Goal: Transaction & Acquisition: Purchase product/service

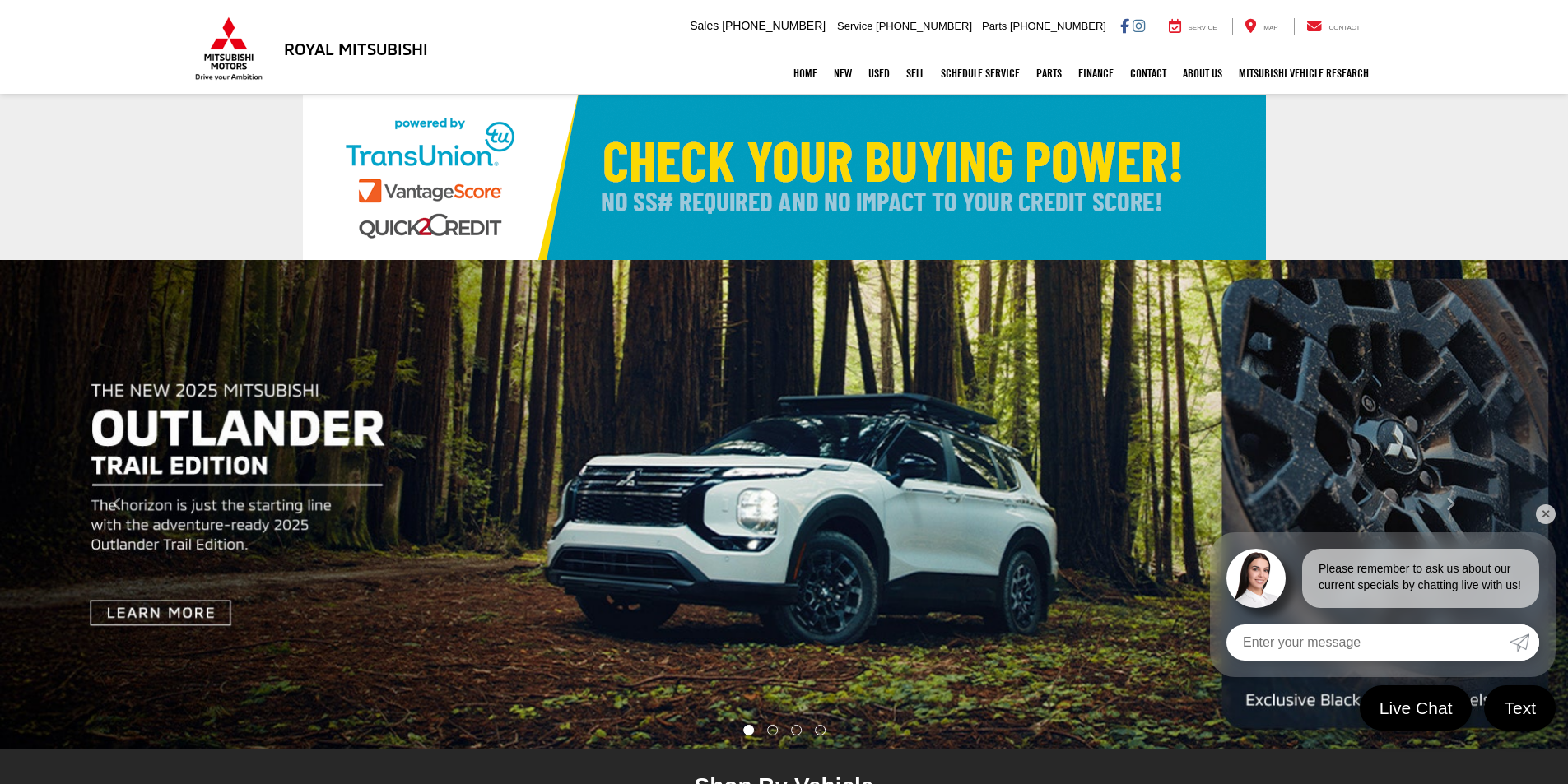
click at [1544, 507] on link "✕" at bounding box center [1545, 513] width 19 height 19
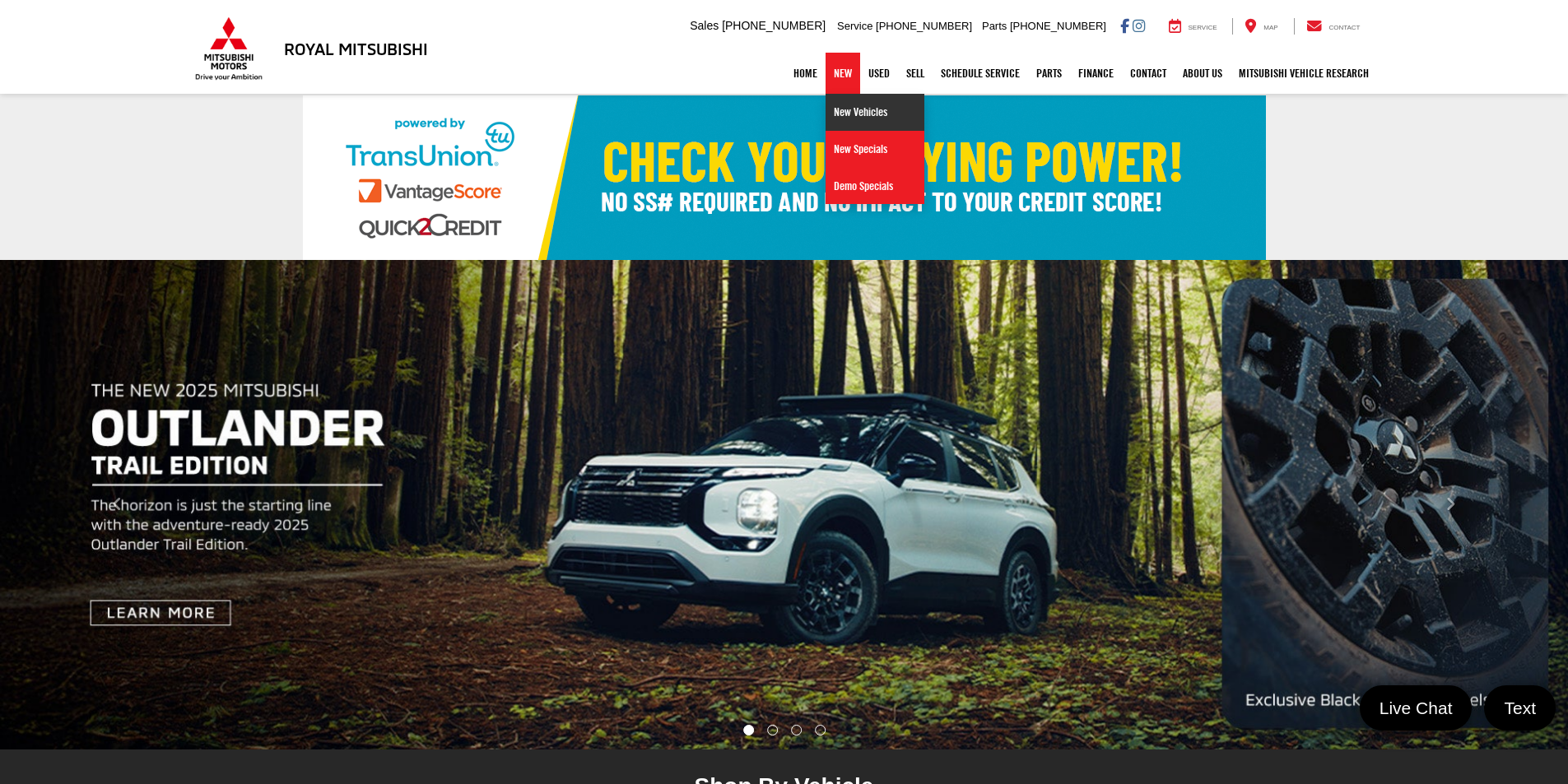
click at [844, 103] on link "New Vehicles" at bounding box center [874, 112] width 98 height 37
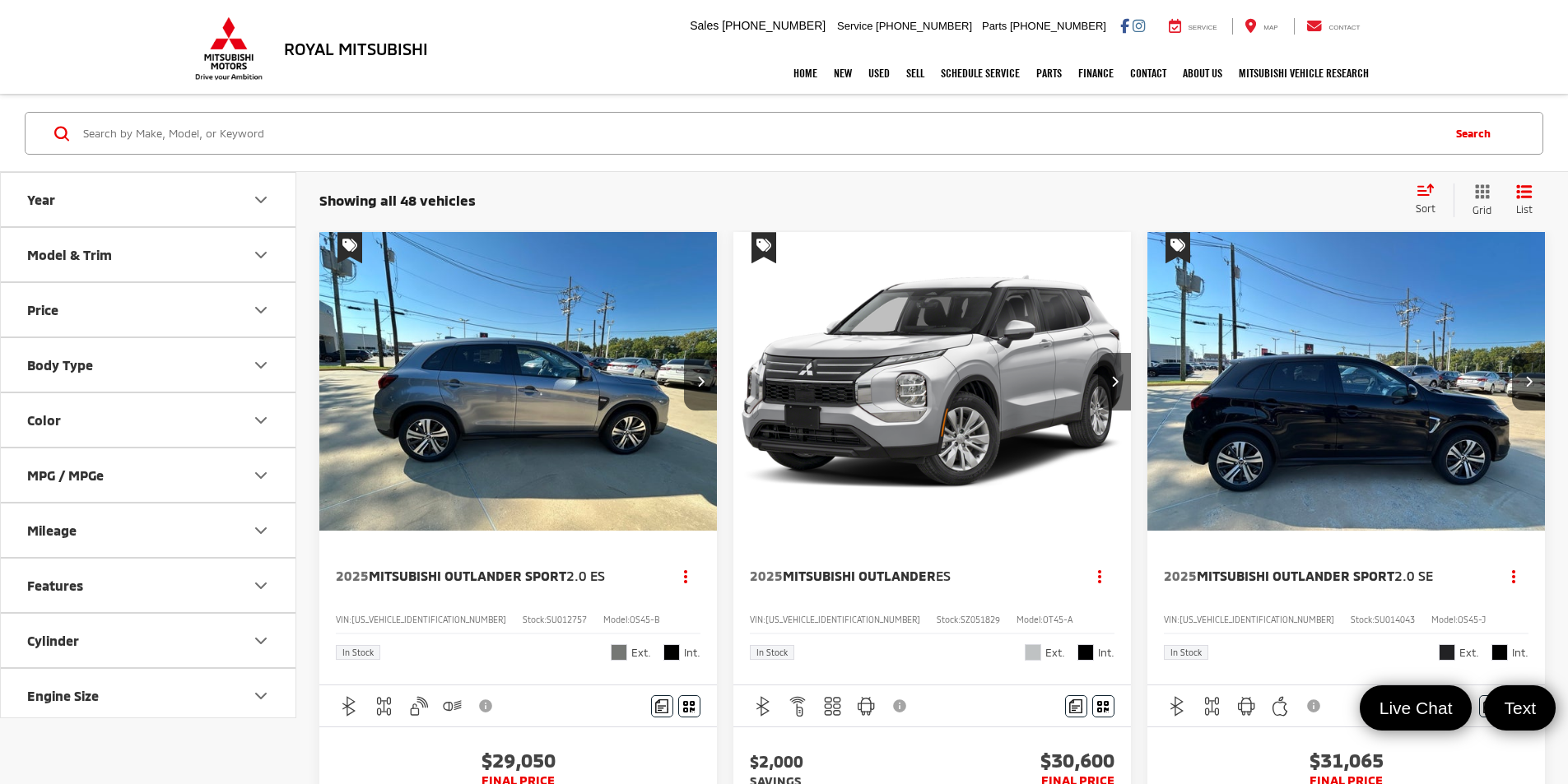
click at [265, 252] on icon "Model & Trim" at bounding box center [260, 254] width 19 height 19
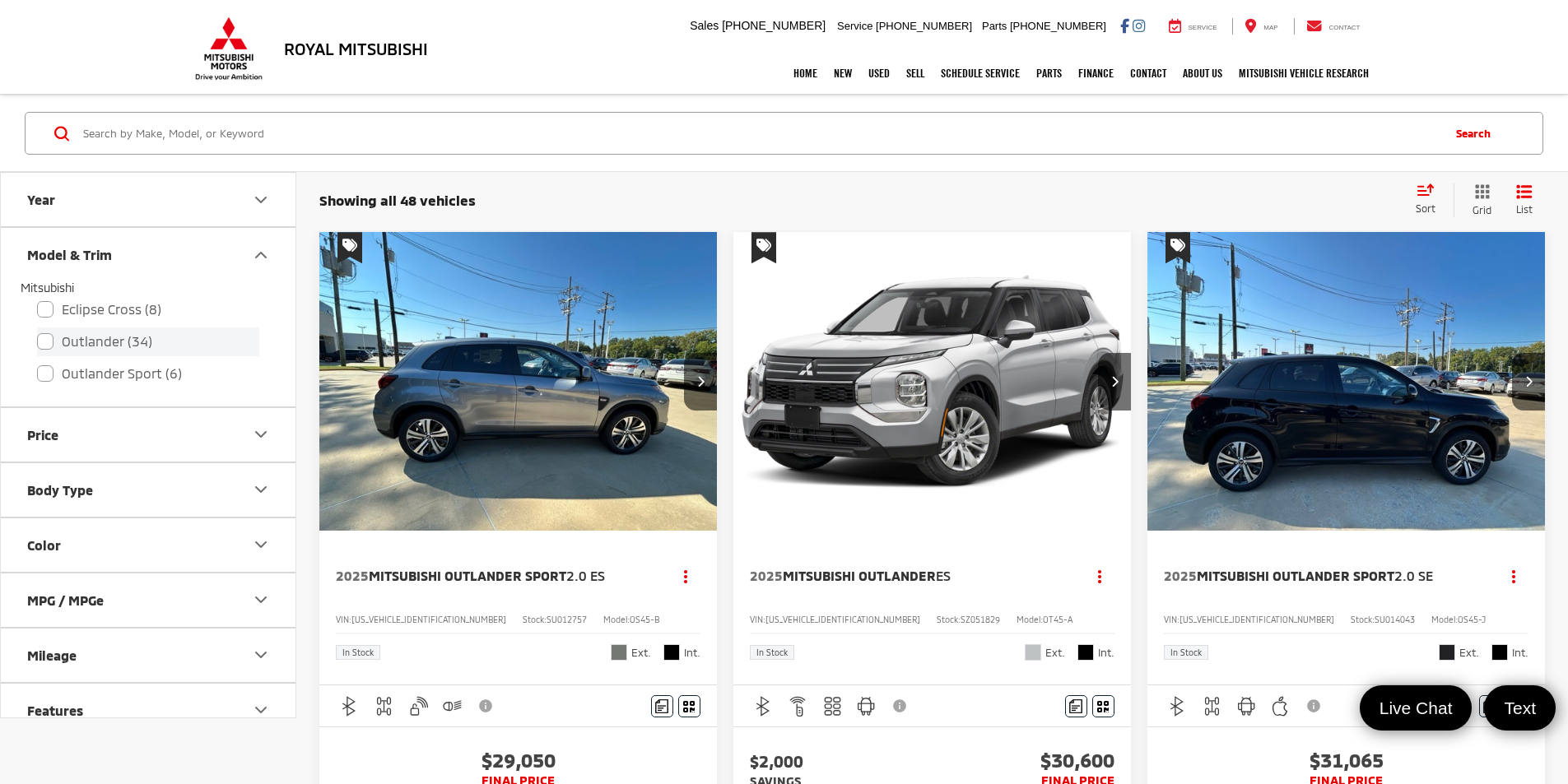
click at [118, 346] on label "Outlander (34)" at bounding box center [148, 342] width 222 height 29
click at [38, 331] on input "Outlander (34)" at bounding box center [37, 331] width 1 height 1
checkbox input "true"
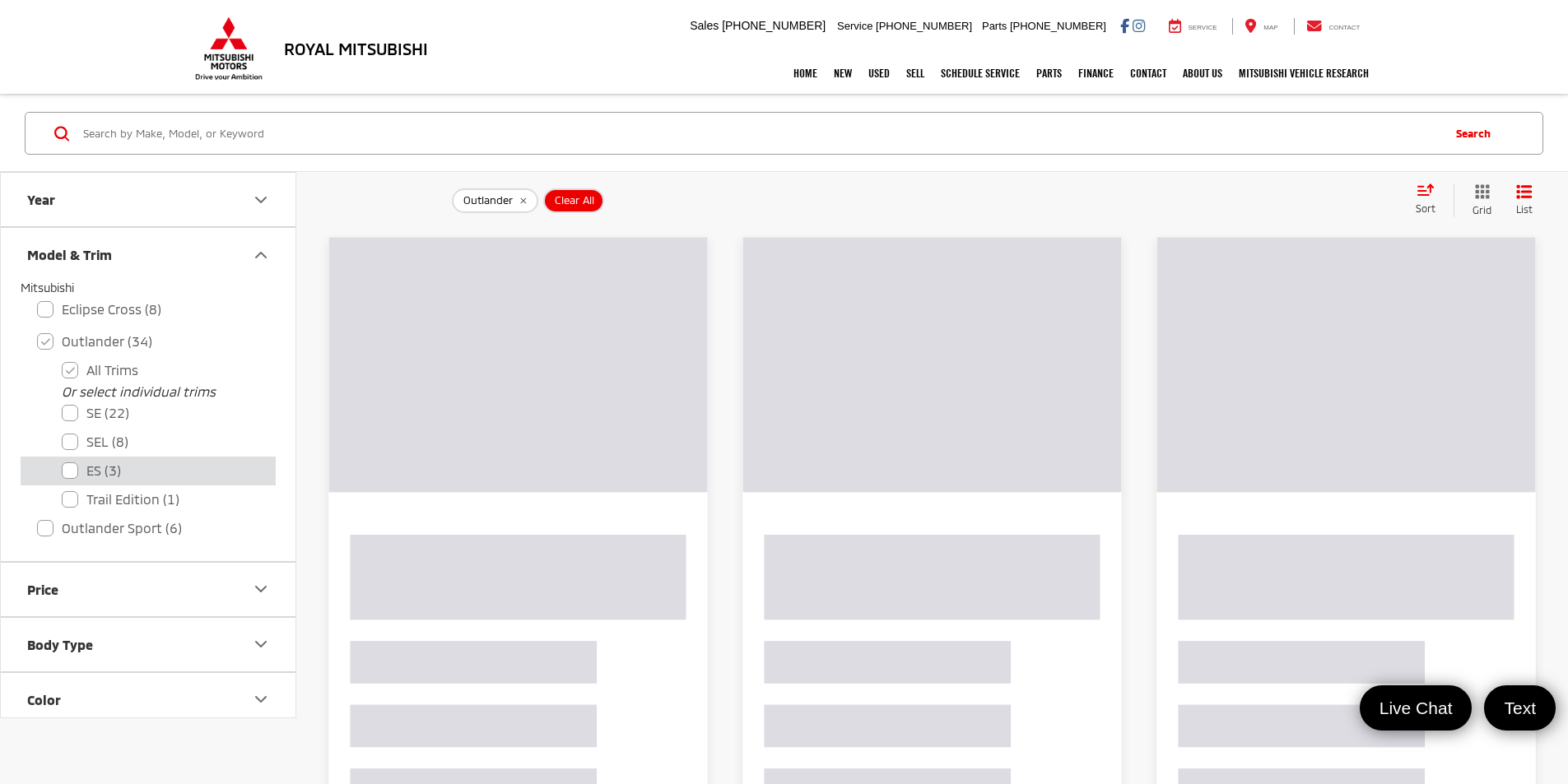
click at [139, 469] on label "ES (3)" at bounding box center [160, 471] width 198 height 29
click at [62, 461] on input "ES (3)" at bounding box center [61, 460] width 1 height 1
checkbox input "true"
checkbox input "false"
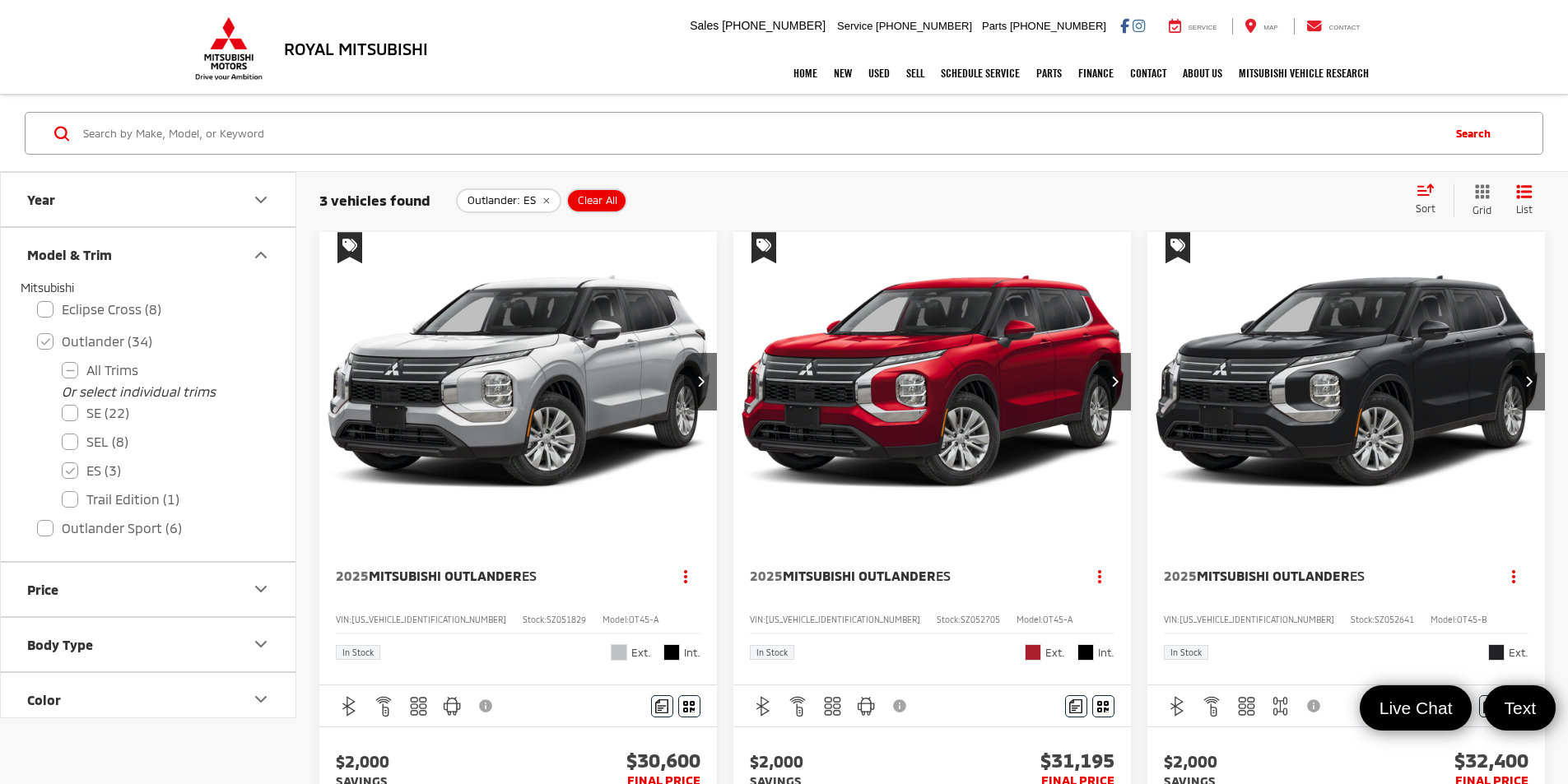
click at [793, 381] on img "2025 Mitsubishi Outlander ES 0" at bounding box center [932, 382] width 400 height 300
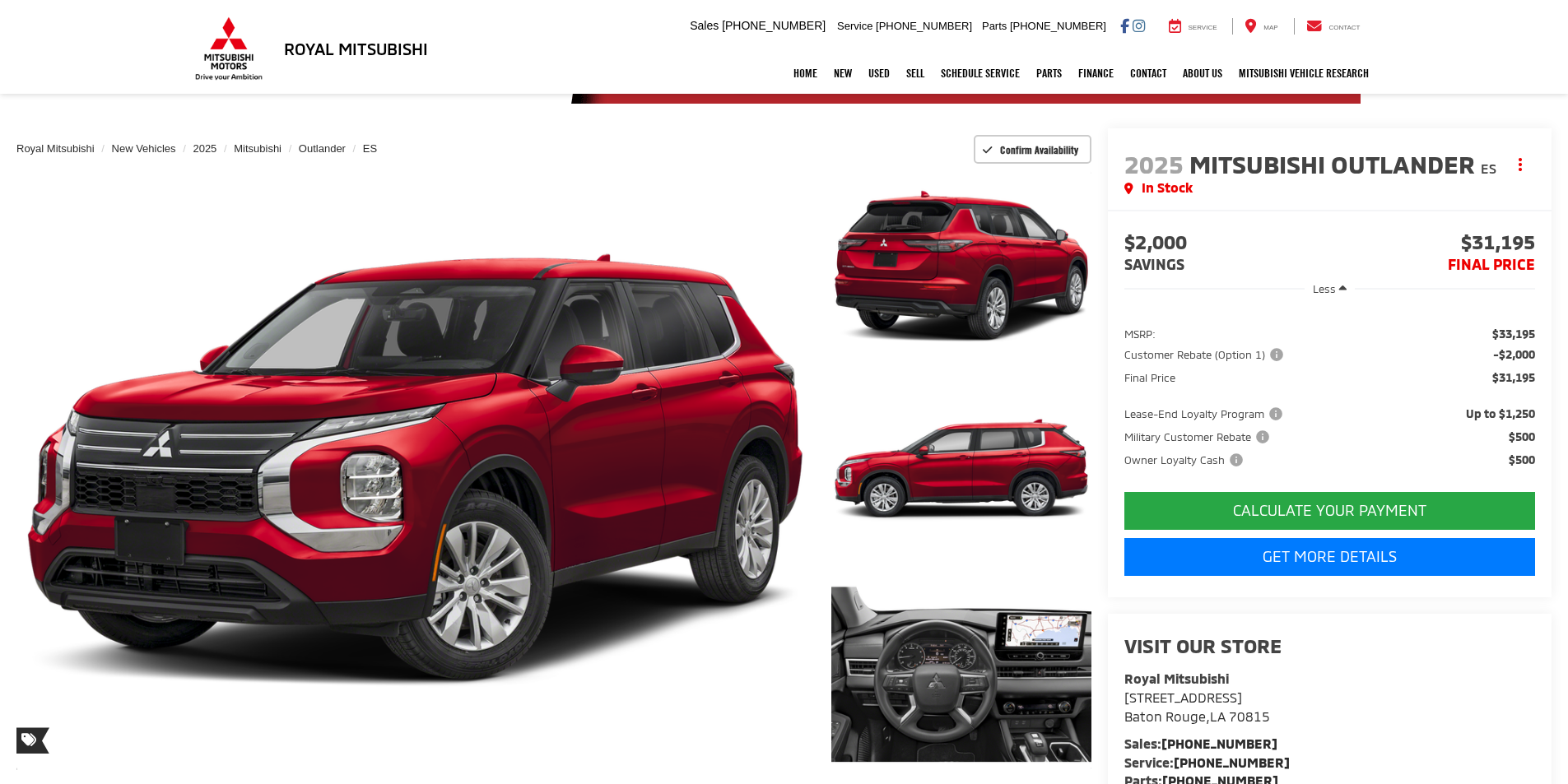
scroll to position [82, 0]
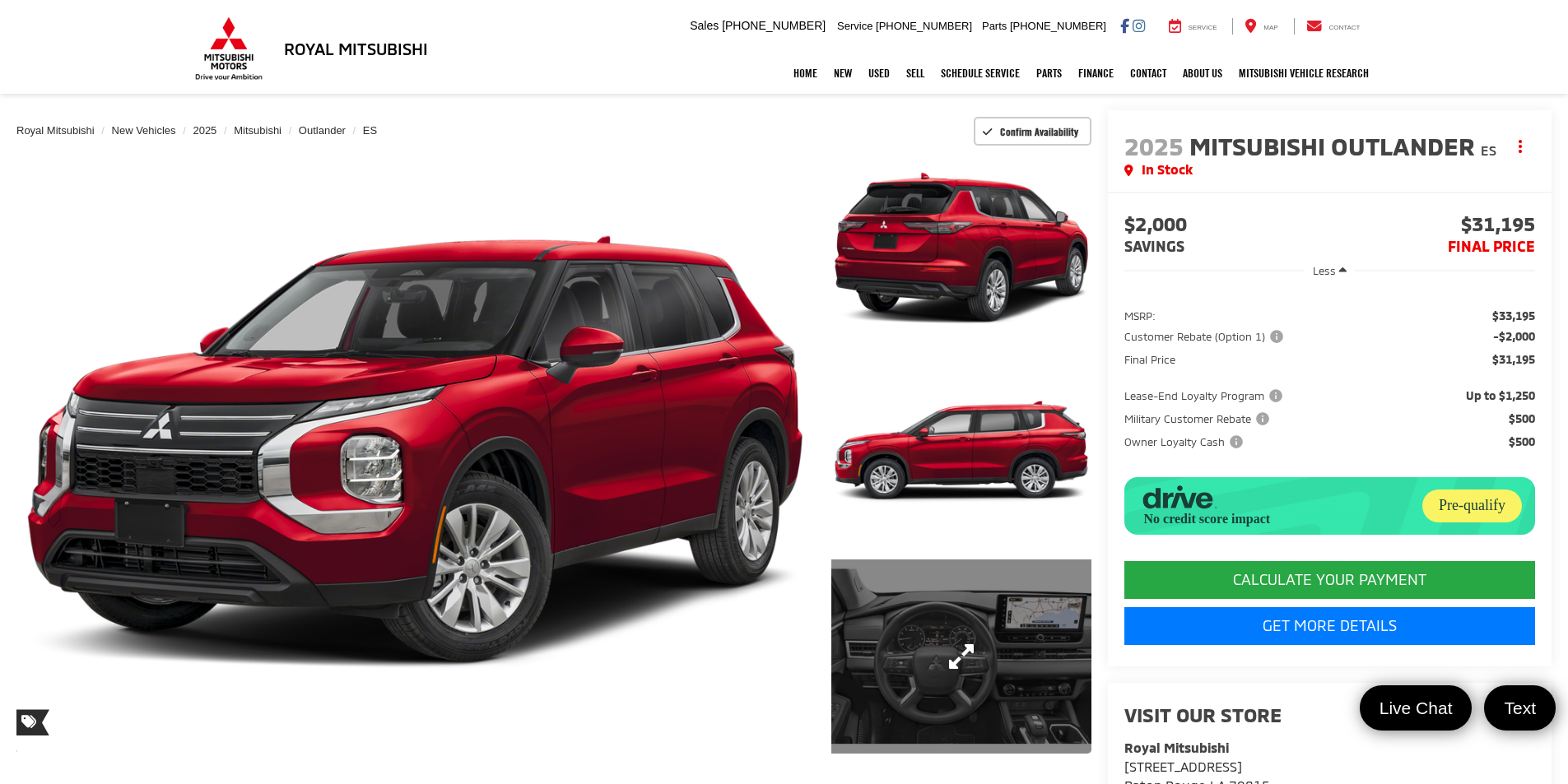
click at [962, 617] on link "Expand Photo 3" at bounding box center [961, 657] width 260 height 195
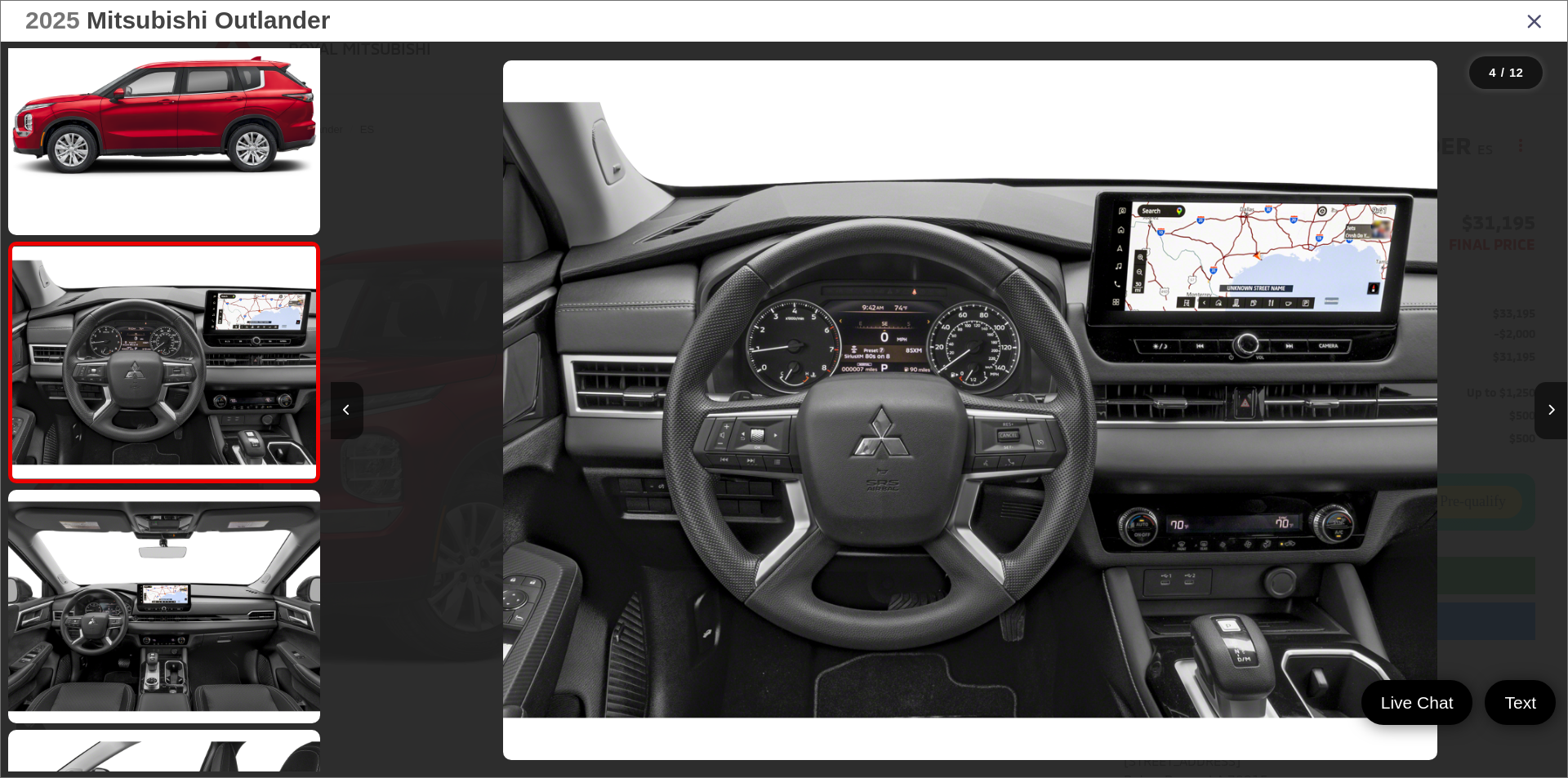
scroll to position [0, 3710]
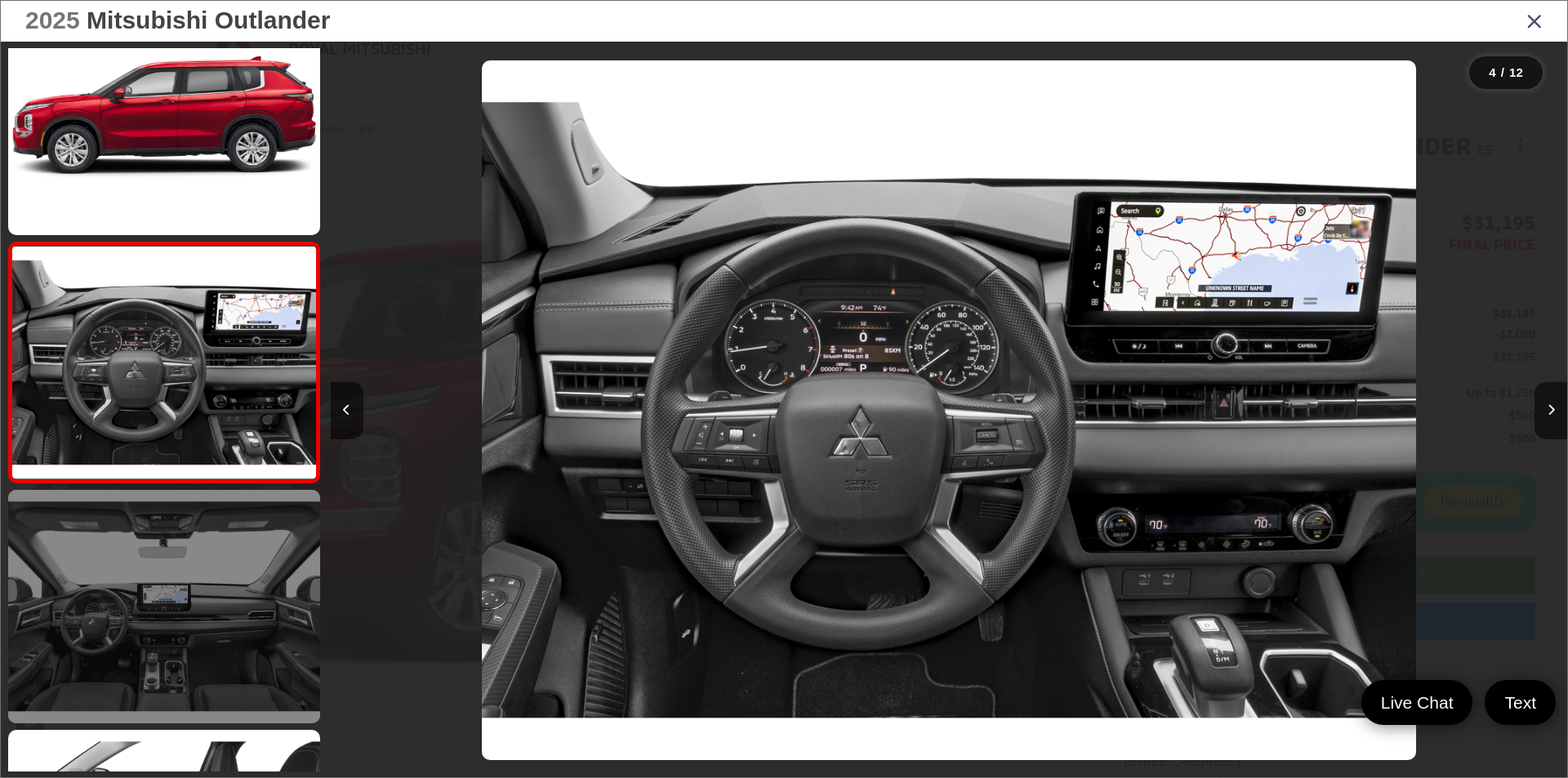
click at [121, 611] on link at bounding box center [164, 607] width 312 height 234
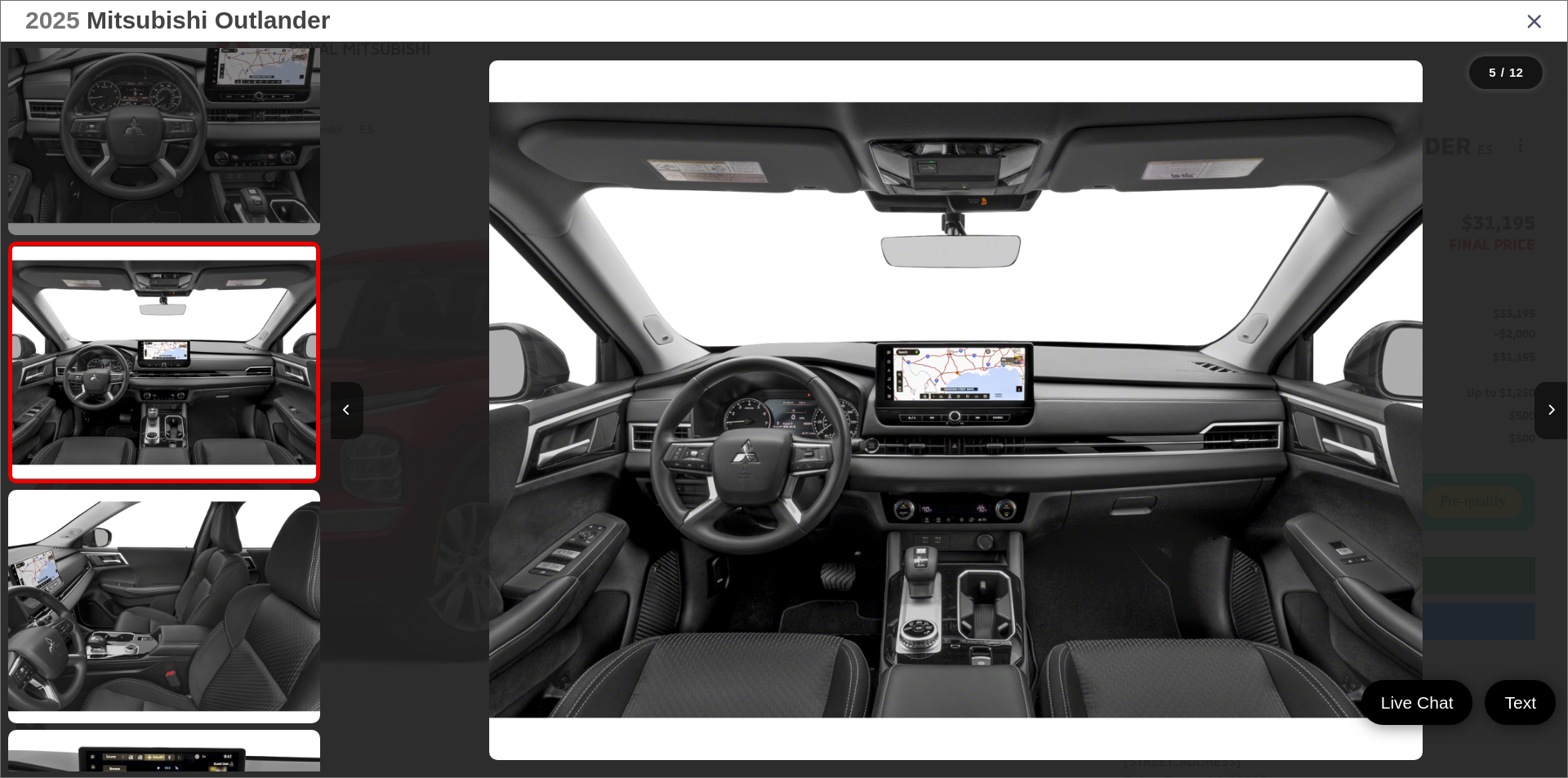
scroll to position [0, 4947]
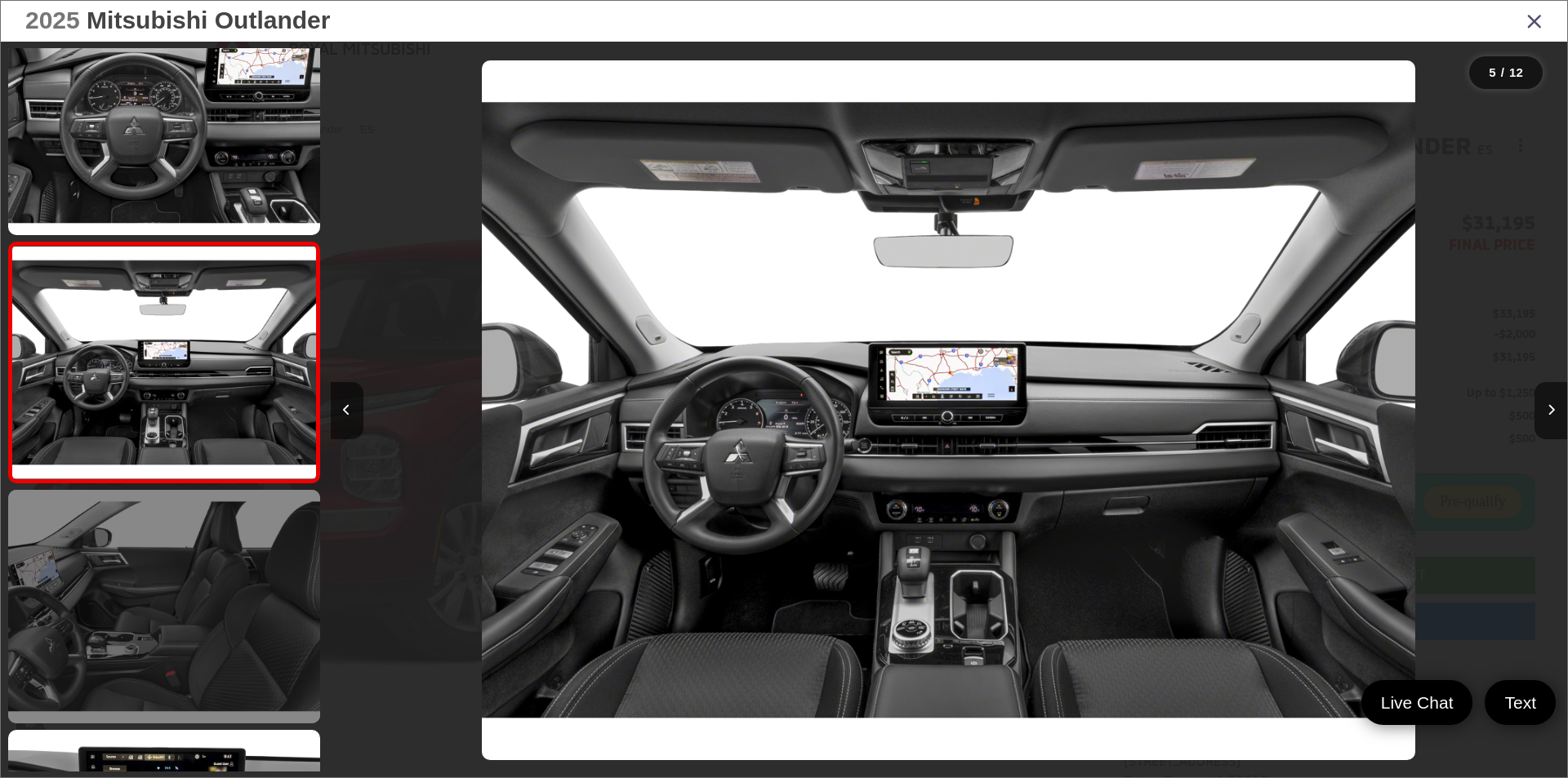
click at [196, 591] on link at bounding box center [164, 607] width 312 height 234
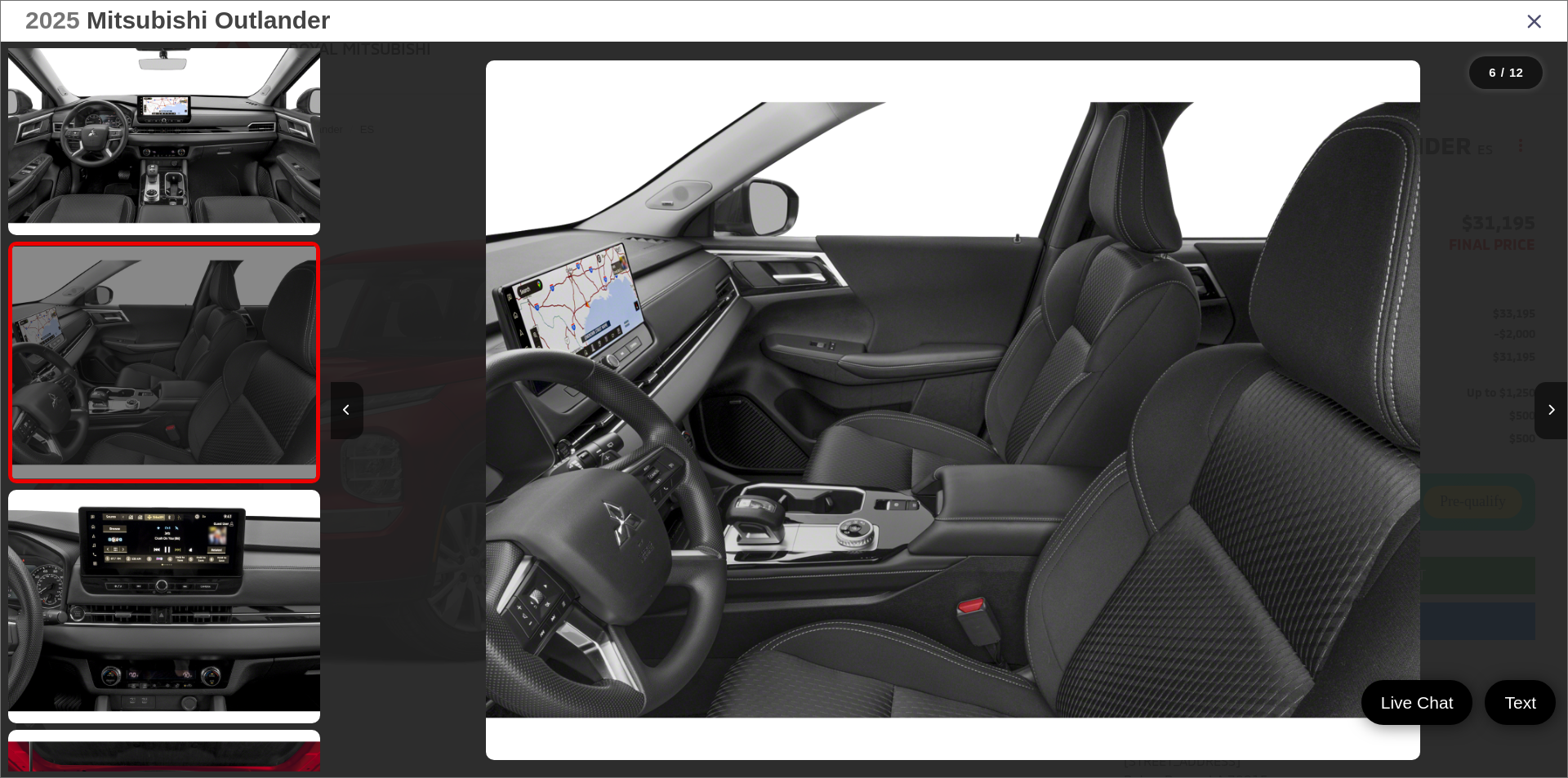
scroll to position [0, 6183]
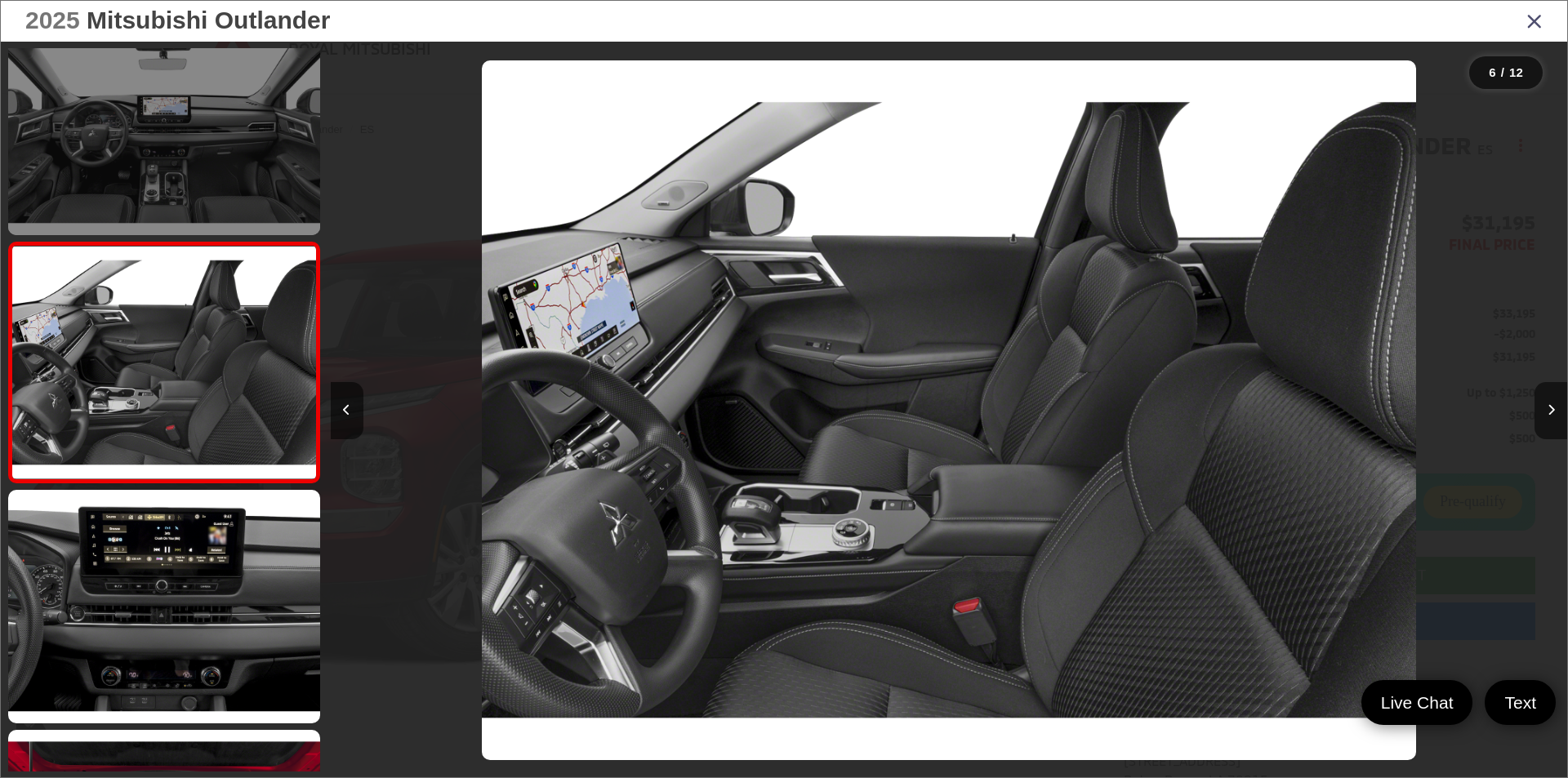
click at [201, 178] on link at bounding box center [164, 119] width 312 height 234
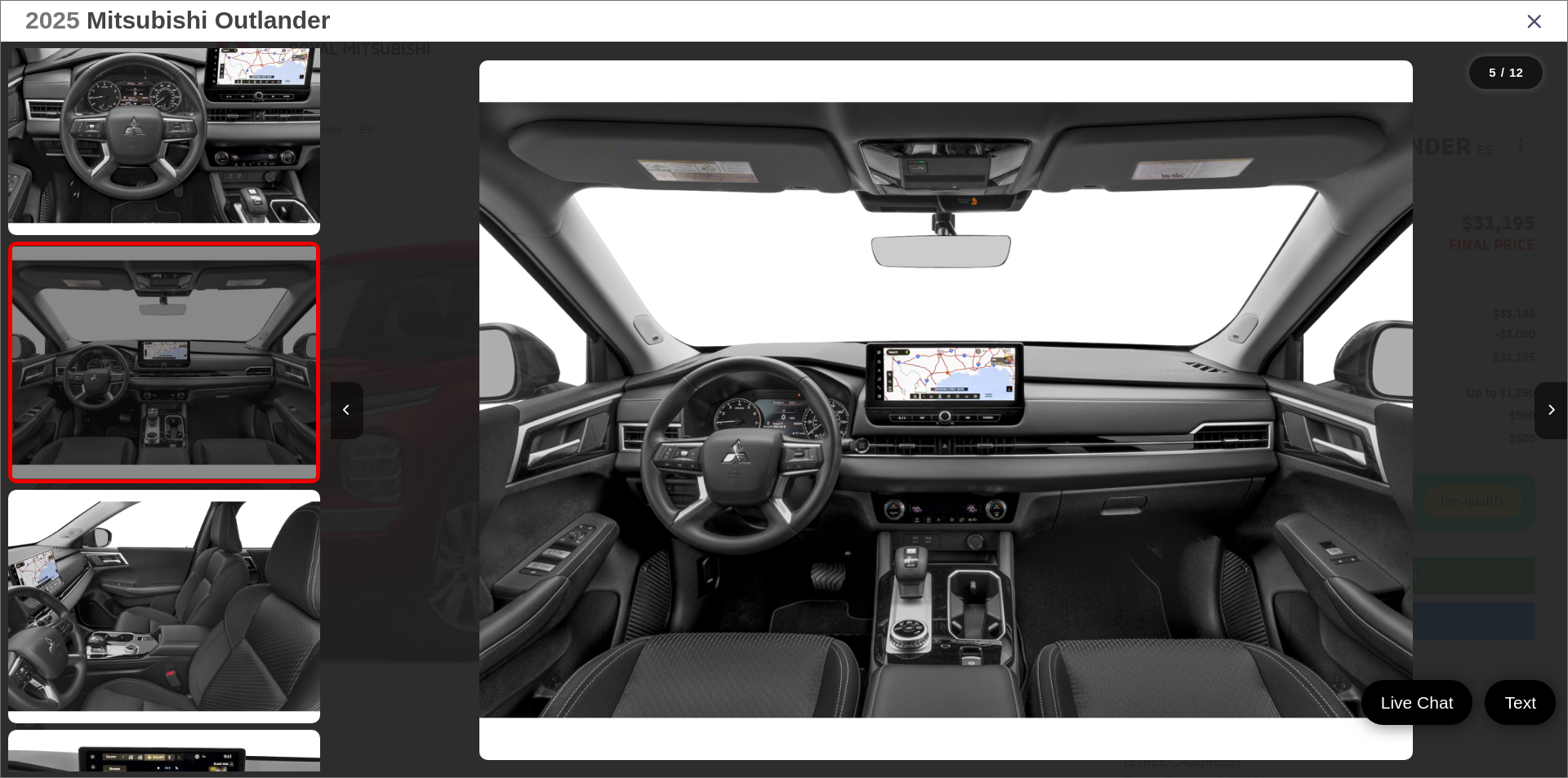
scroll to position [0, 4947]
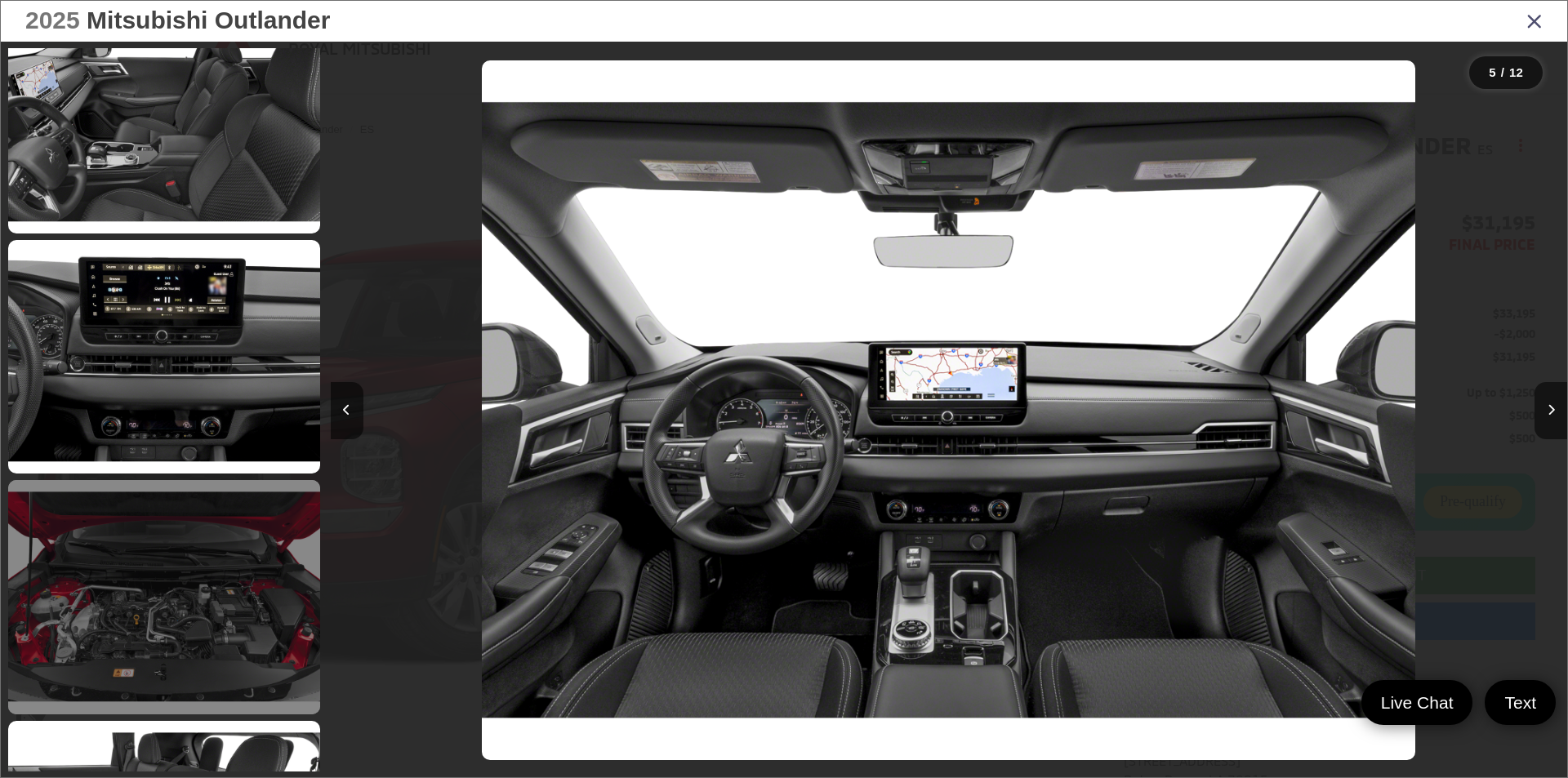
click at [199, 558] on link at bounding box center [164, 597] width 312 height 234
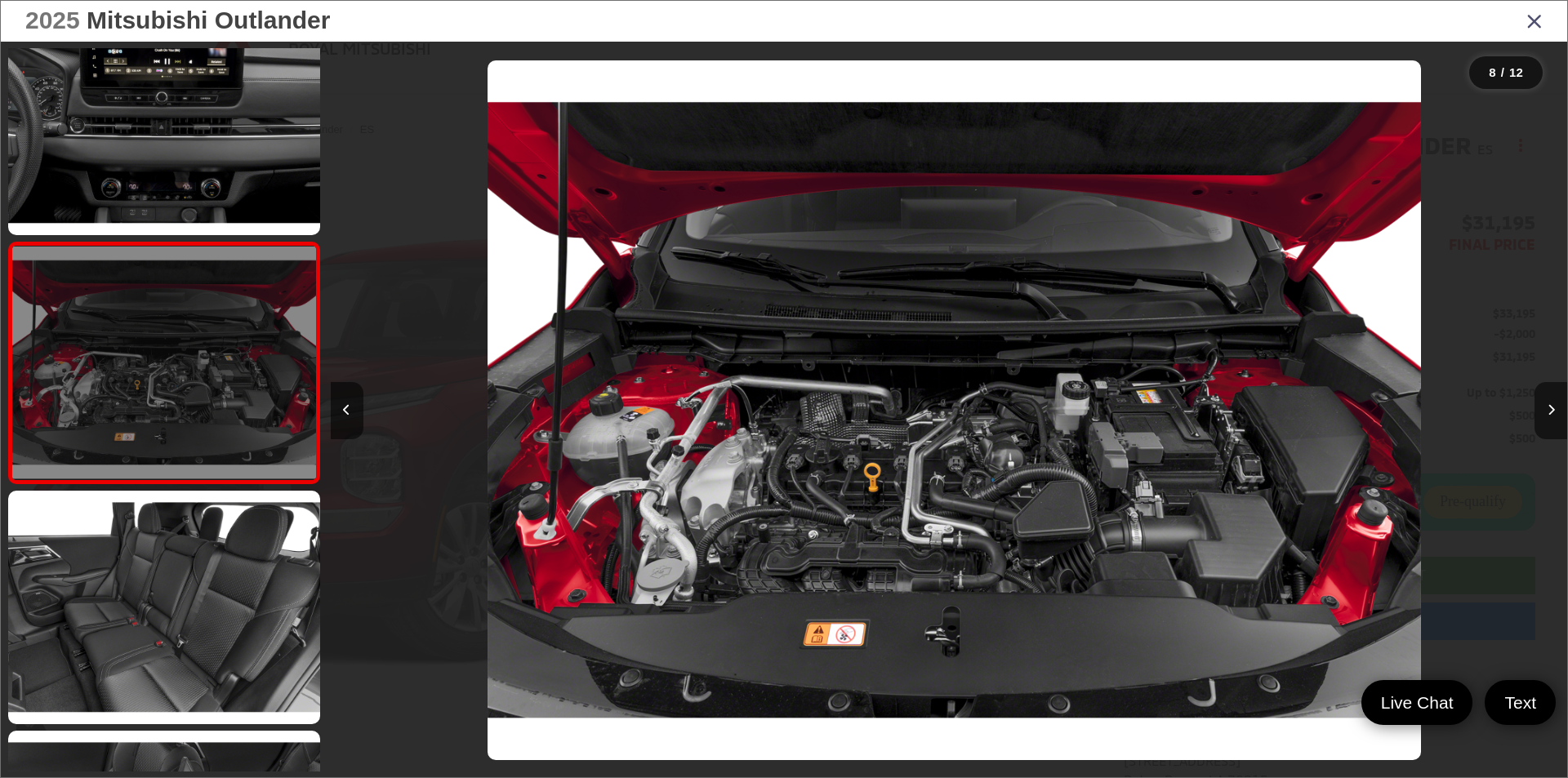
scroll to position [0, 0]
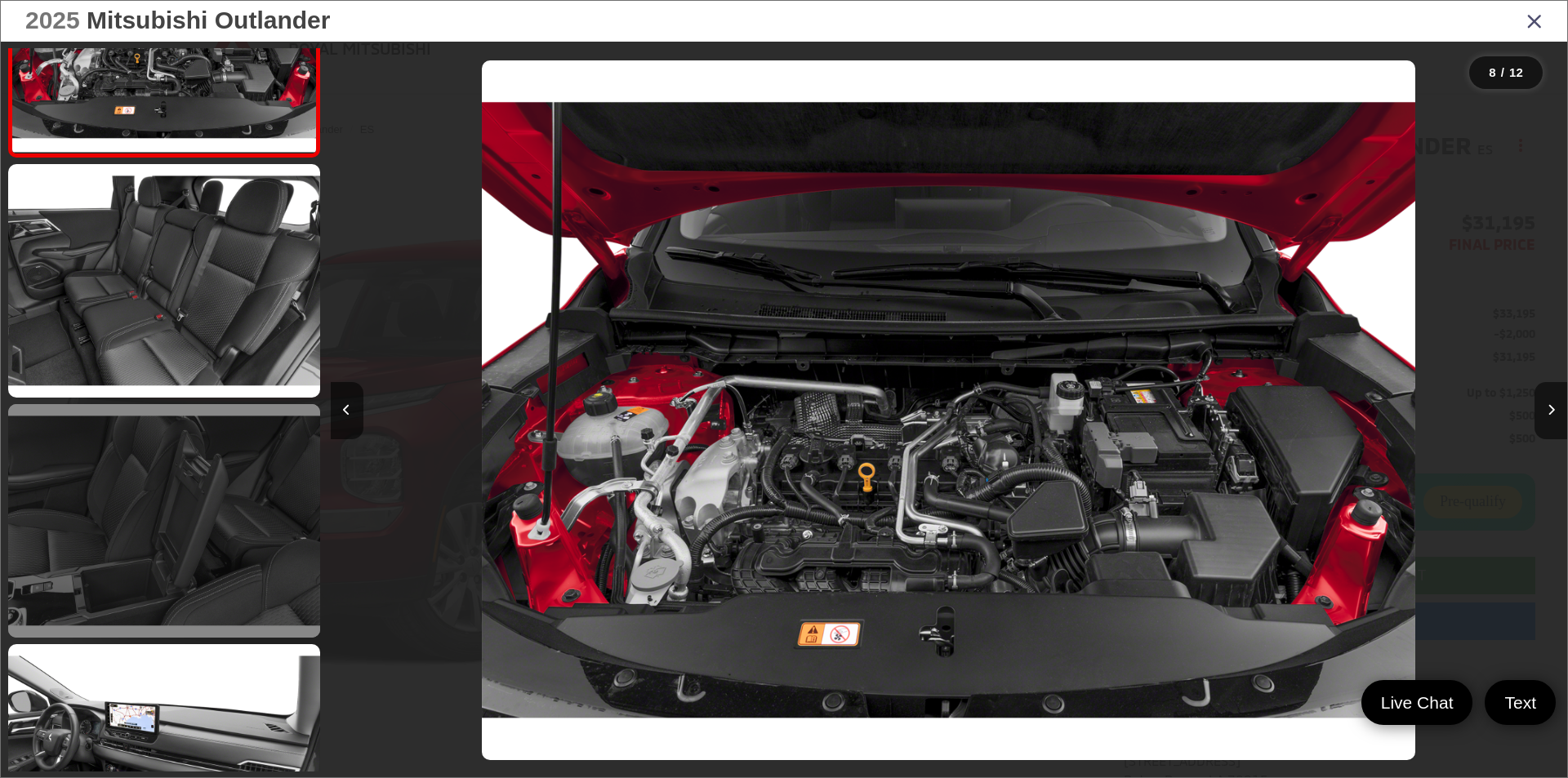
click at [171, 512] on link at bounding box center [164, 521] width 312 height 234
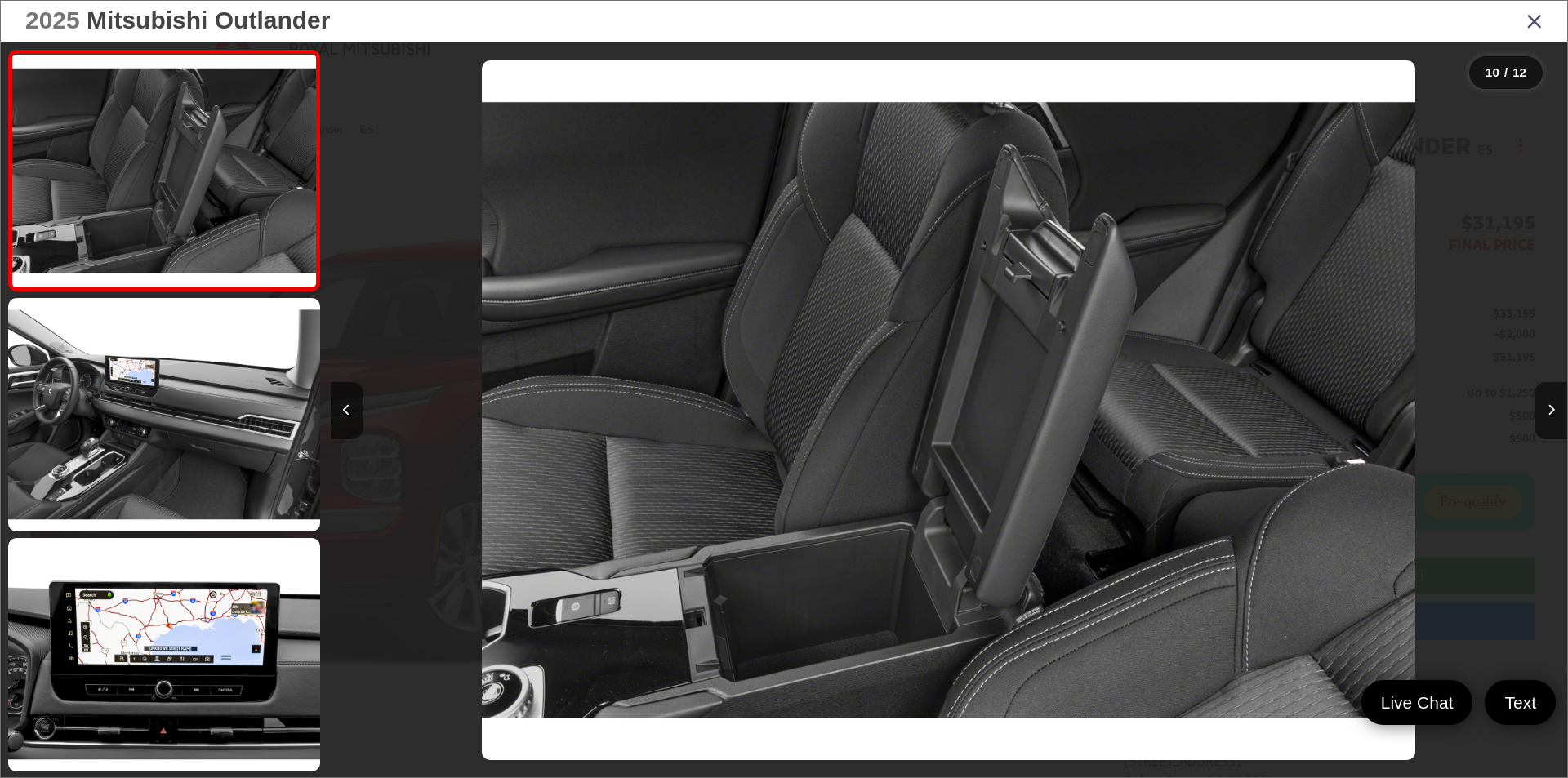
click at [1504, 109] on div at bounding box center [1412, 410] width 310 height 737
click at [1452, 442] on div at bounding box center [1412, 410] width 310 height 737
click at [1534, 21] on icon "Close gallery" at bounding box center [1535, 20] width 17 height 21
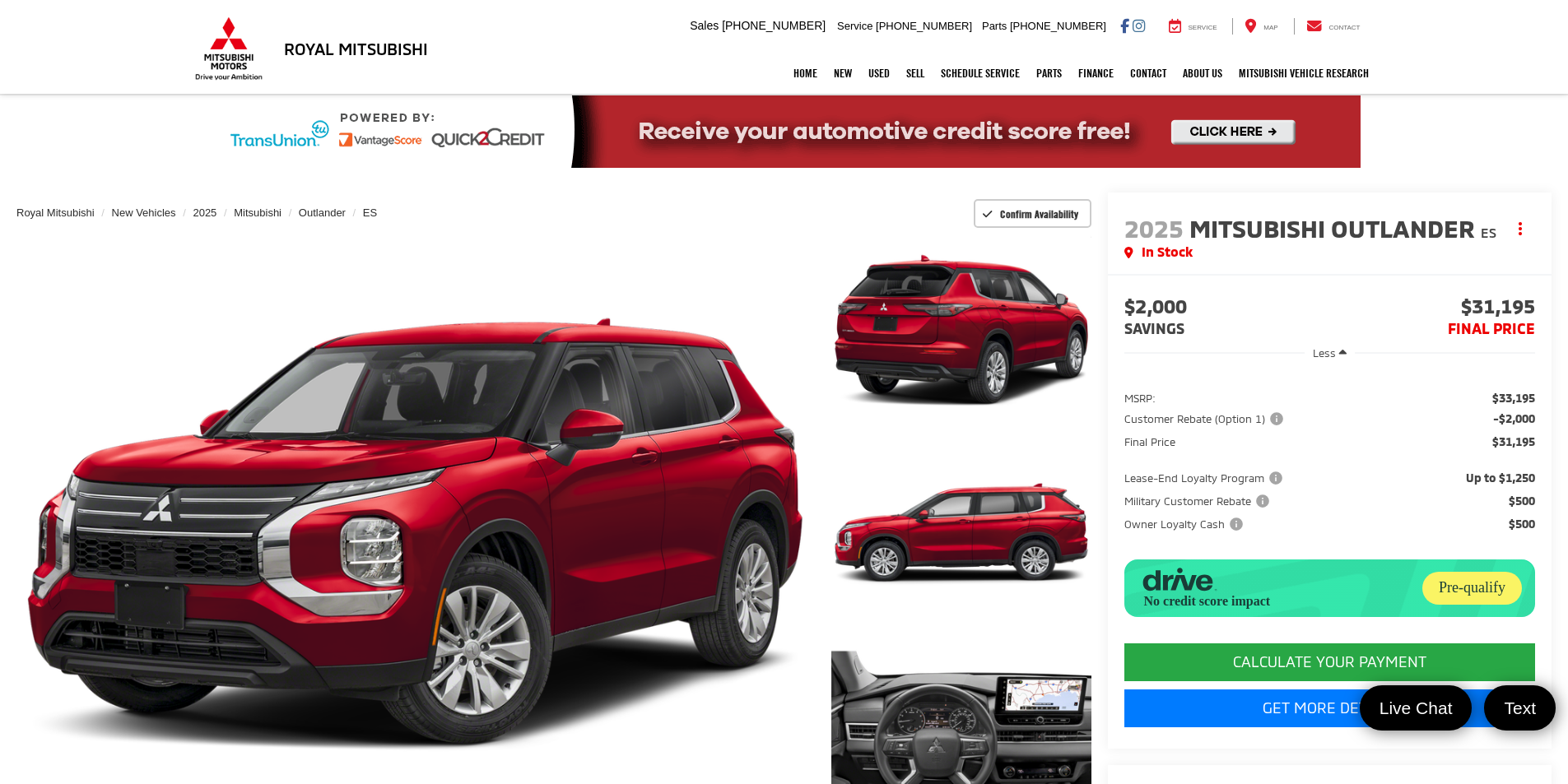
click at [220, 41] on img at bounding box center [229, 49] width 74 height 64
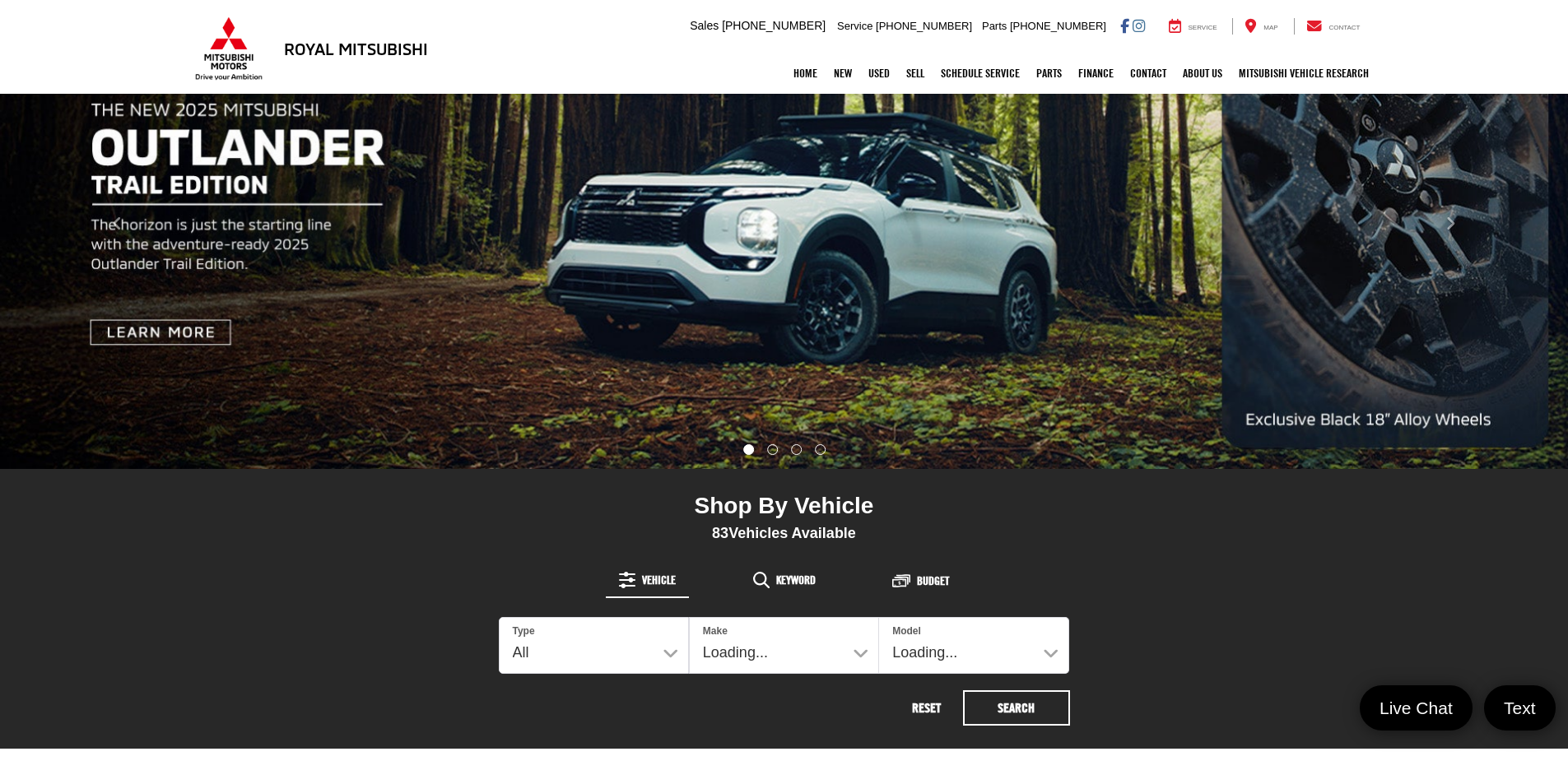
scroll to position [576, 0]
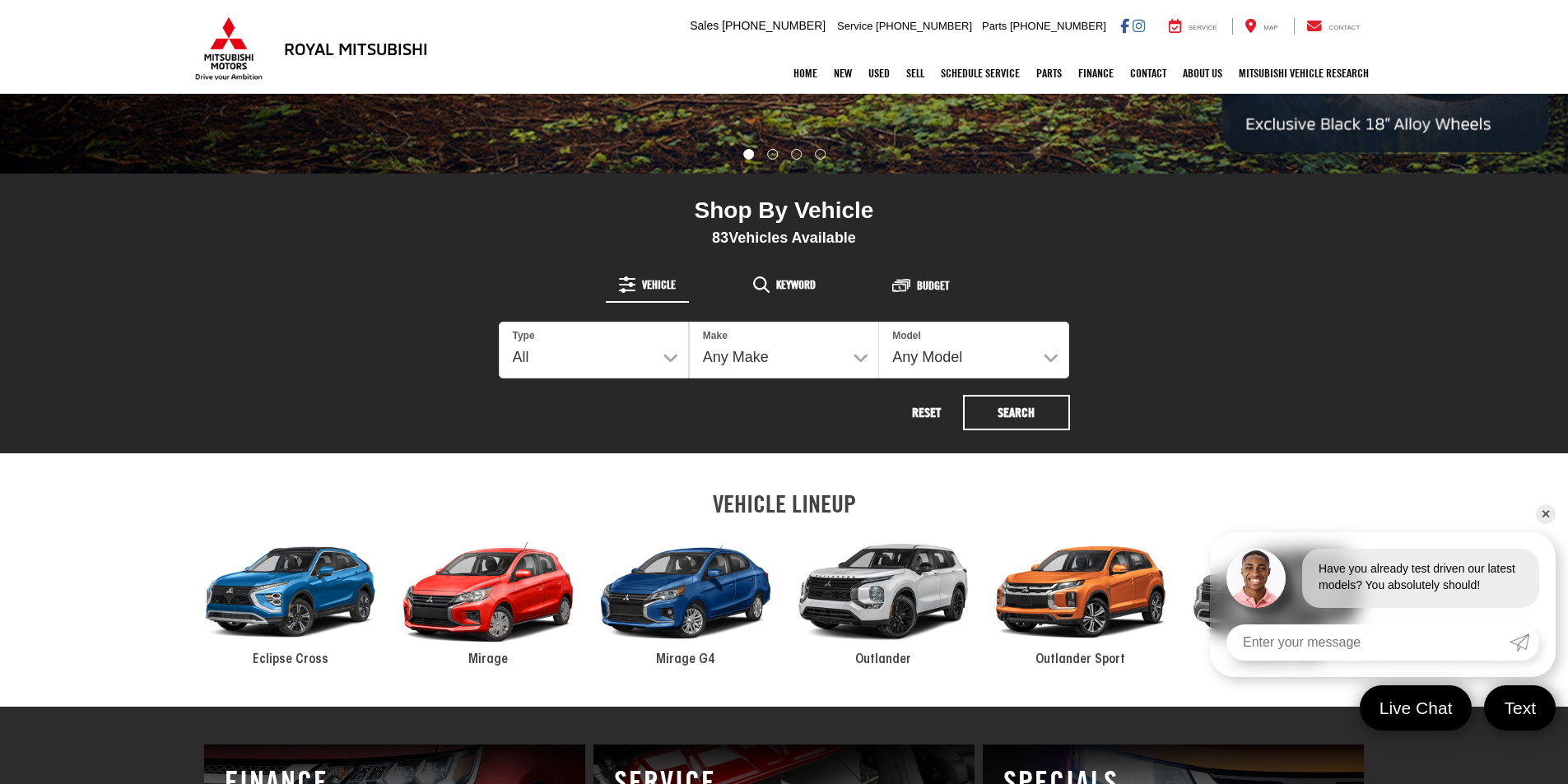
click at [669, 348] on select "All New Used" at bounding box center [594, 350] width 189 height 56
click at [663, 354] on select "All New Used" at bounding box center [594, 349] width 190 height 56
drag, startPoint x: 609, startPoint y: 352, endPoint x: 609, endPoint y: 360, distance: 8.0
click at [609, 352] on select "All New Used" at bounding box center [594, 349] width 190 height 56
select select "Type:N"
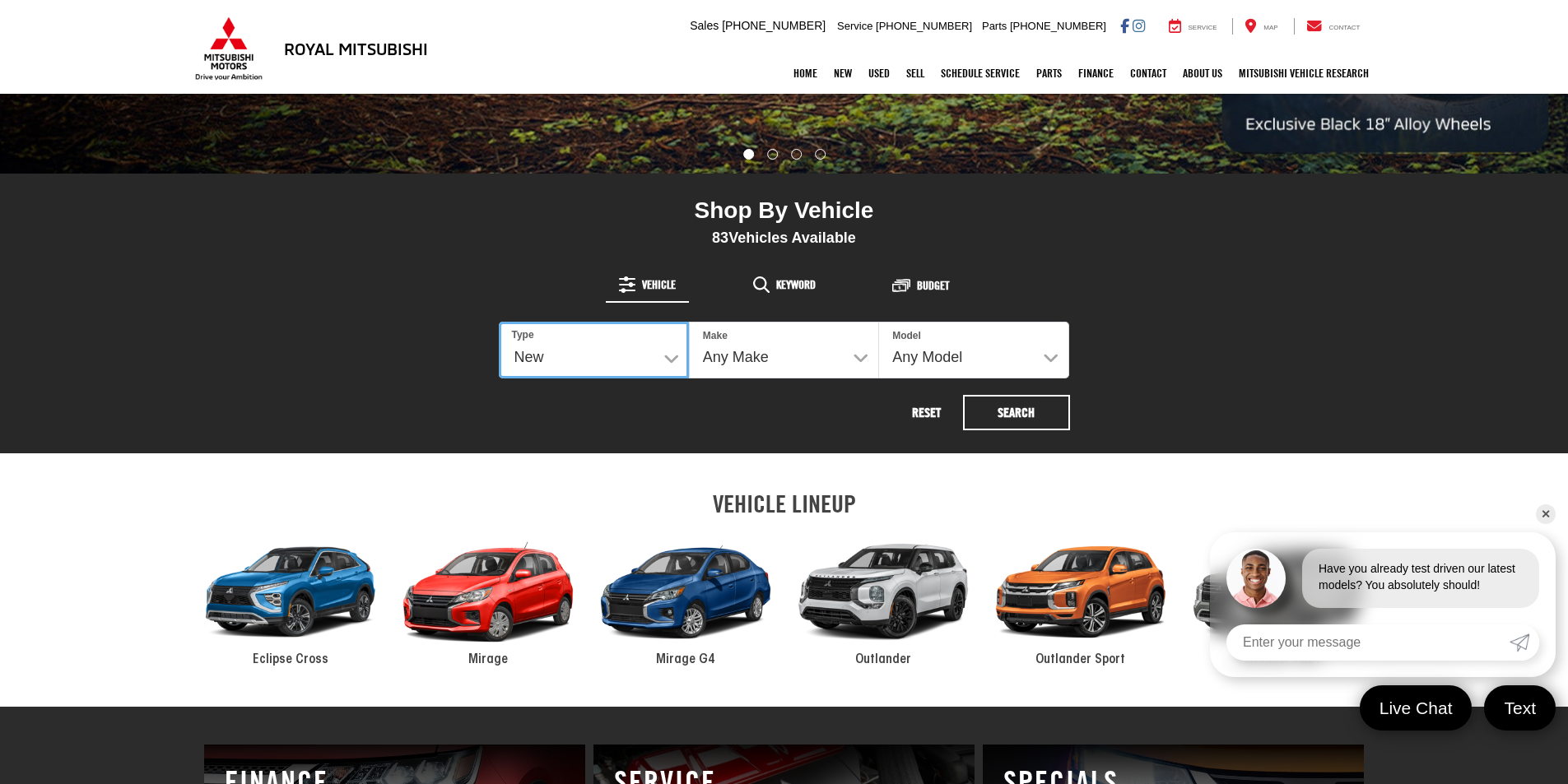
click at [499, 321] on select "All New Used" at bounding box center [594, 349] width 190 height 56
select select "Mitsubishi"
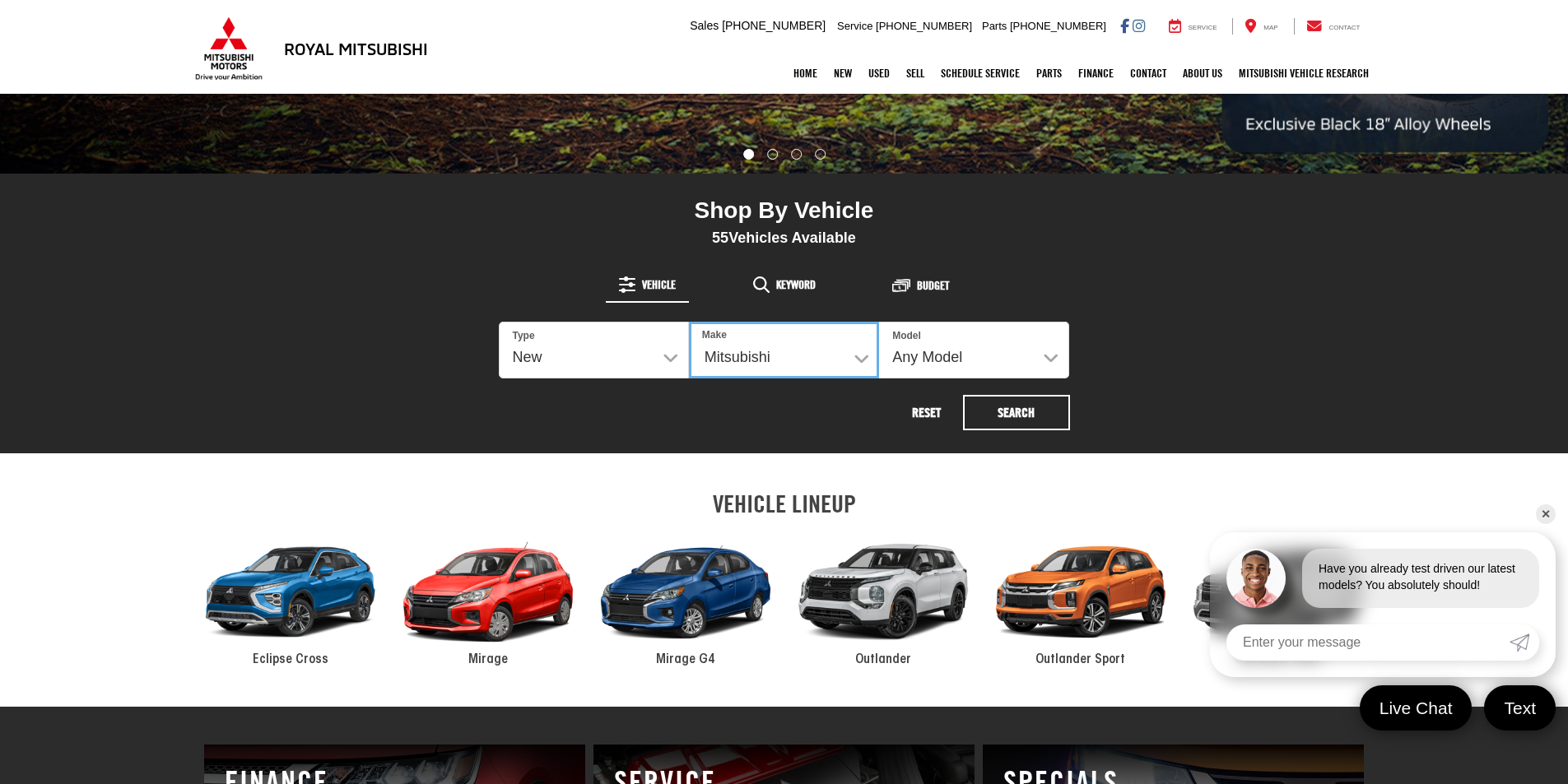
click at [798, 368] on select "Any Make Mitsubishi" at bounding box center [784, 349] width 190 height 56
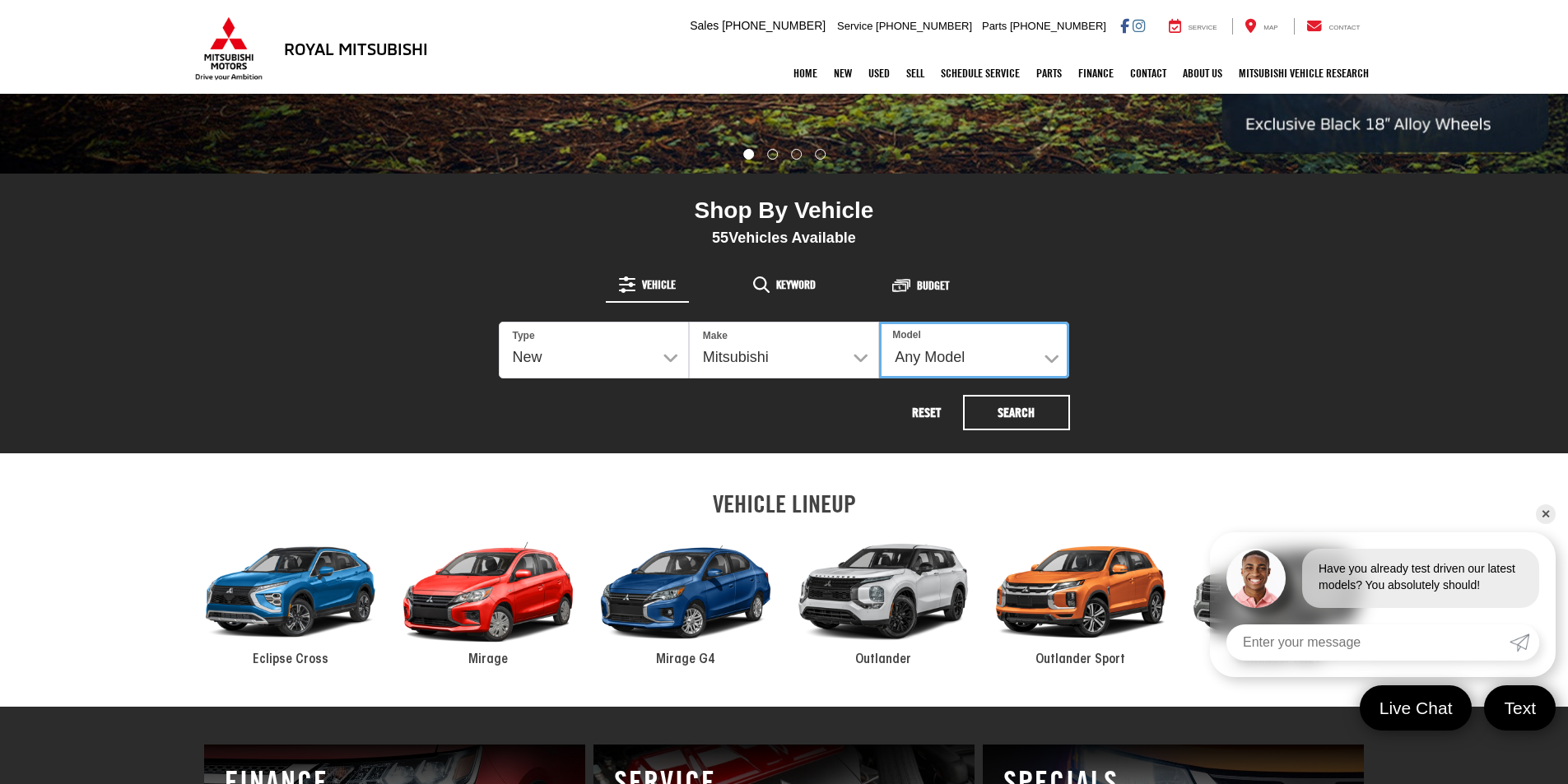
click at [938, 354] on select "Any Model Eclipse Cross Outlander Outlander PHEV Outlander Sport" at bounding box center [974, 349] width 190 height 56
select select "Outlander"
click at [879, 321] on select "Any Model Eclipse Cross Outlander Outlander PHEV Outlander Sport" at bounding box center [974, 349] width 190 height 56
click at [980, 411] on button "Search" at bounding box center [1016, 412] width 107 height 35
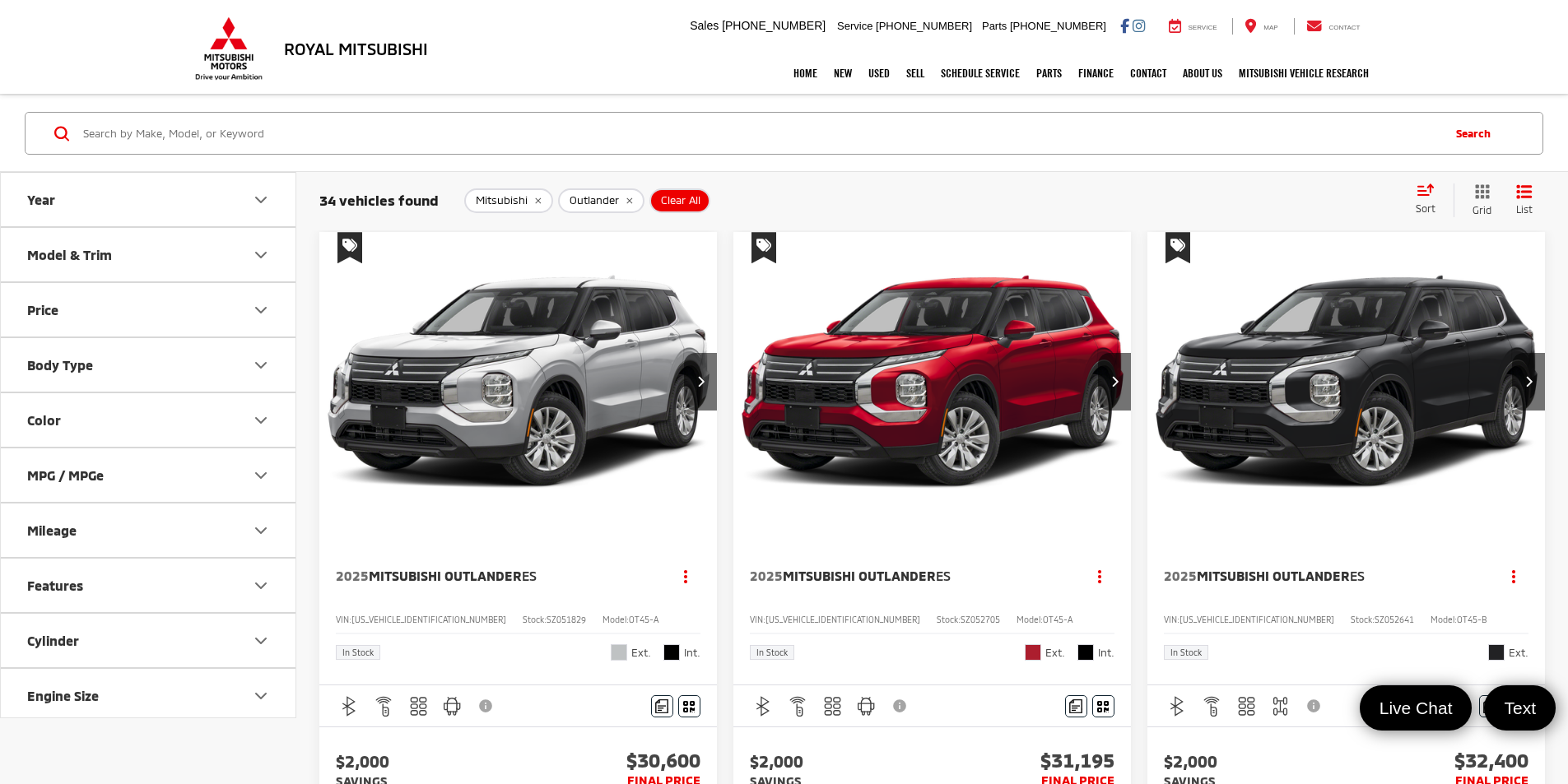
click at [252, 429] on icon "Color" at bounding box center [260, 420] width 19 height 19
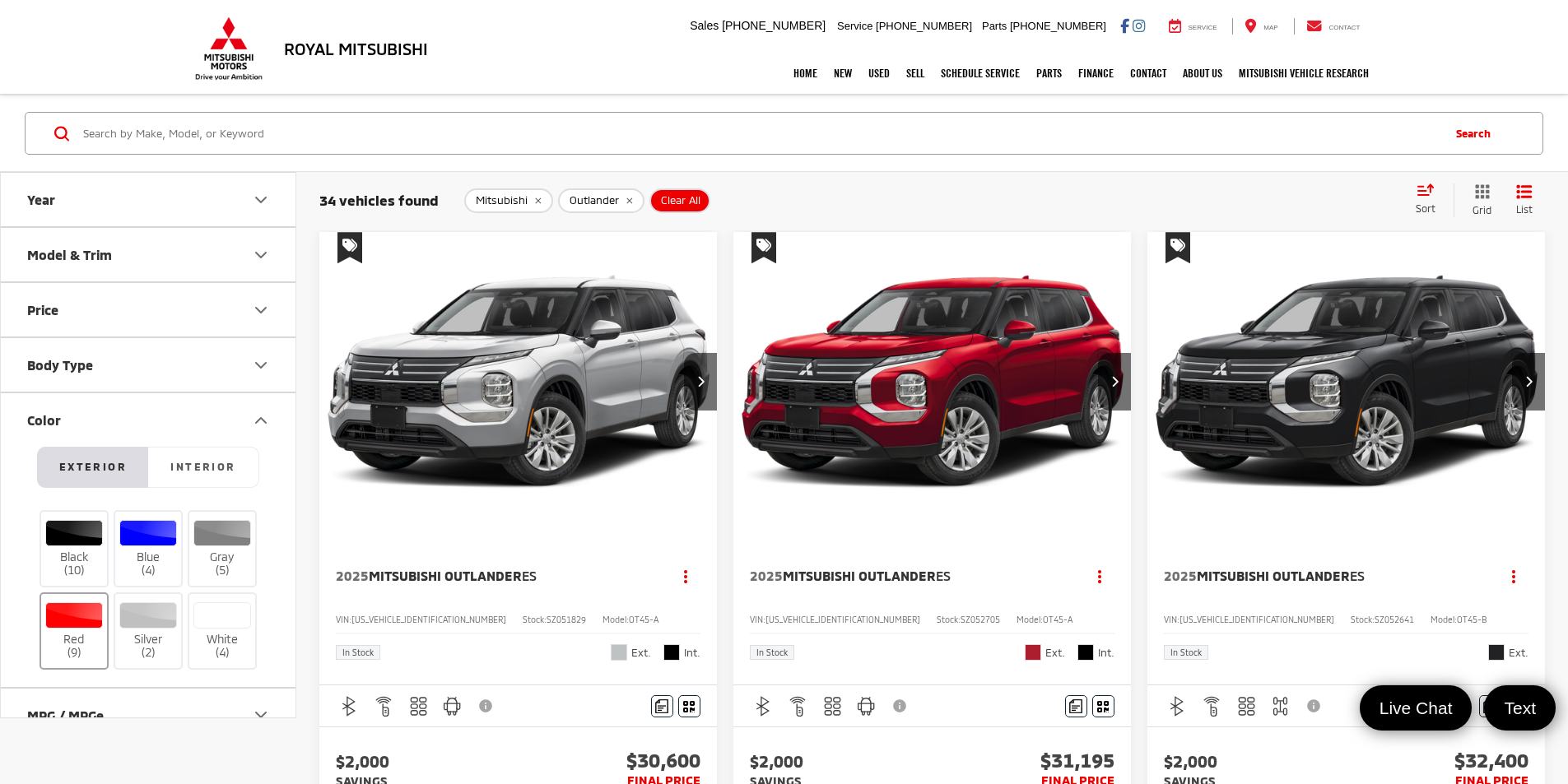
click at [53, 626] on div at bounding box center [74, 615] width 58 height 26
click at [0, 0] on input "Red (9)" at bounding box center [0, 0] width 0 height 0
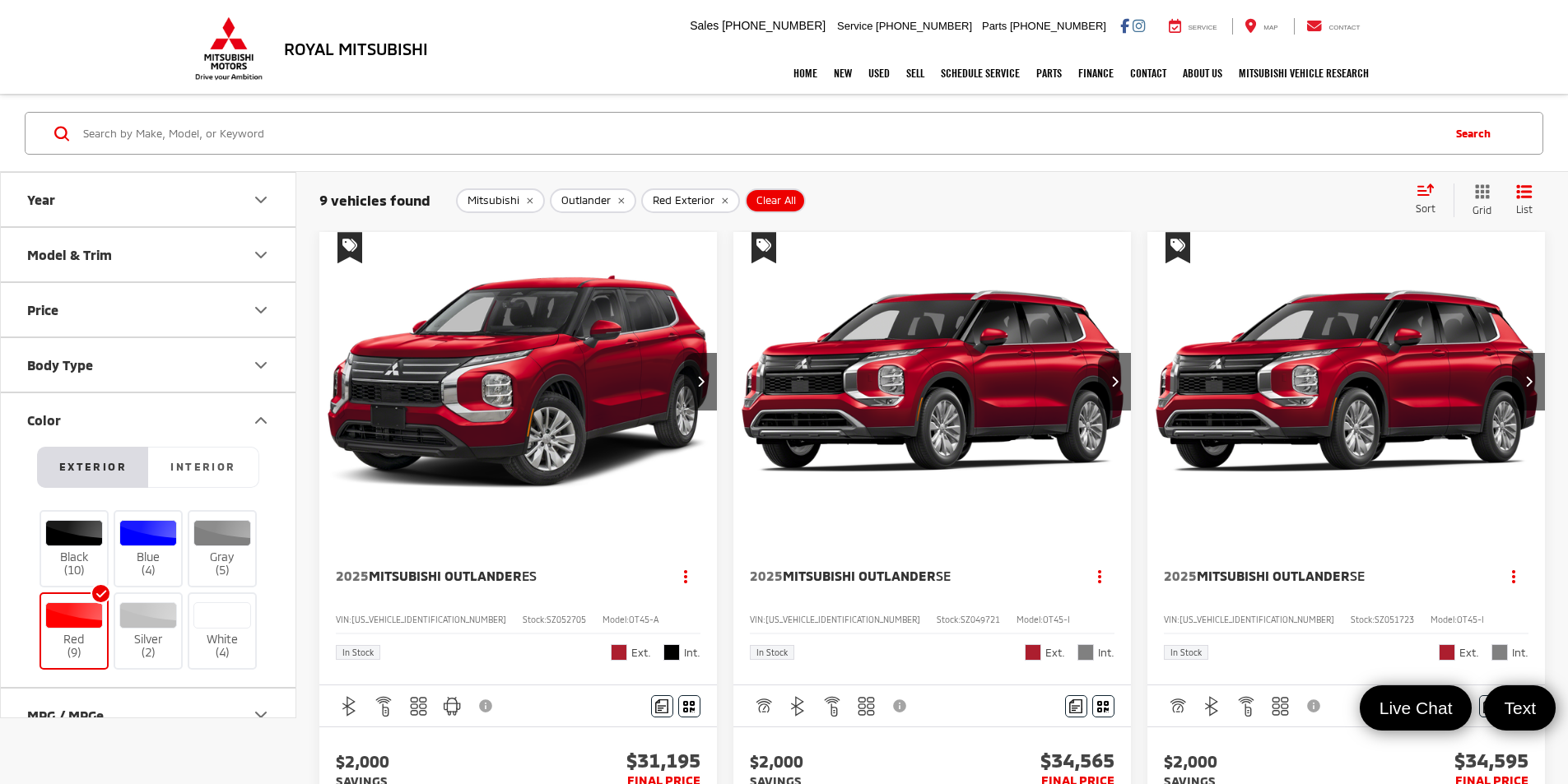
click at [481, 336] on img "2025 Mitsubishi Outlander ES 0" at bounding box center [518, 382] width 400 height 300
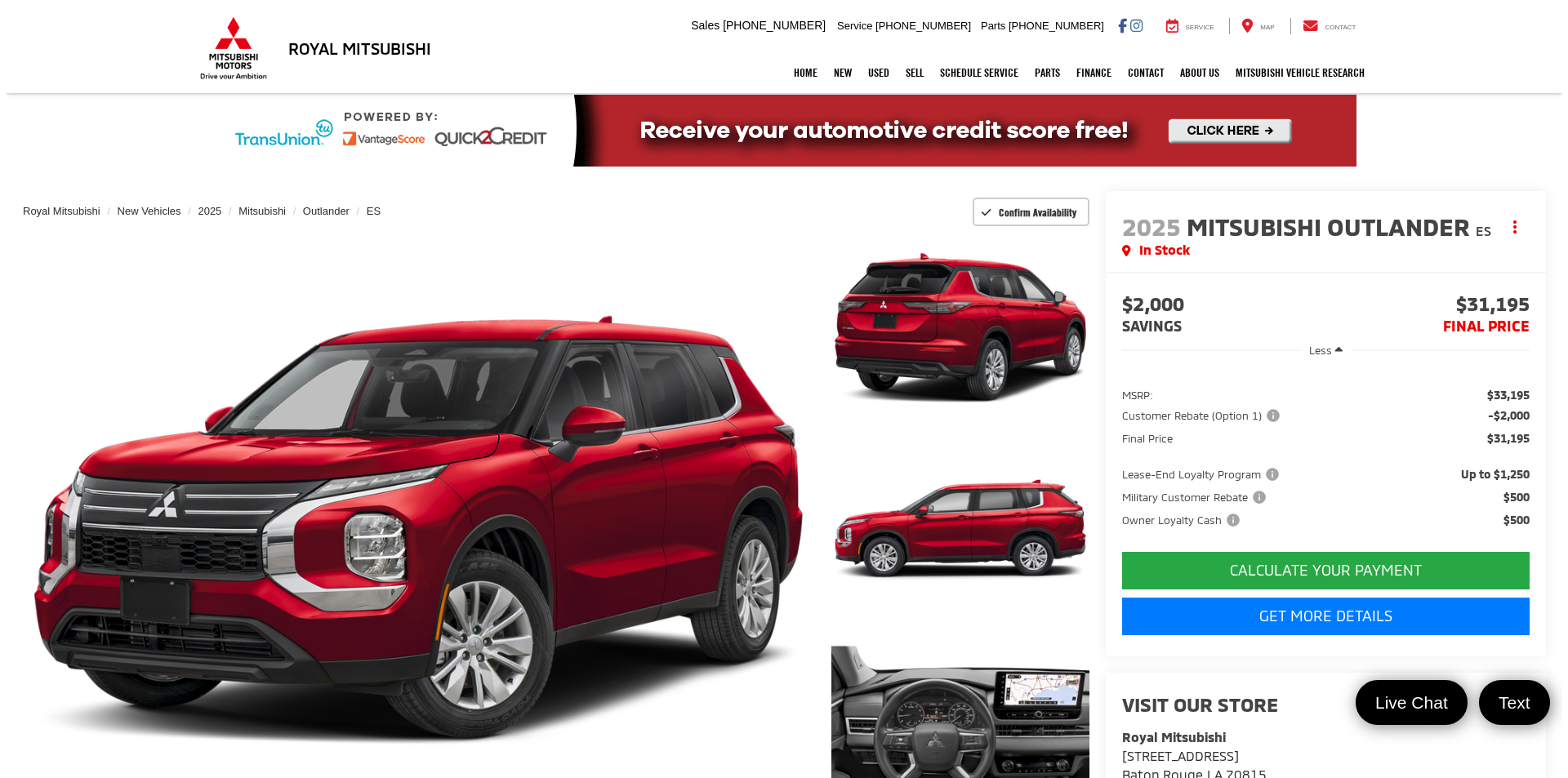
scroll to position [82, 0]
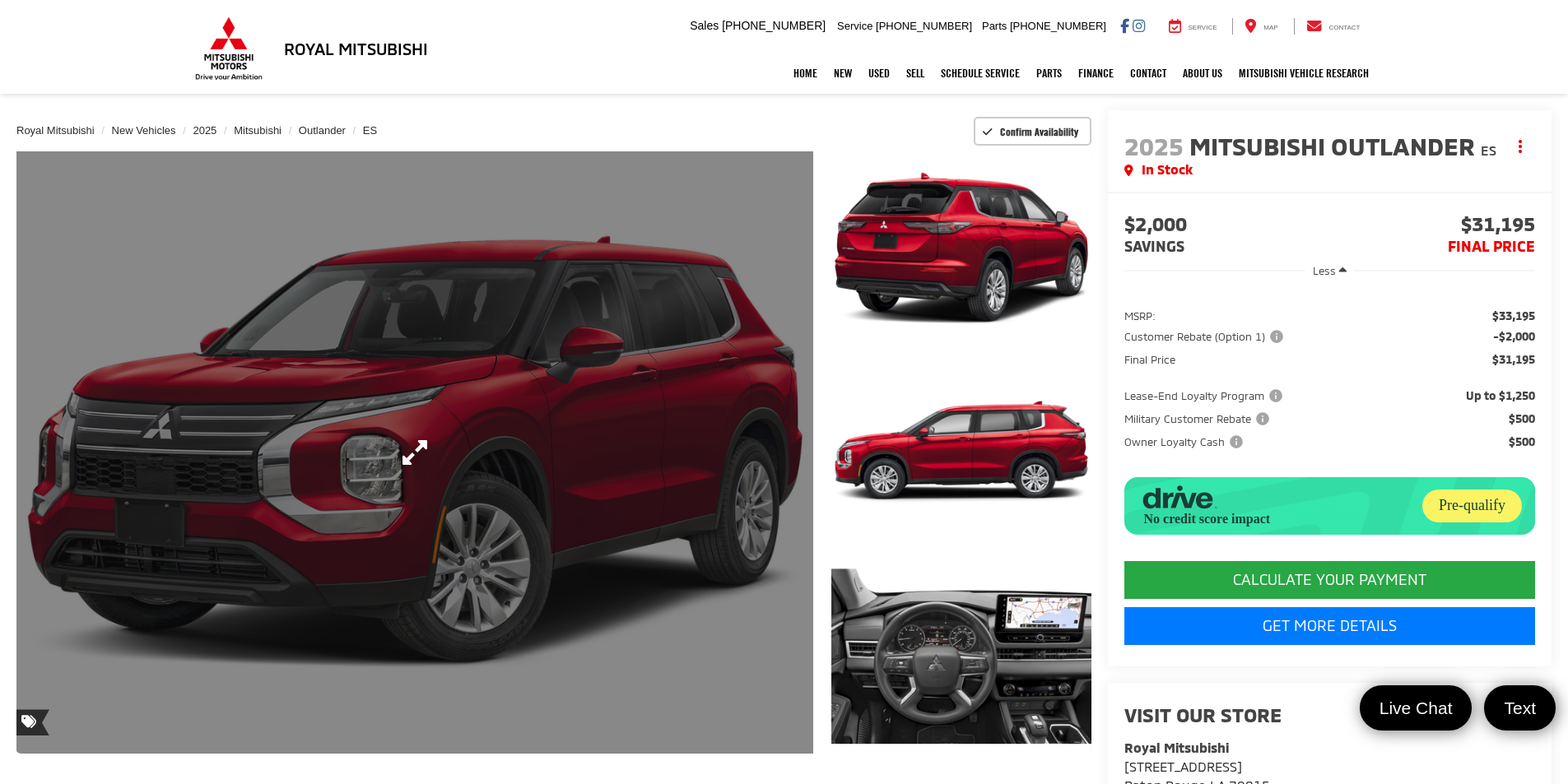
click at [415, 462] on link "Expand Photo 0" at bounding box center [415, 453] width 797 height 602
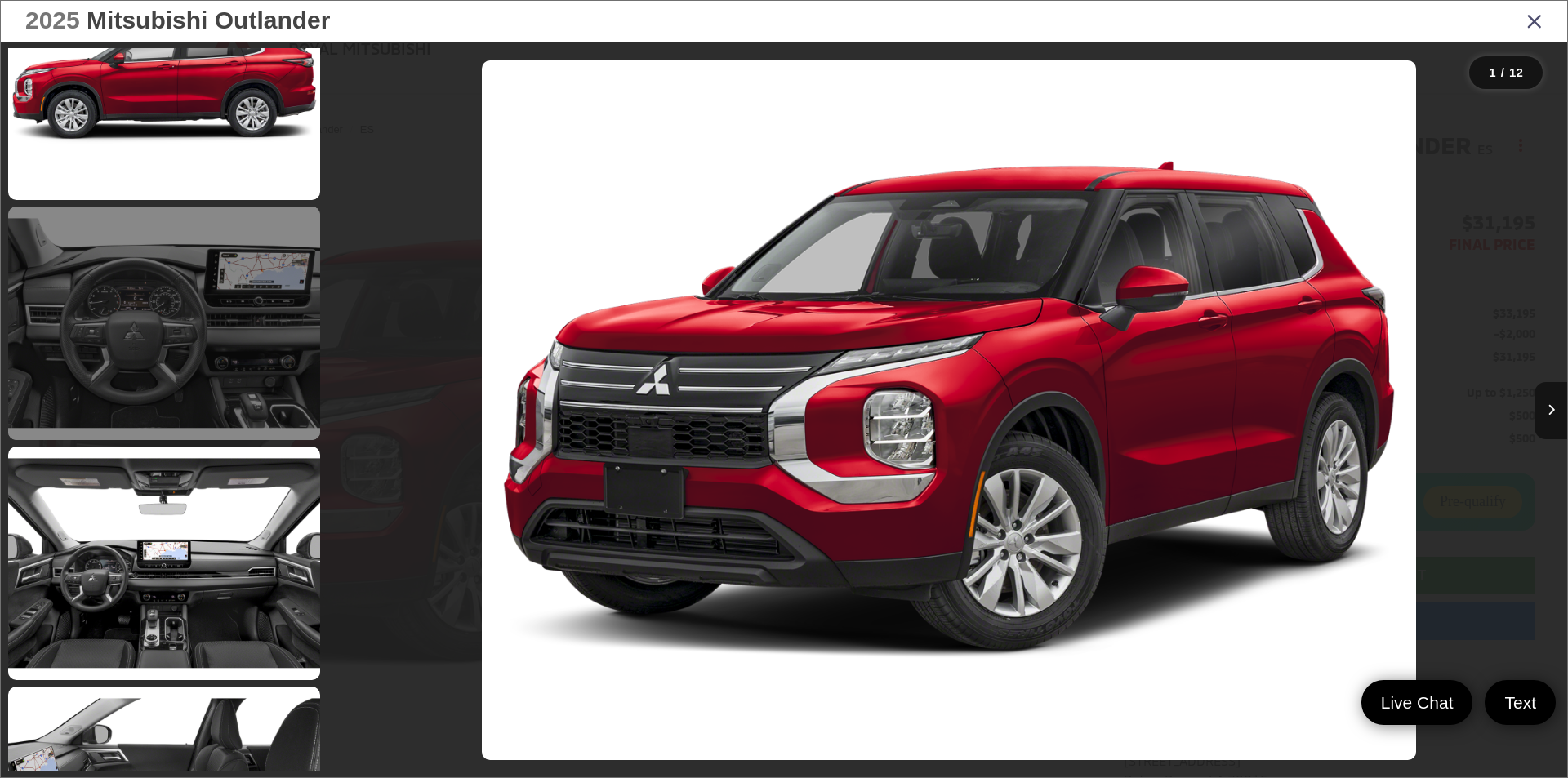
click at [189, 305] on link at bounding box center [164, 323] width 312 height 234
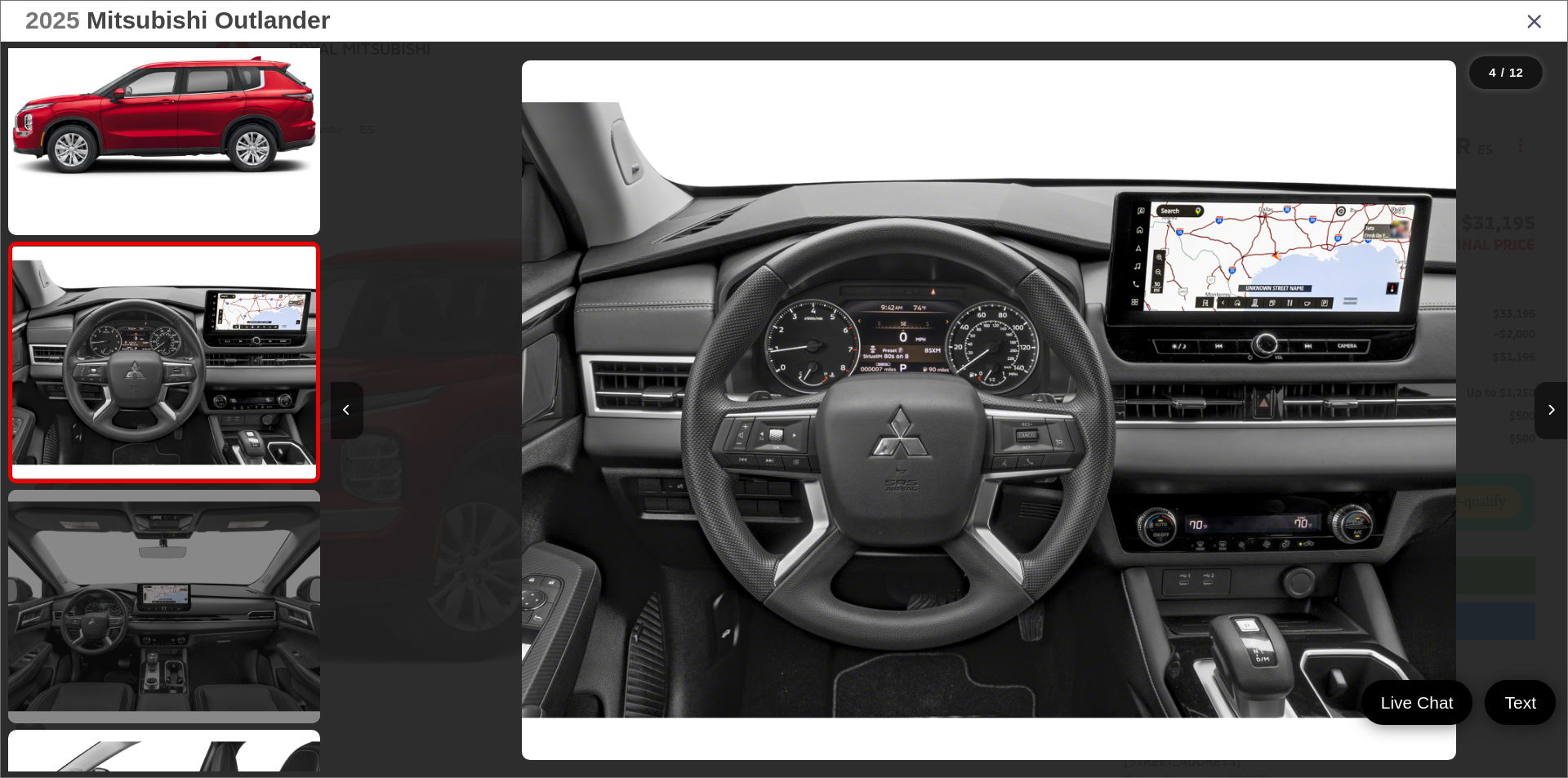
scroll to position [0, 3710]
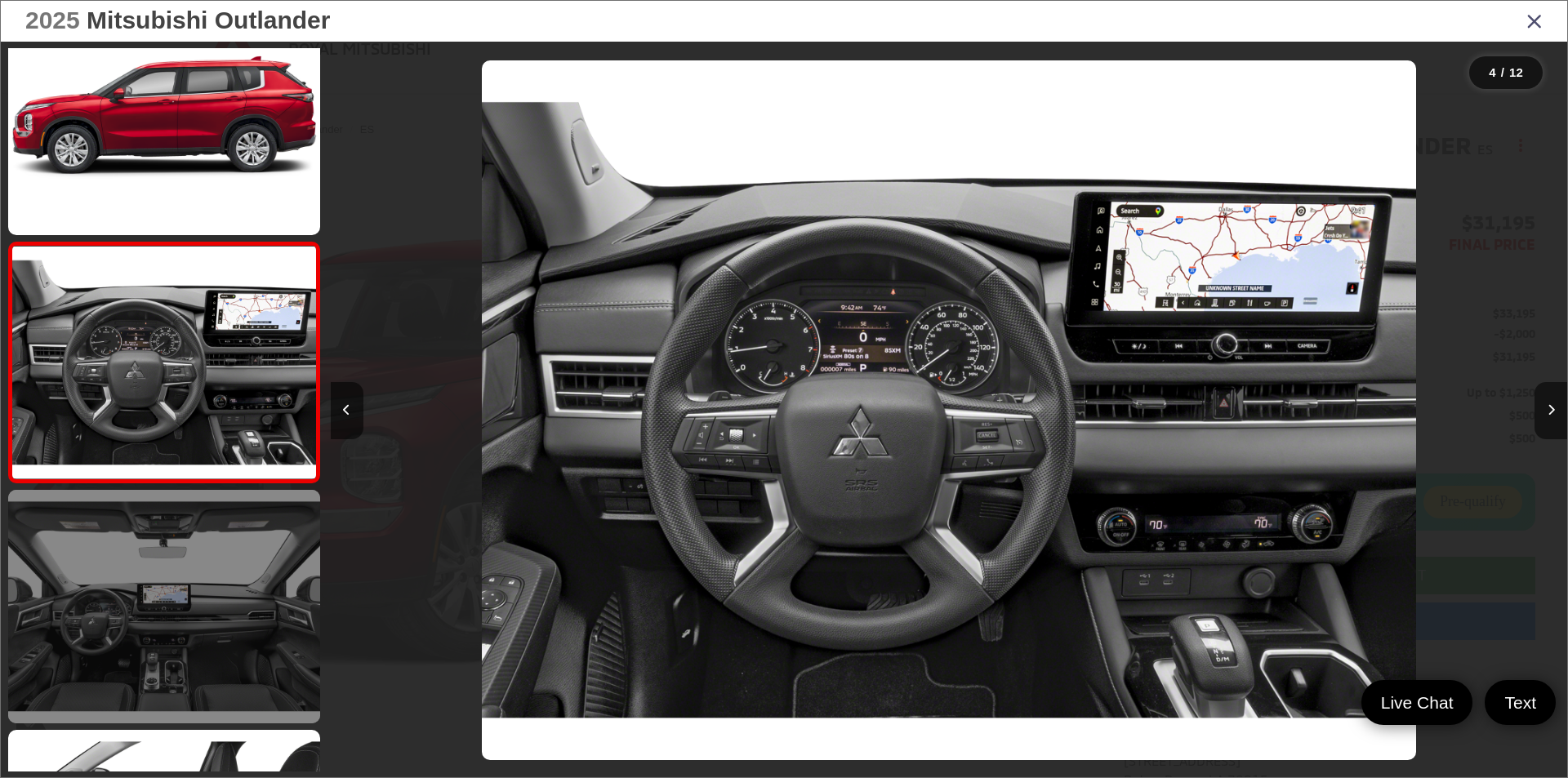
click at [187, 595] on link at bounding box center [164, 607] width 312 height 234
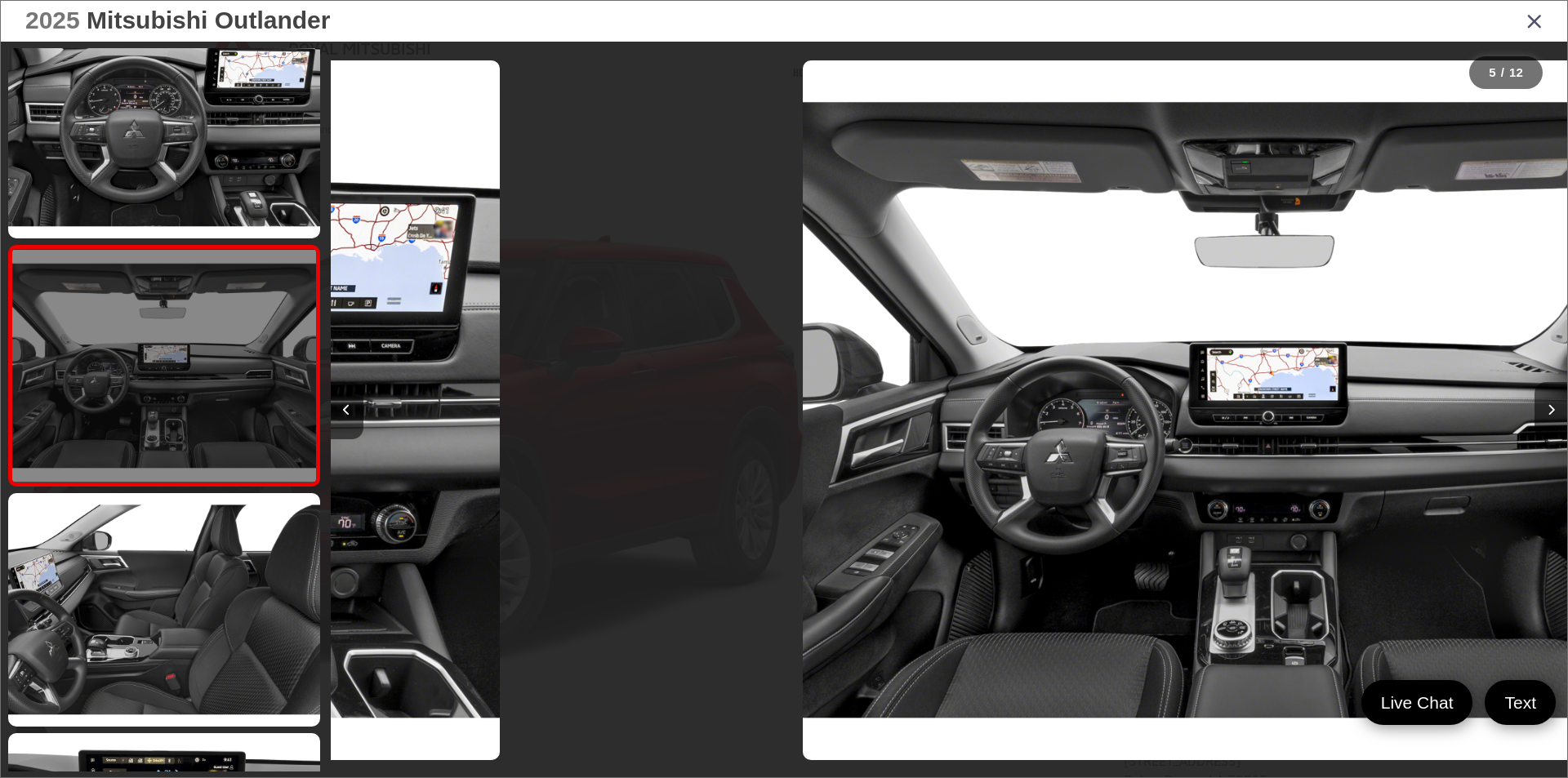
scroll to position [768, 0]
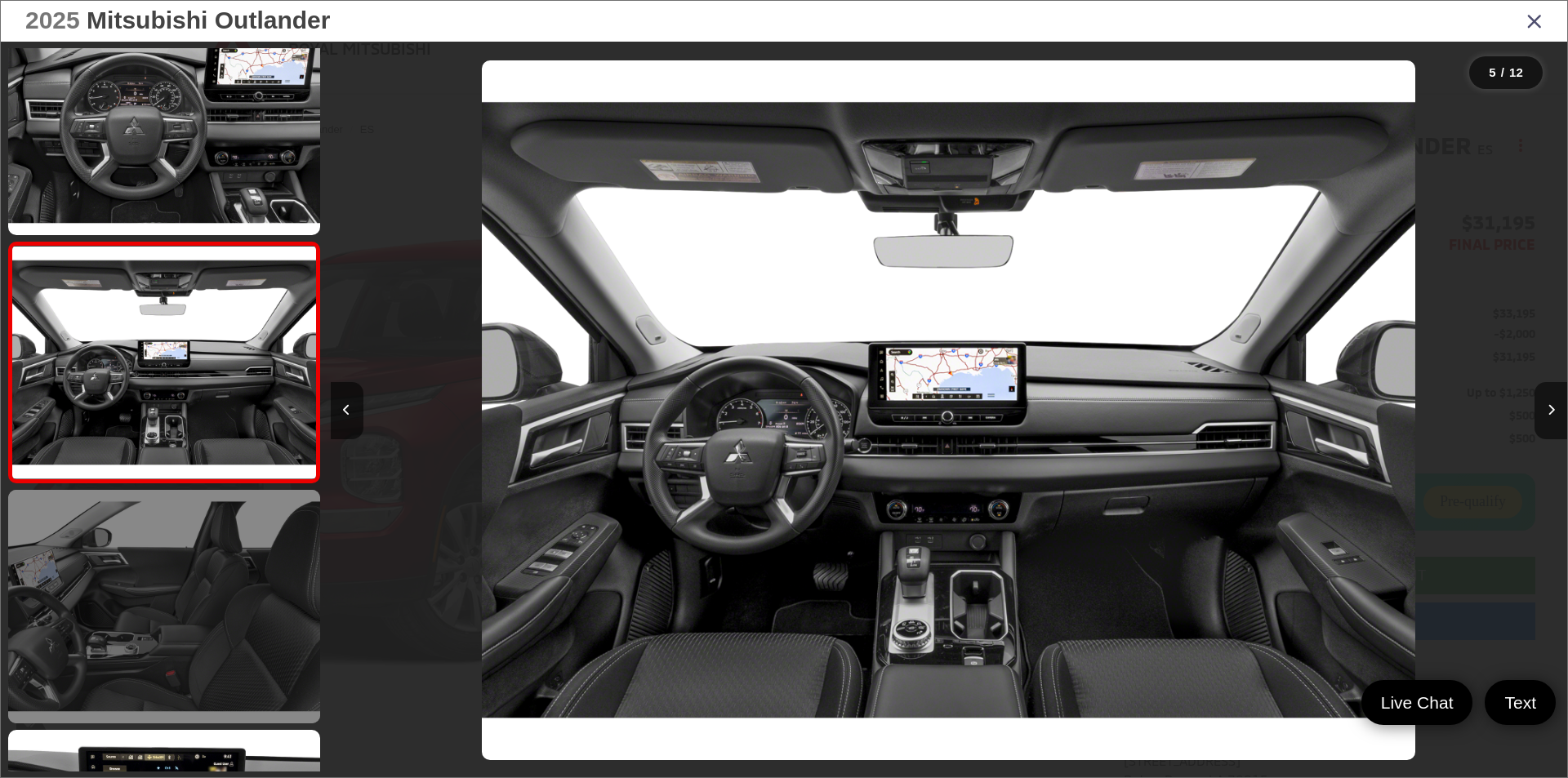
click at [180, 625] on link at bounding box center [164, 607] width 312 height 234
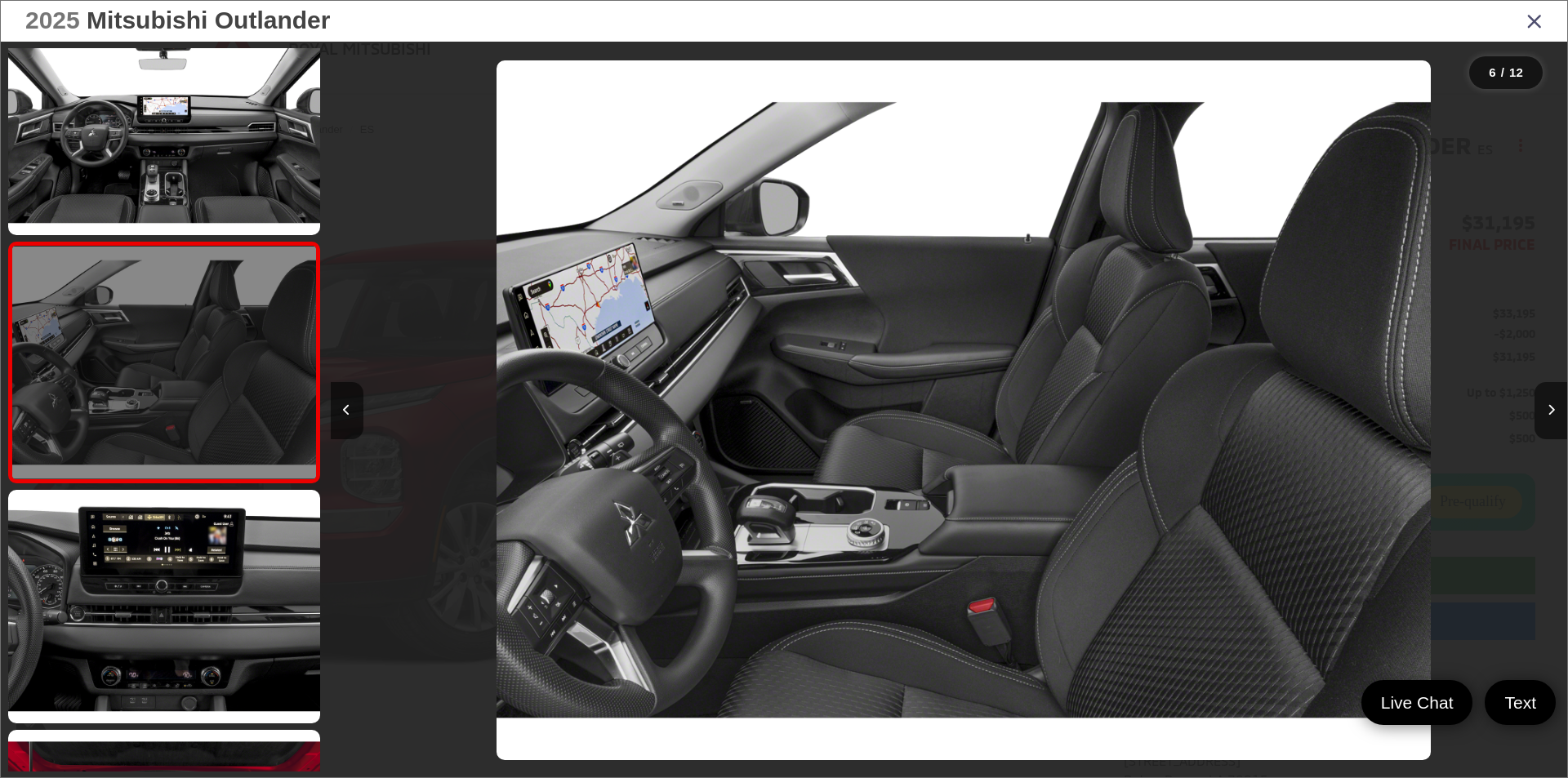
scroll to position [0, 6183]
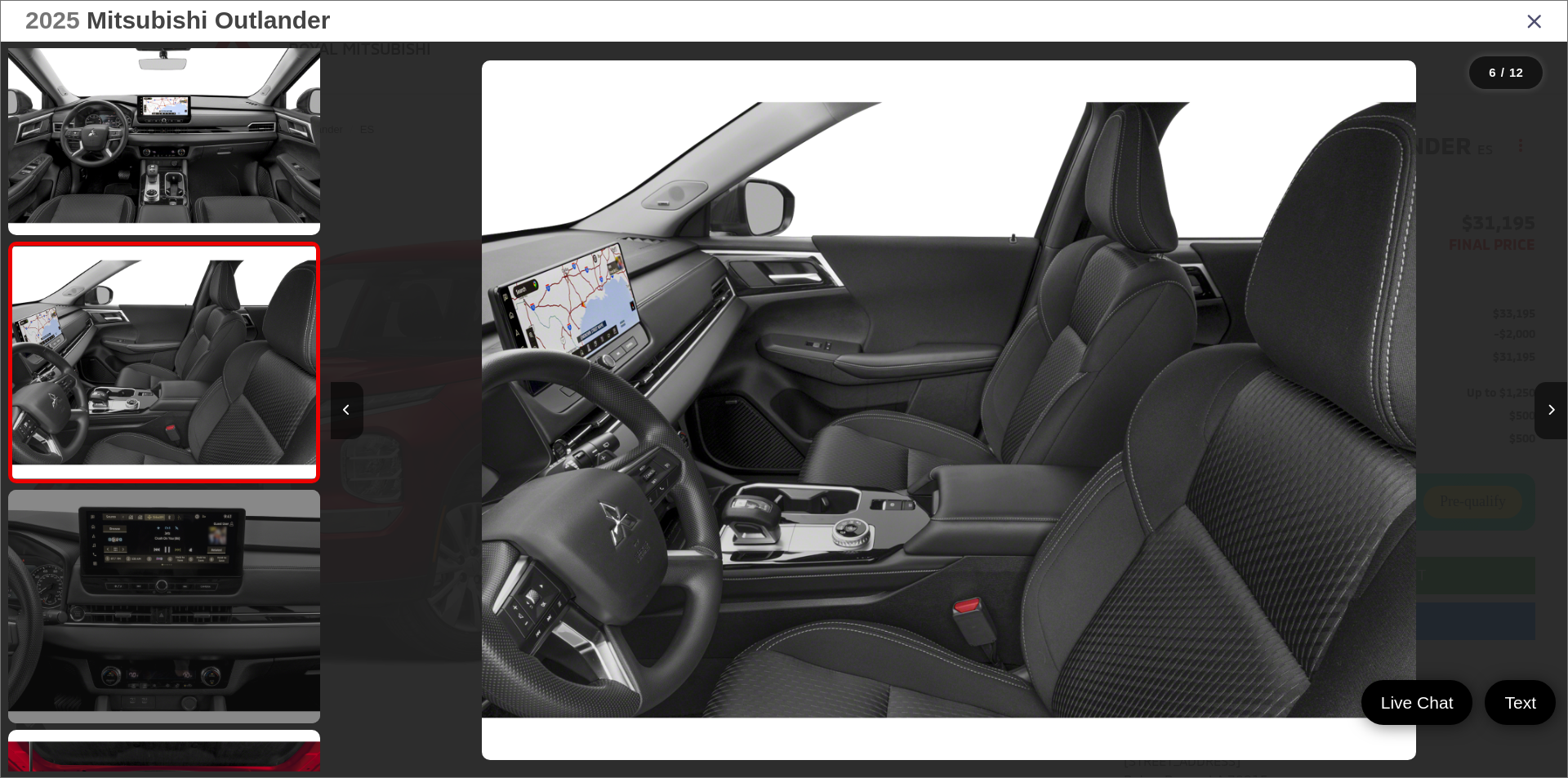
click at [180, 592] on link at bounding box center [164, 607] width 312 height 234
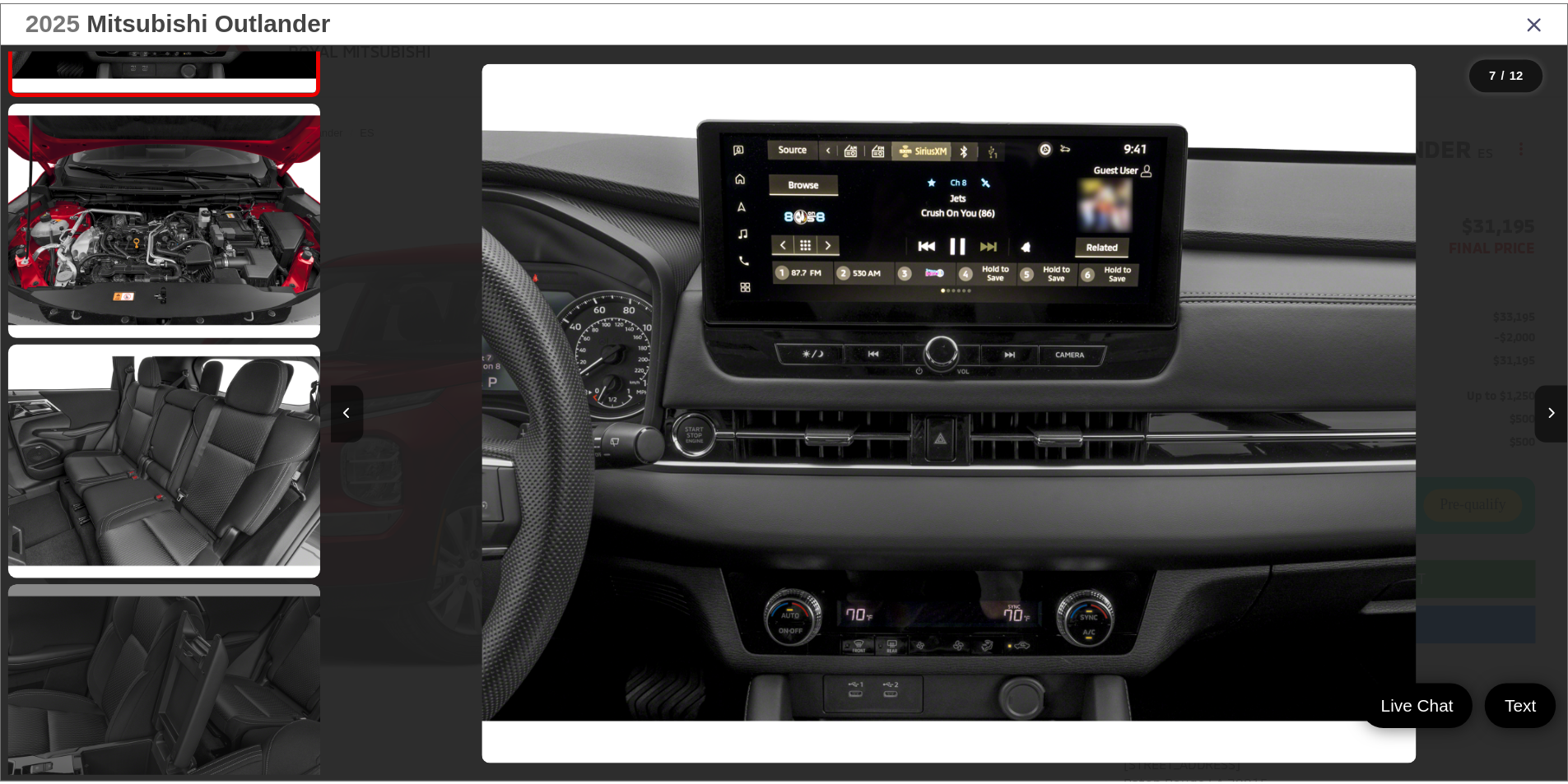
scroll to position [1669, 0]
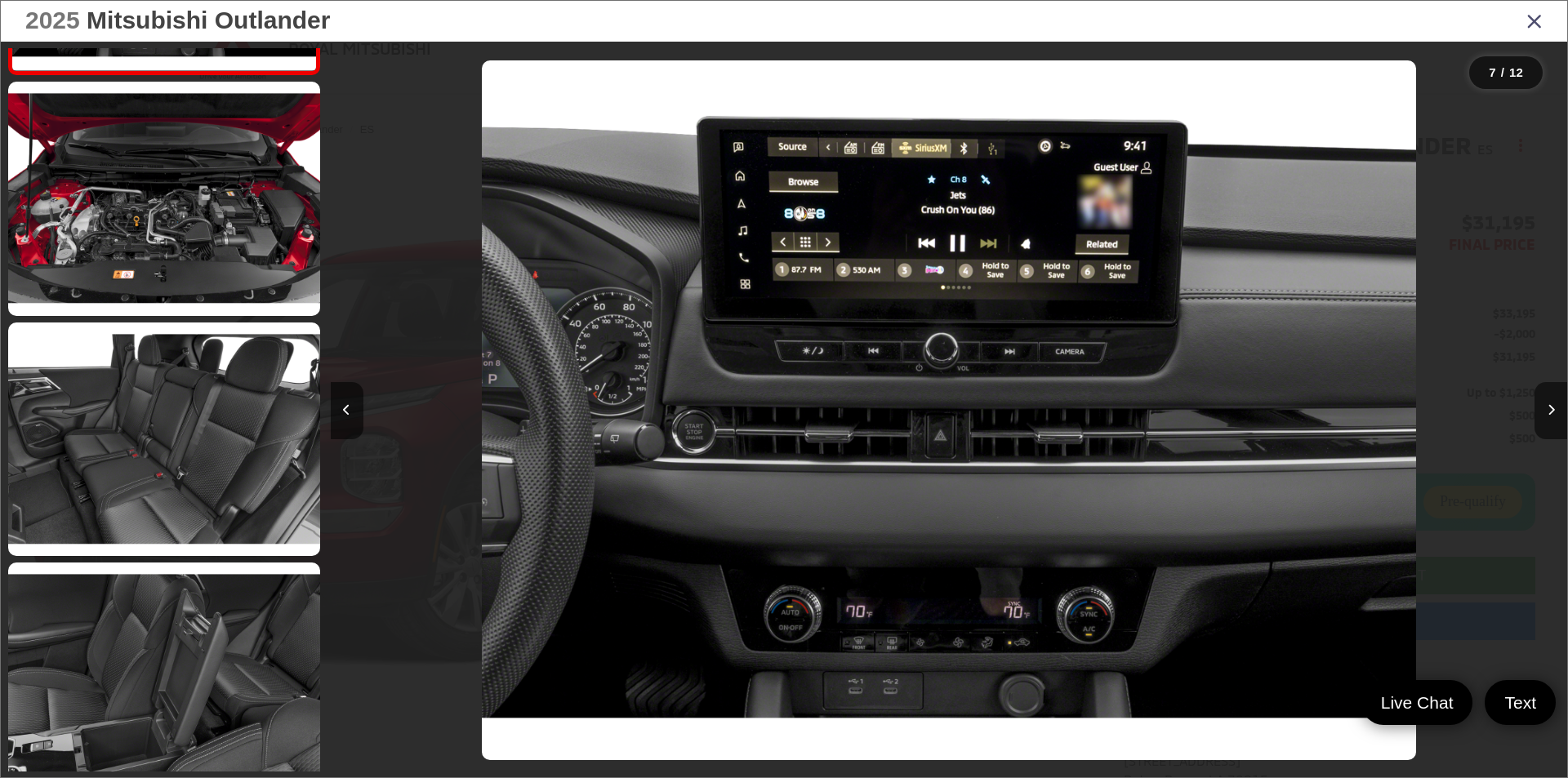
click at [1539, 21] on icon "Close gallery" at bounding box center [1535, 20] width 17 height 21
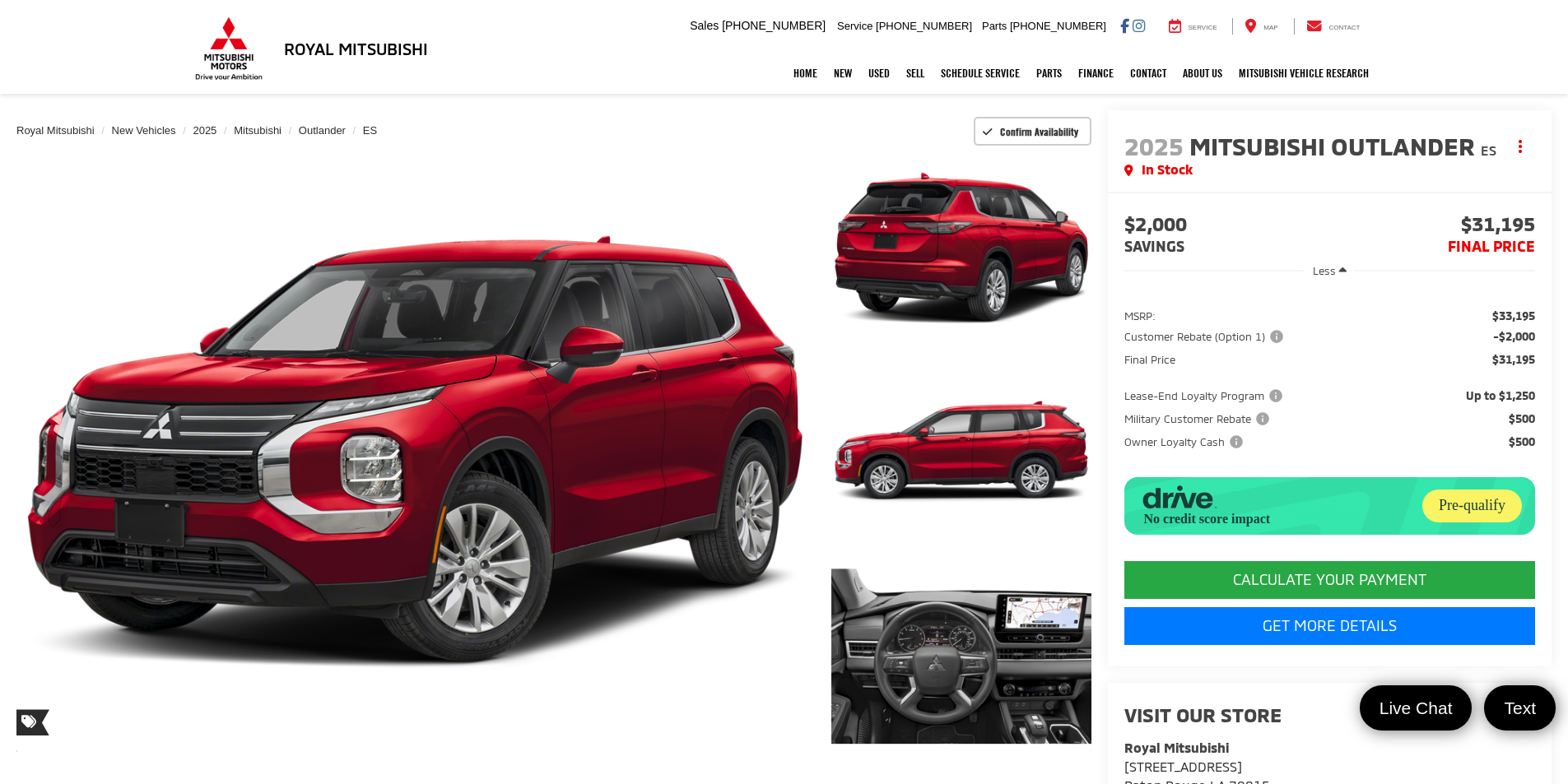
click at [1386, 182] on div "2025 Mitsubishi Outlander ES Copy Link Share Print In Stock" at bounding box center [1330, 151] width 444 height 82
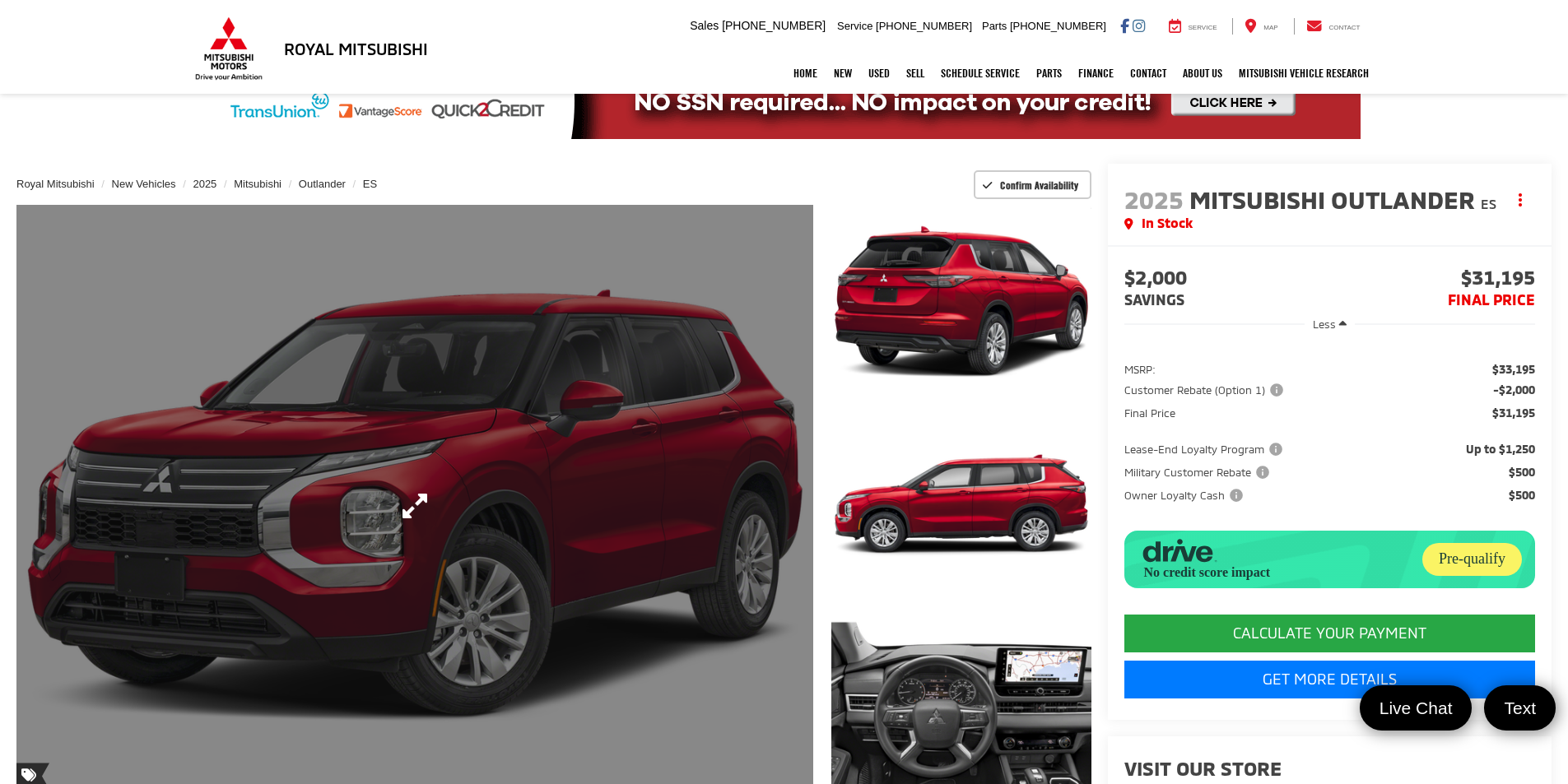
scroll to position [0, 0]
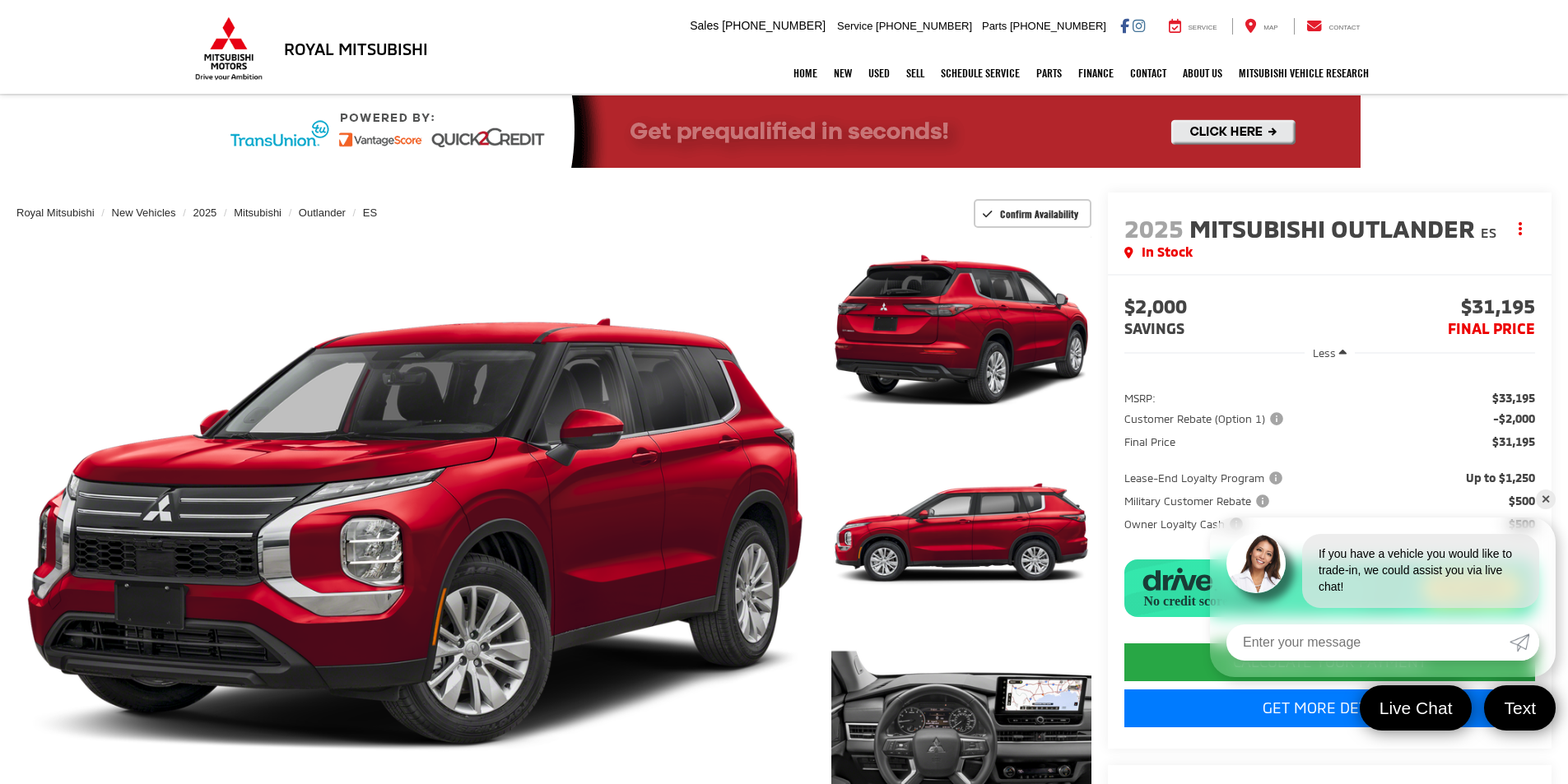
click at [1427, 647] on input "Enter your message" at bounding box center [1368, 642] width 283 height 36
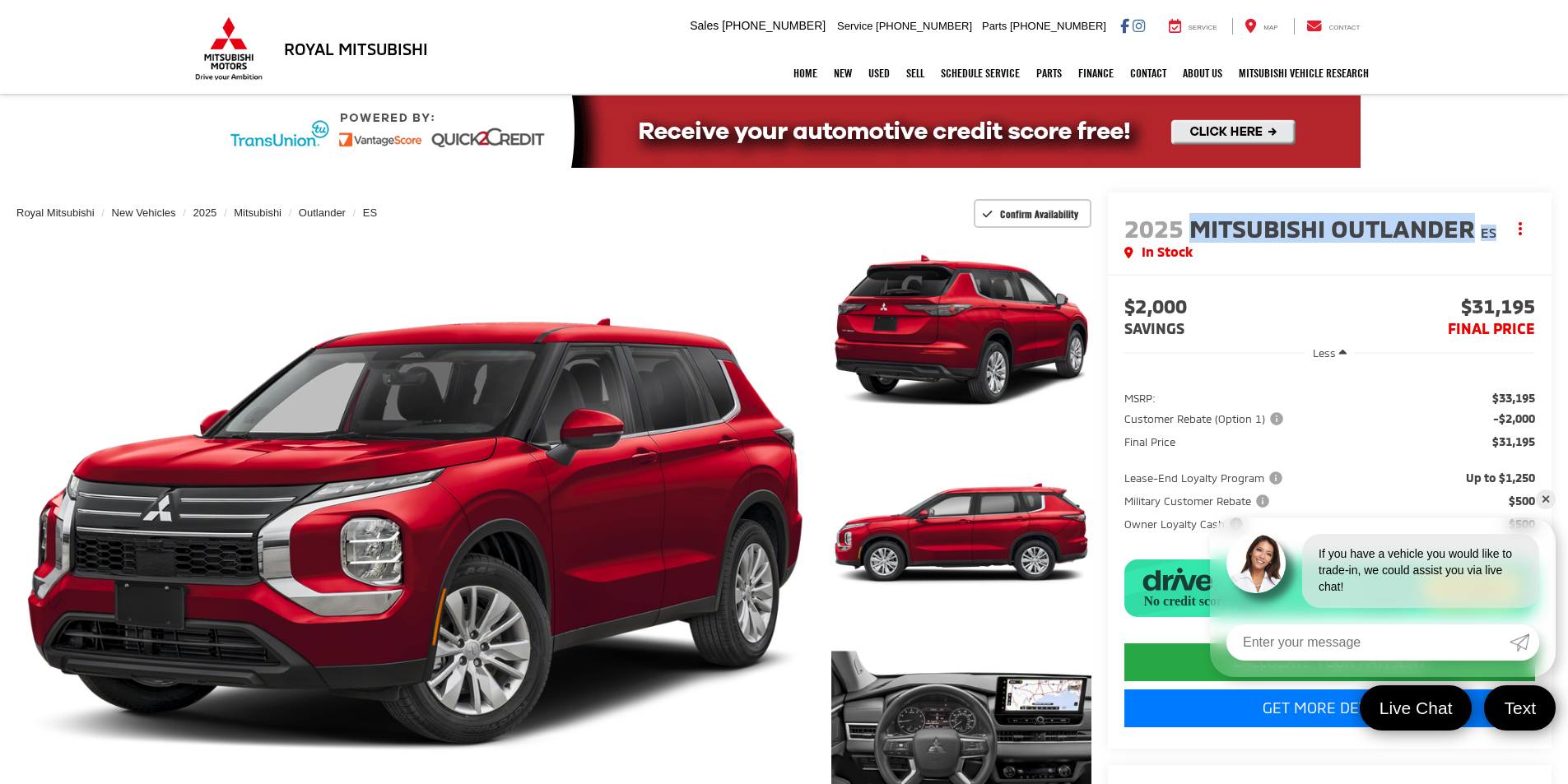
drag, startPoint x: 1196, startPoint y: 219, endPoint x: 1507, endPoint y: 239, distance: 311.6
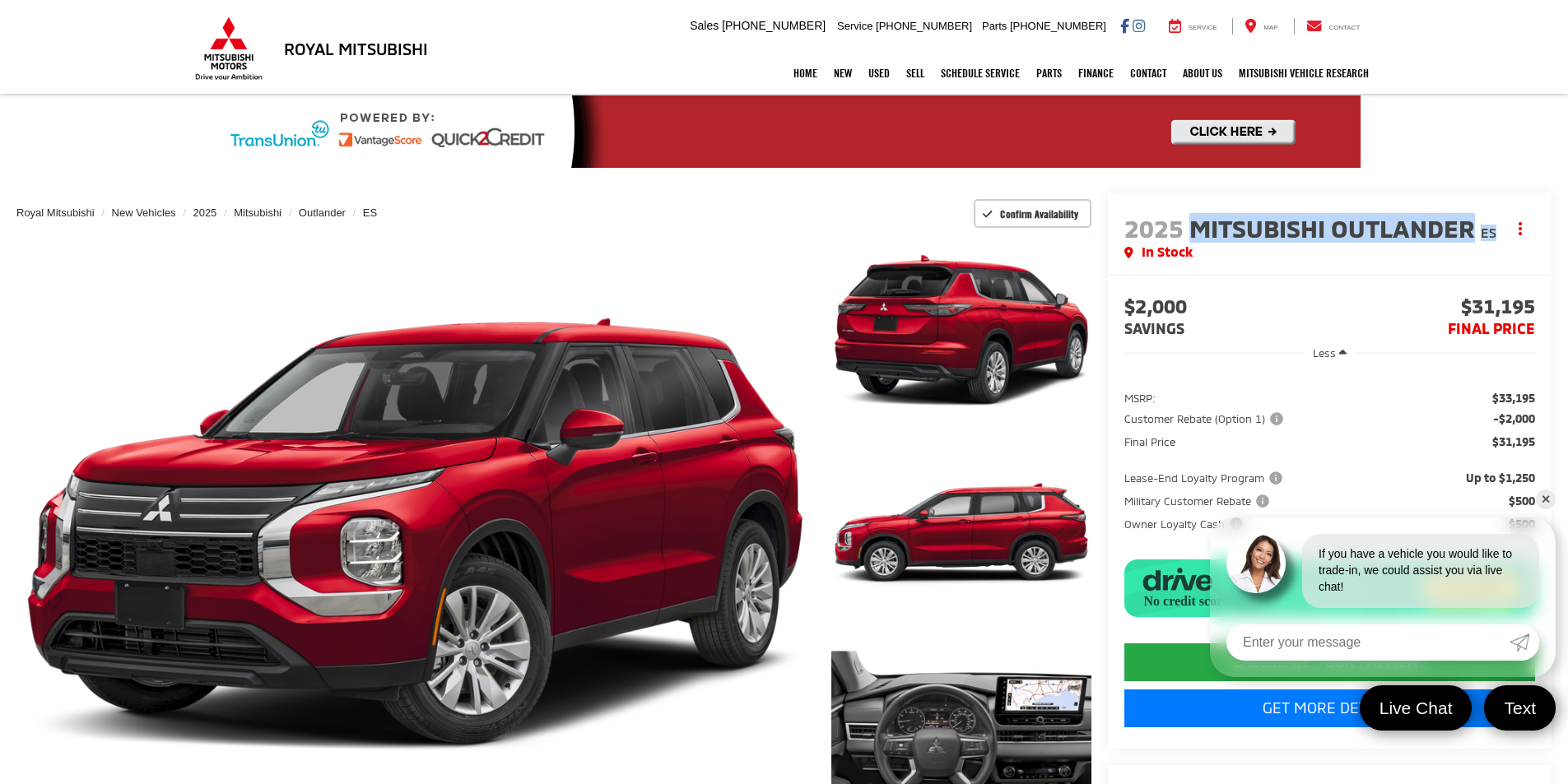
click at [1507, 239] on div "2025 Mitsubishi Outlander ES Copy Link Share Print In Stock" at bounding box center [1330, 237] width 411 height 48
copy div "Mitsubishi Outlander ES"
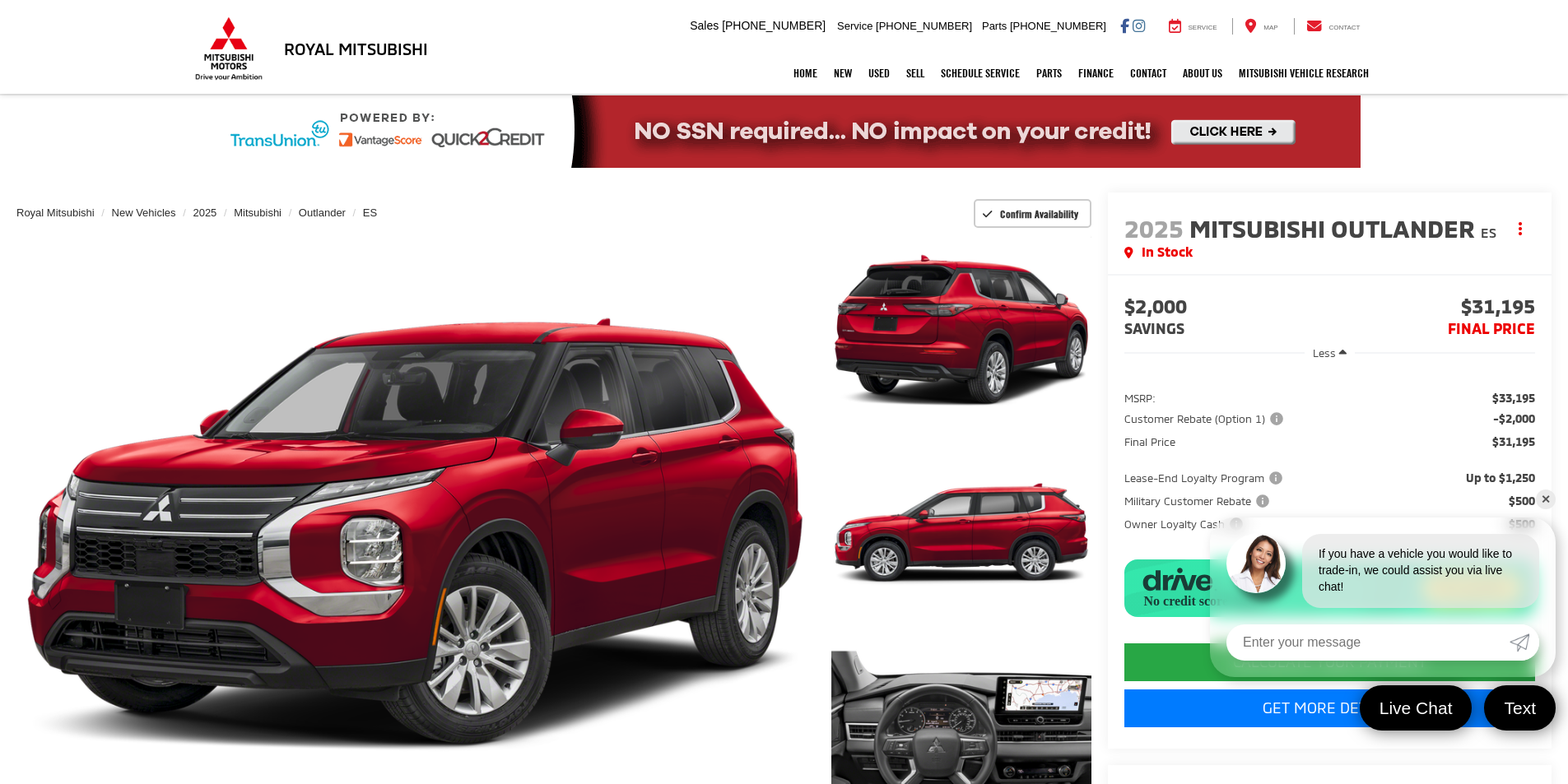
click at [1299, 629] on input "Enter your message" at bounding box center [1368, 642] width 283 height 36
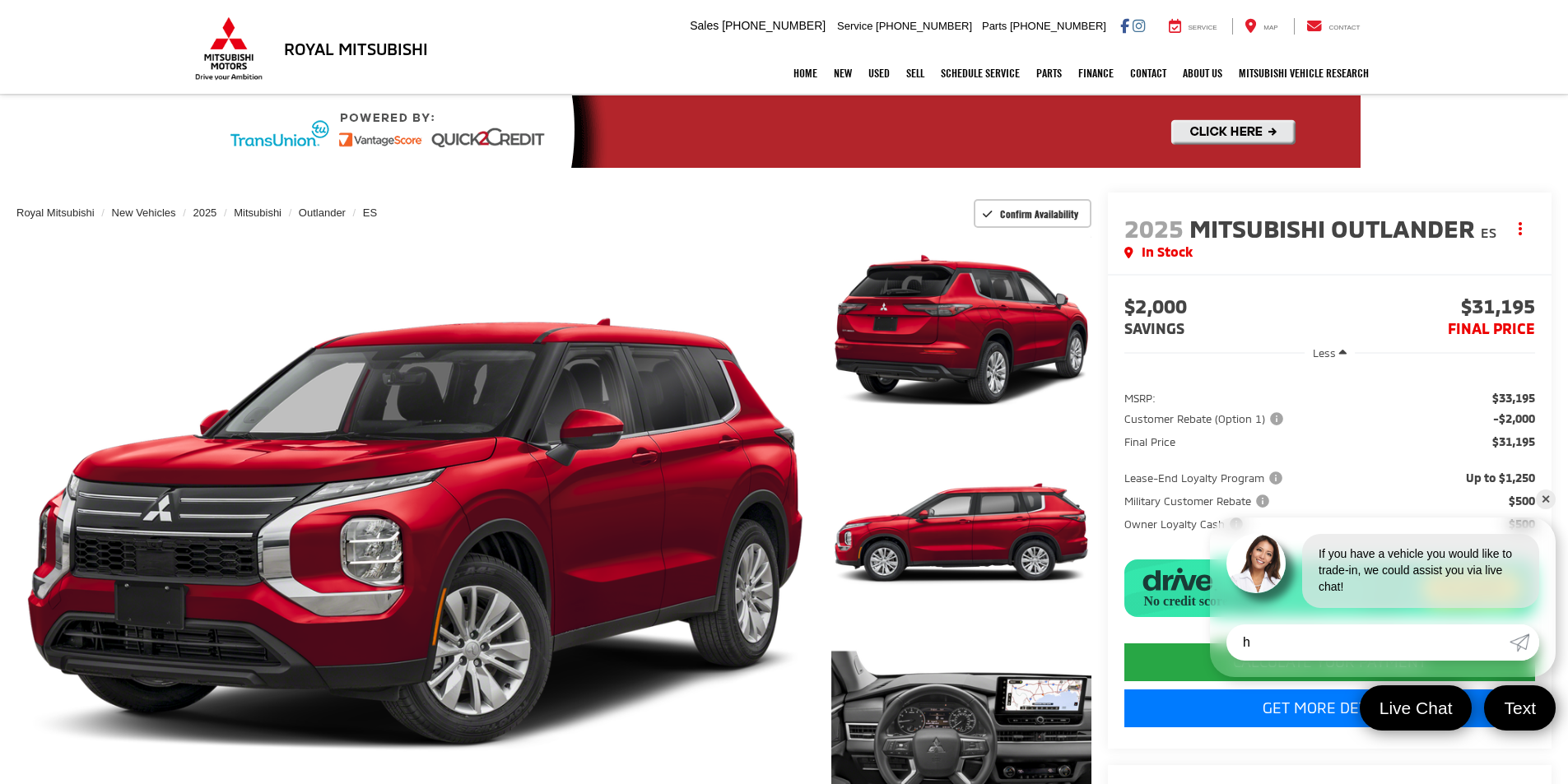
type input "hi"
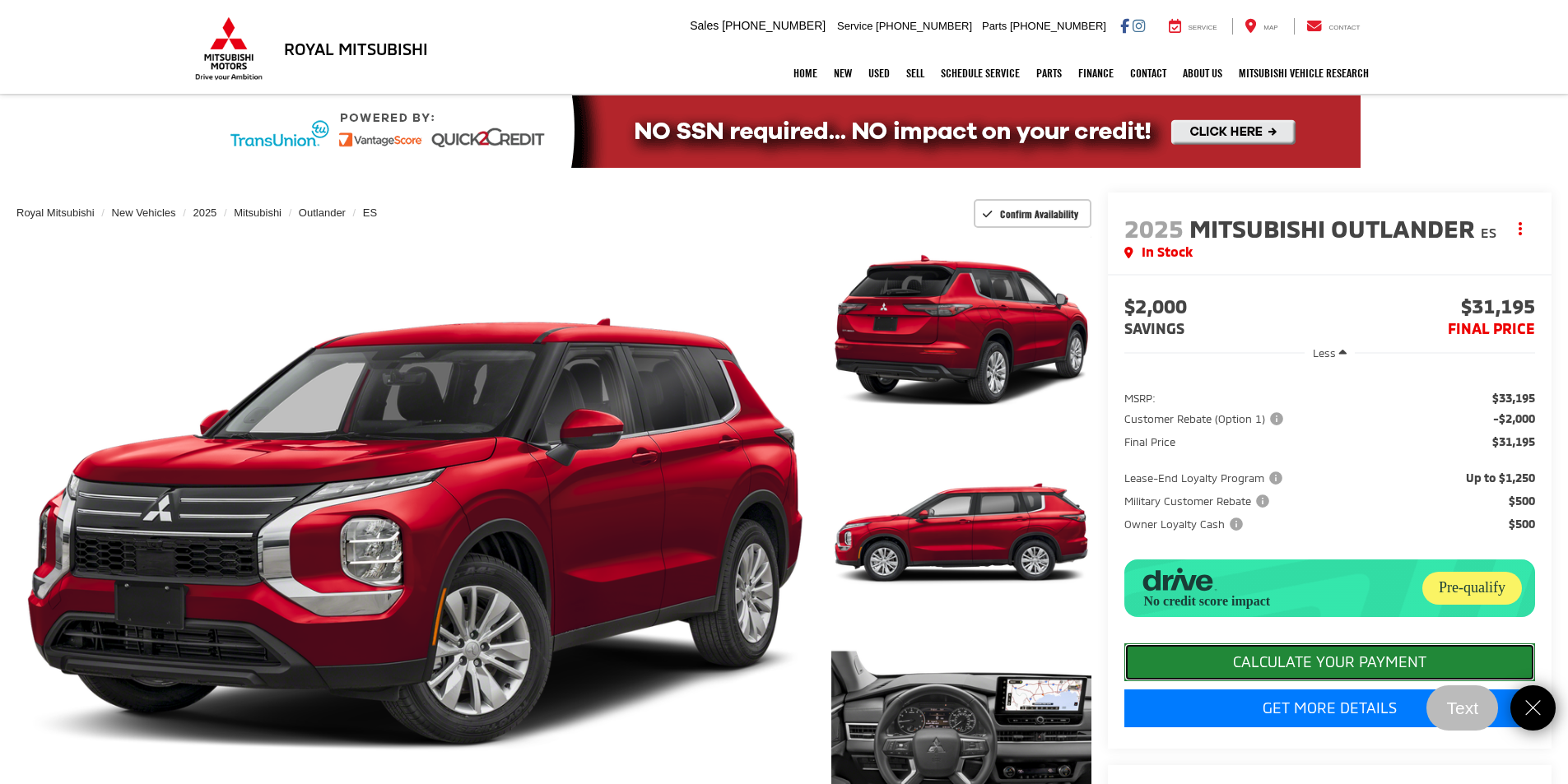
click at [1463, 681] on button "CALCULATE YOUR PAYMENT" at bounding box center [1330, 662] width 411 height 38
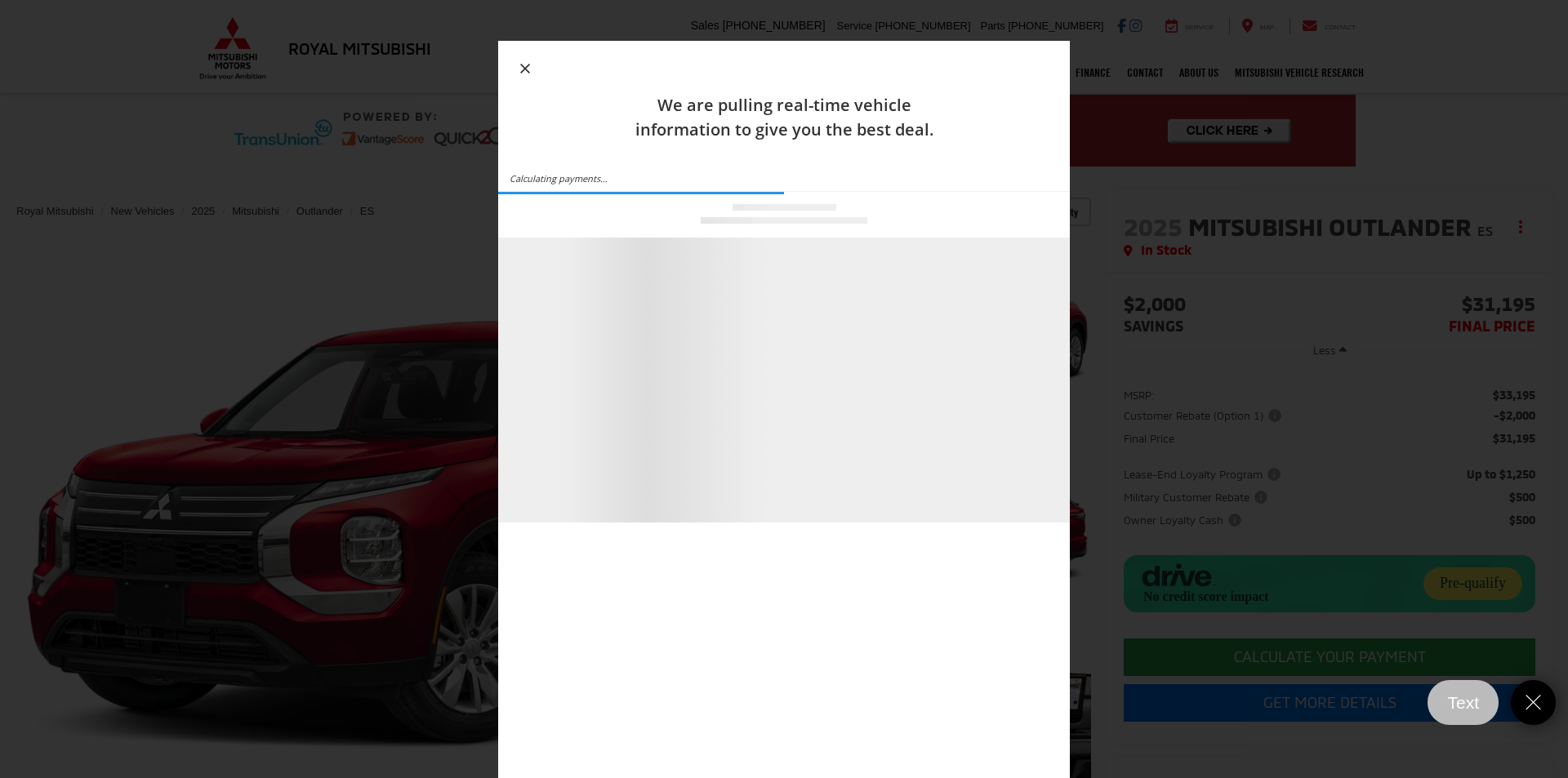
click at [523, 66] on icon "button" at bounding box center [525, 68] width 10 height 10
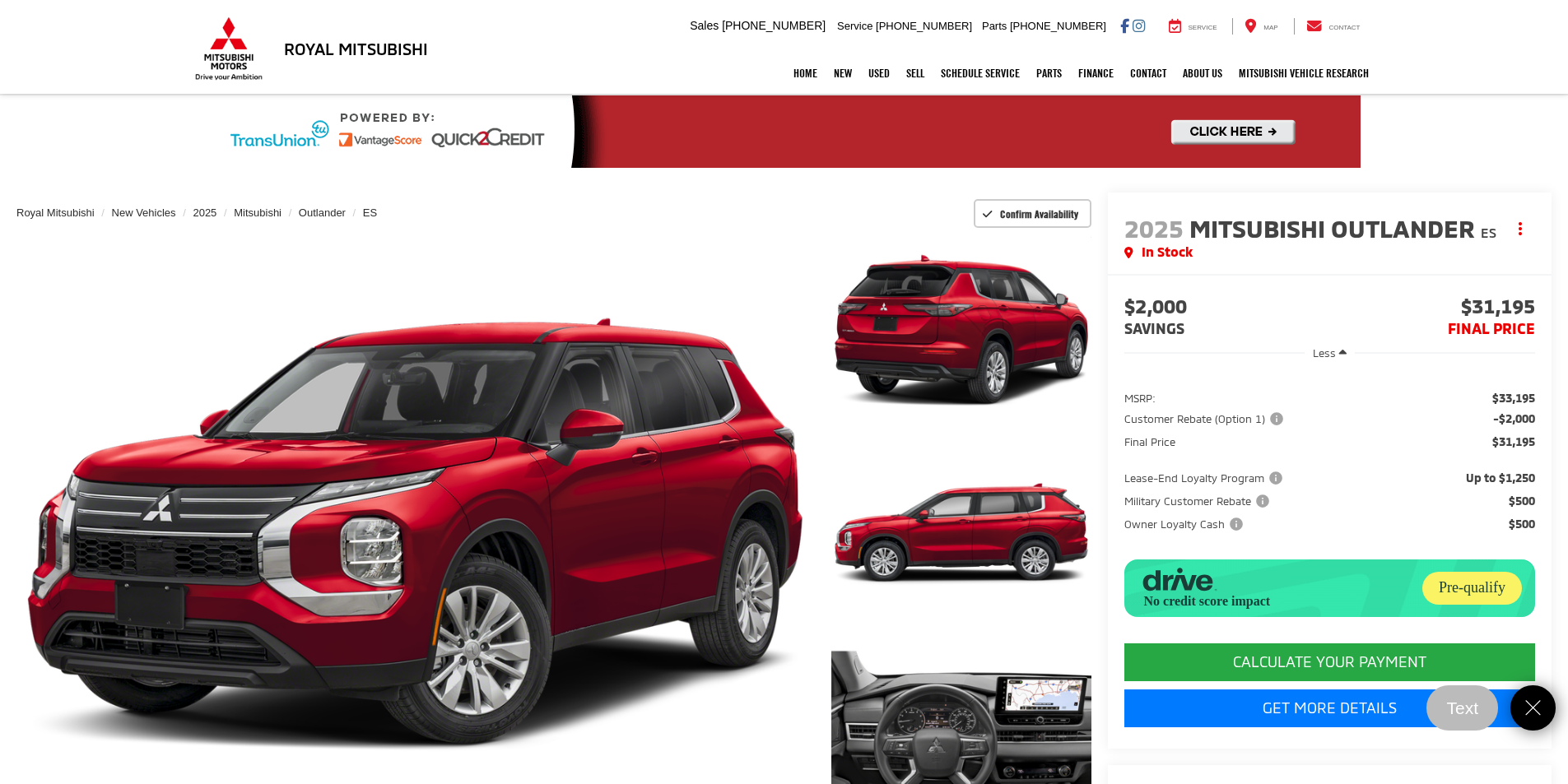
click at [1475, 681] on li "CALCULATE YOUR PAYMENT" at bounding box center [1330, 660] width 411 height 42
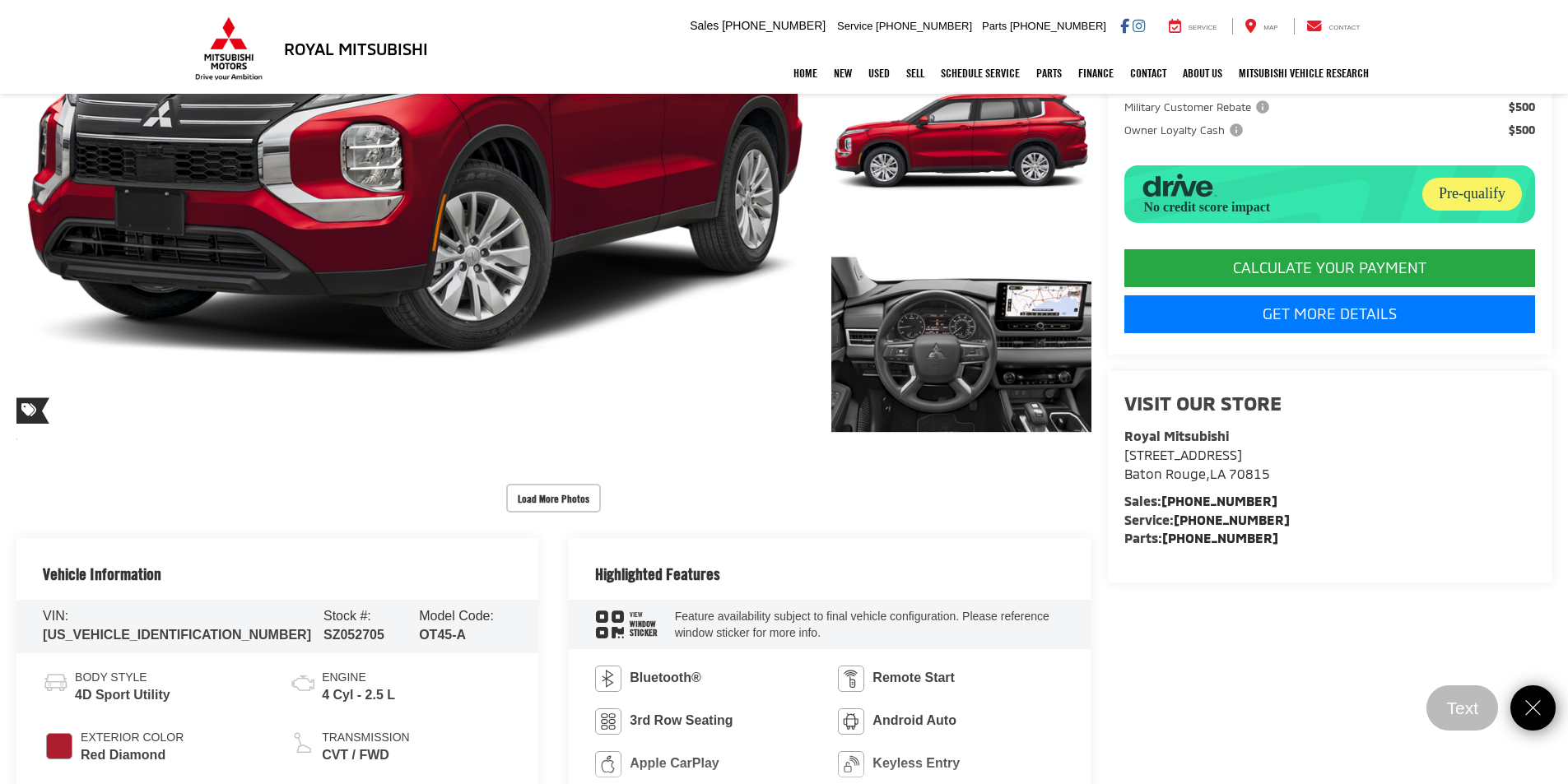
scroll to position [246, 0]
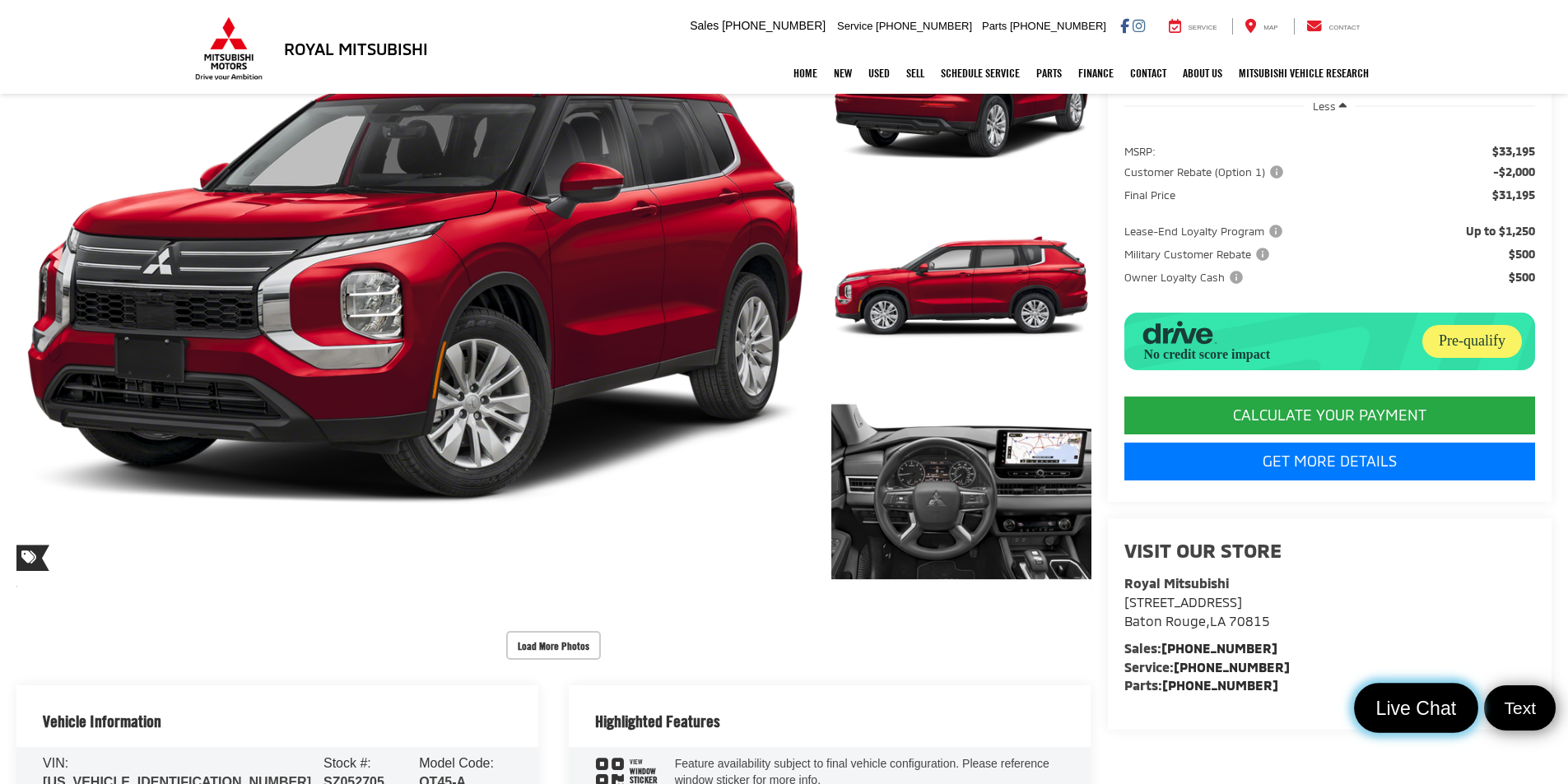
click at [1433, 707] on span "Live Chat" at bounding box center [1415, 707] width 98 height 24
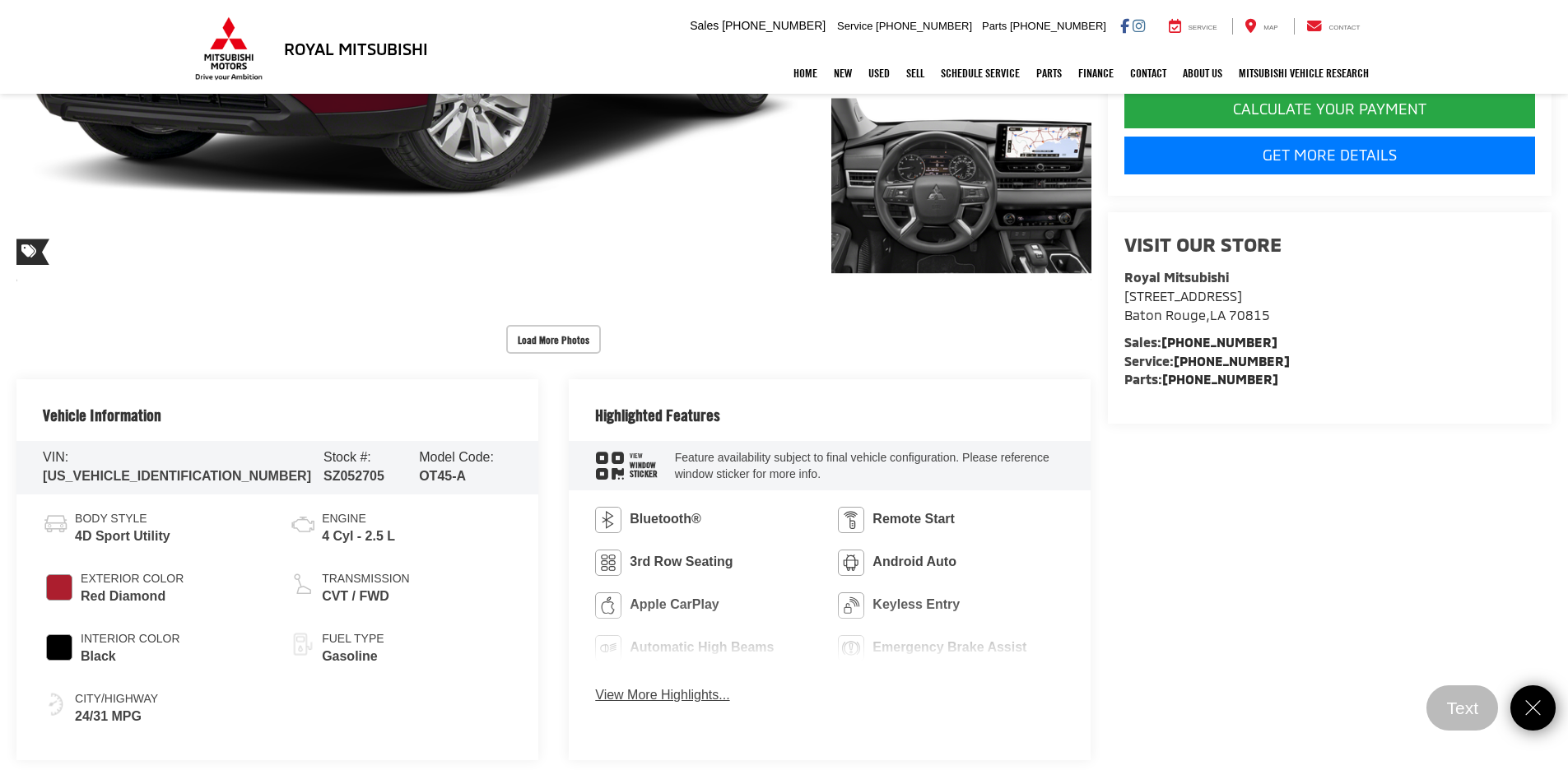
scroll to position [576, 0]
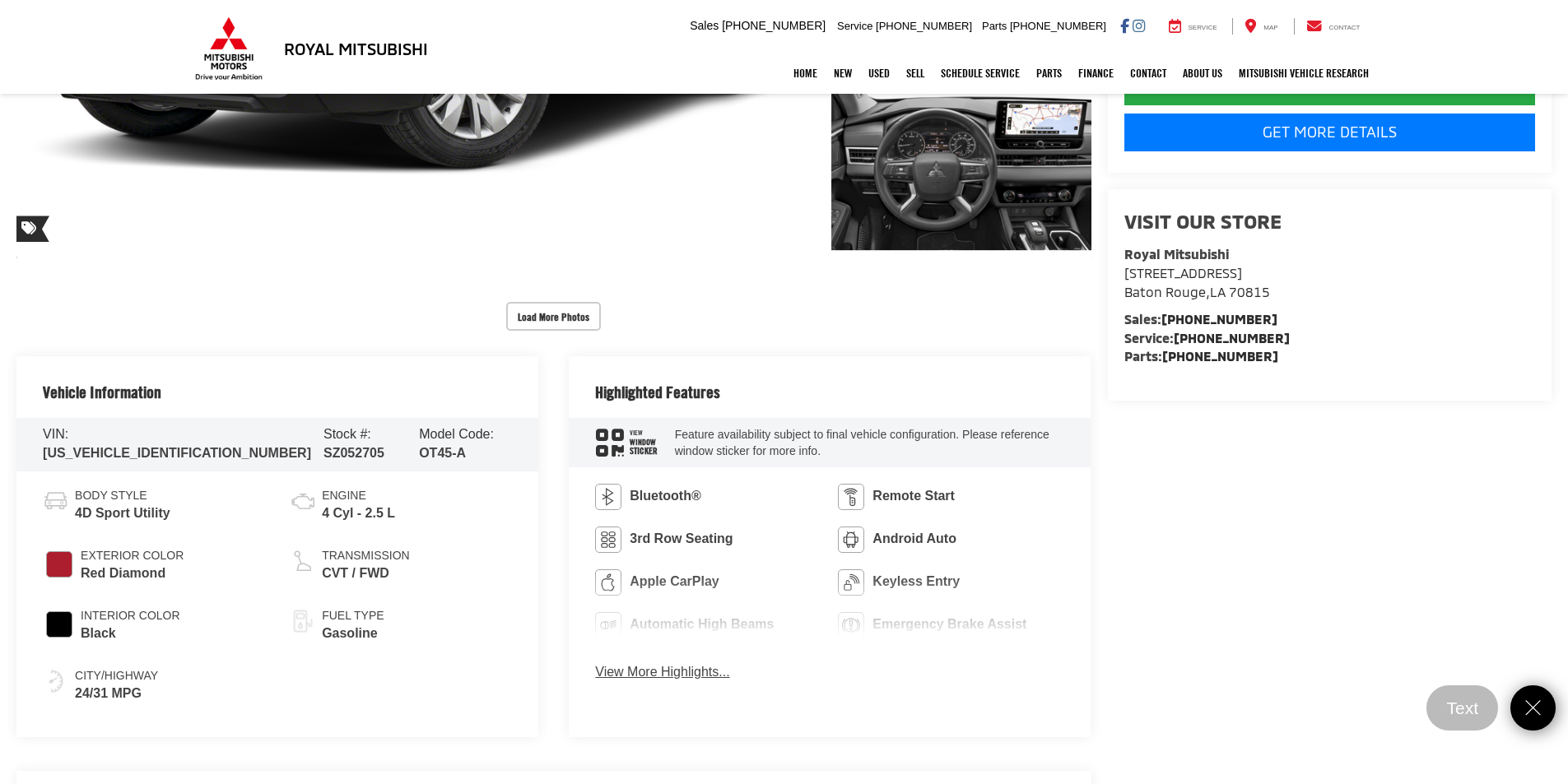
click at [1520, 704] on link "Close" at bounding box center [1533, 708] width 50 height 50
click at [1429, 702] on span "Live Chat" at bounding box center [1415, 707] width 98 height 24
click at [1546, 707] on link "Close" at bounding box center [1533, 708] width 50 height 50
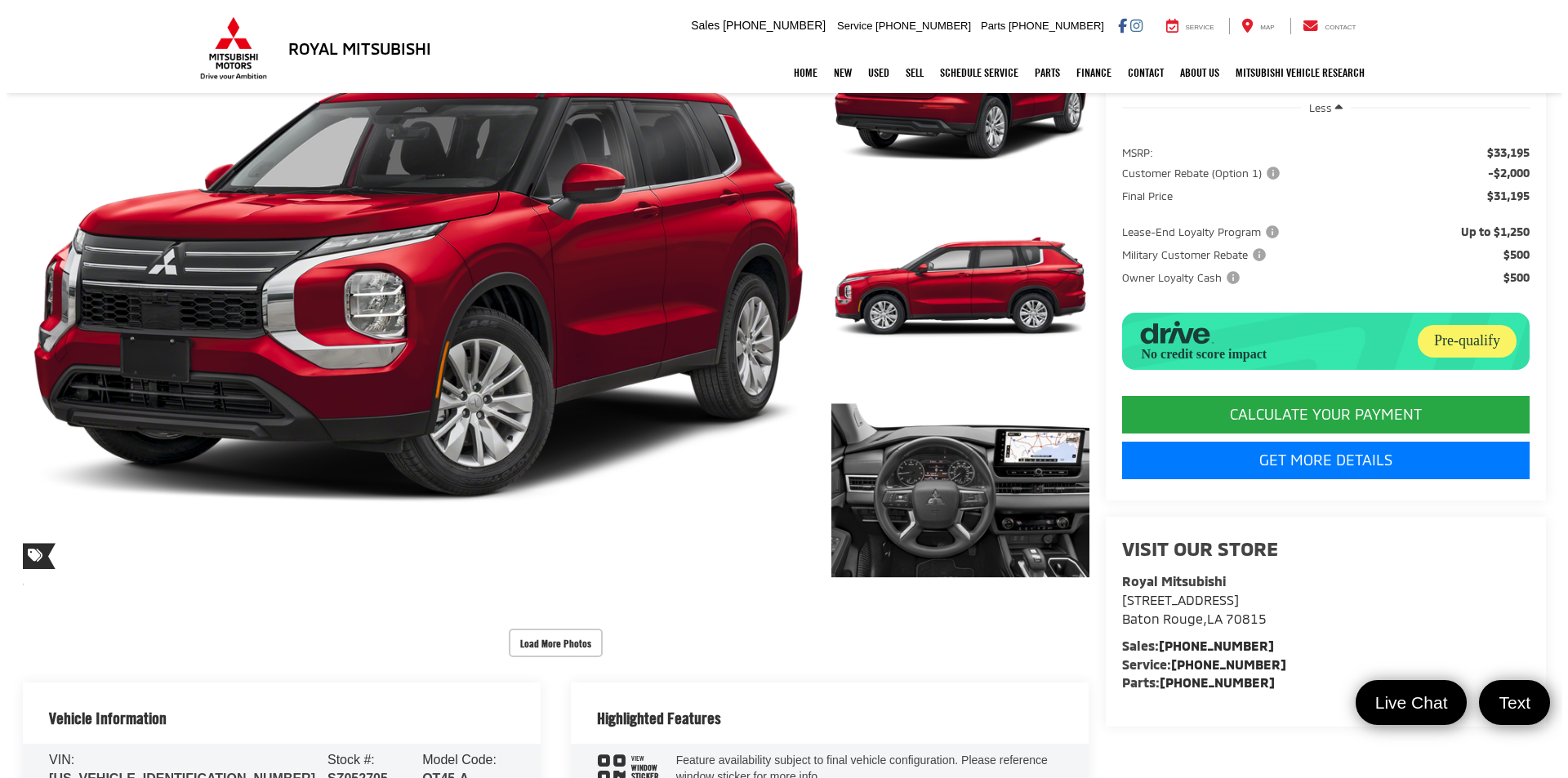
scroll to position [245, 0]
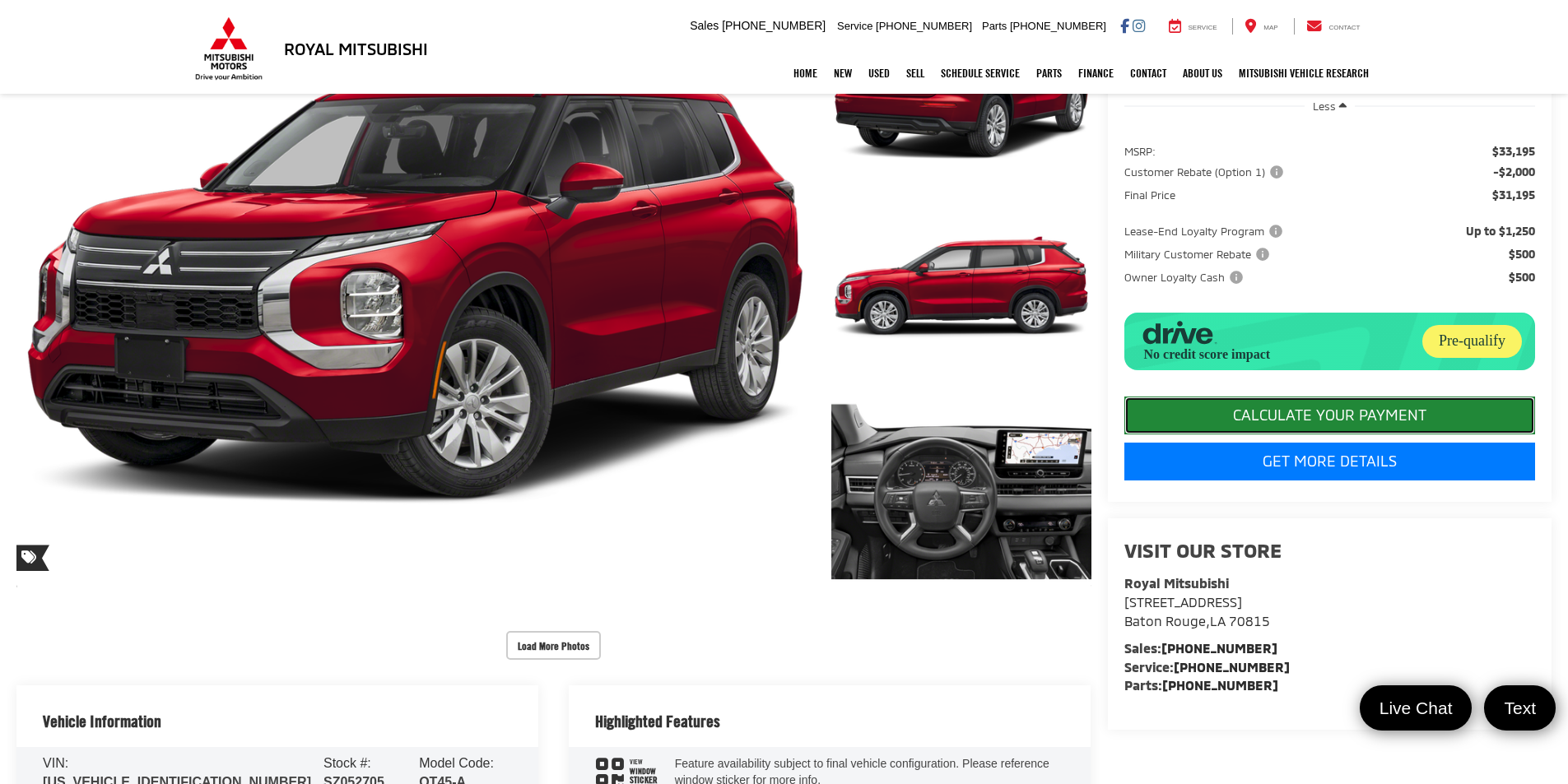
click at [1322, 434] on button "CALCULATE YOUR PAYMENT" at bounding box center [1330, 415] width 411 height 38
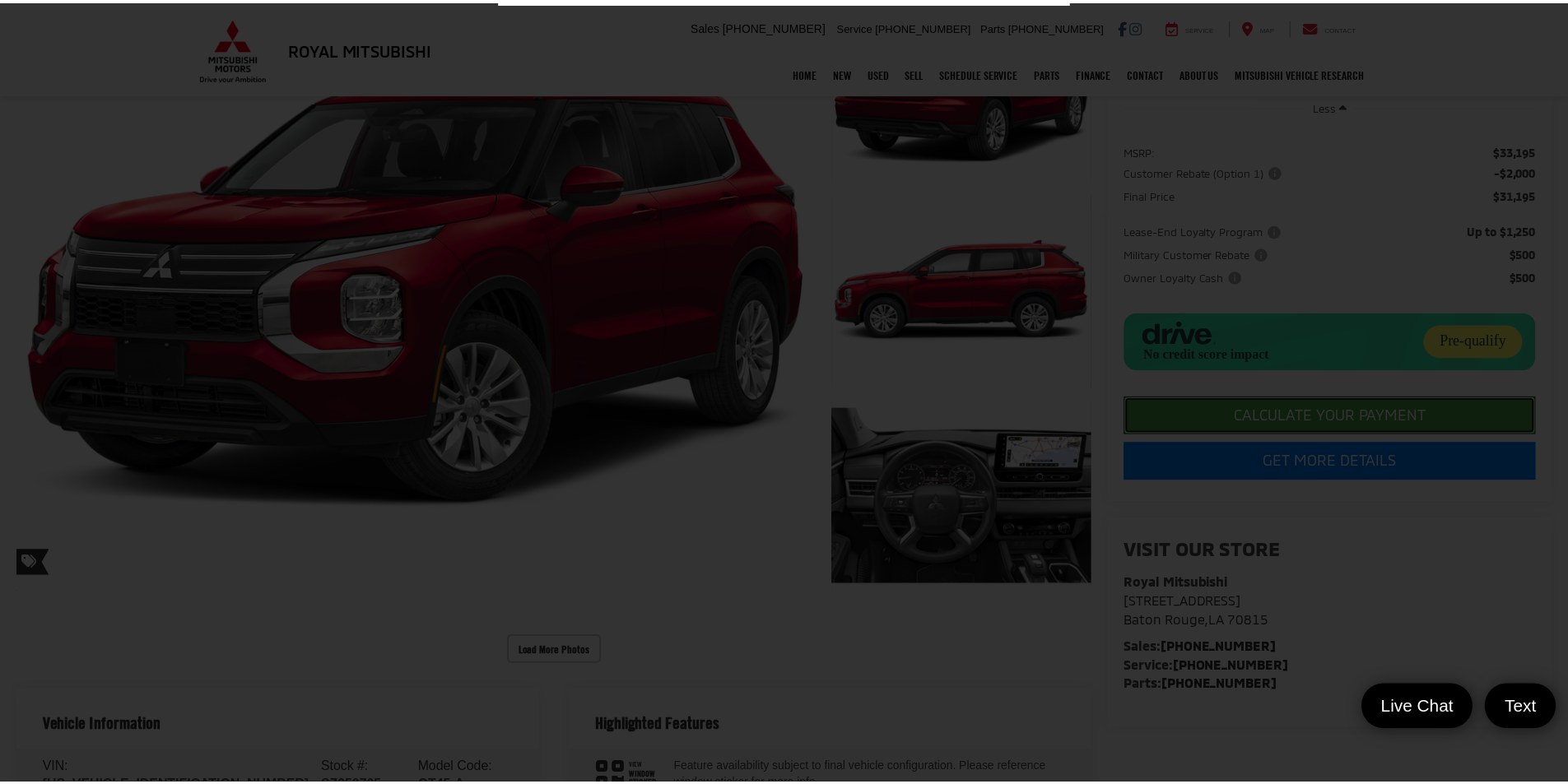
scroll to position [3, 0]
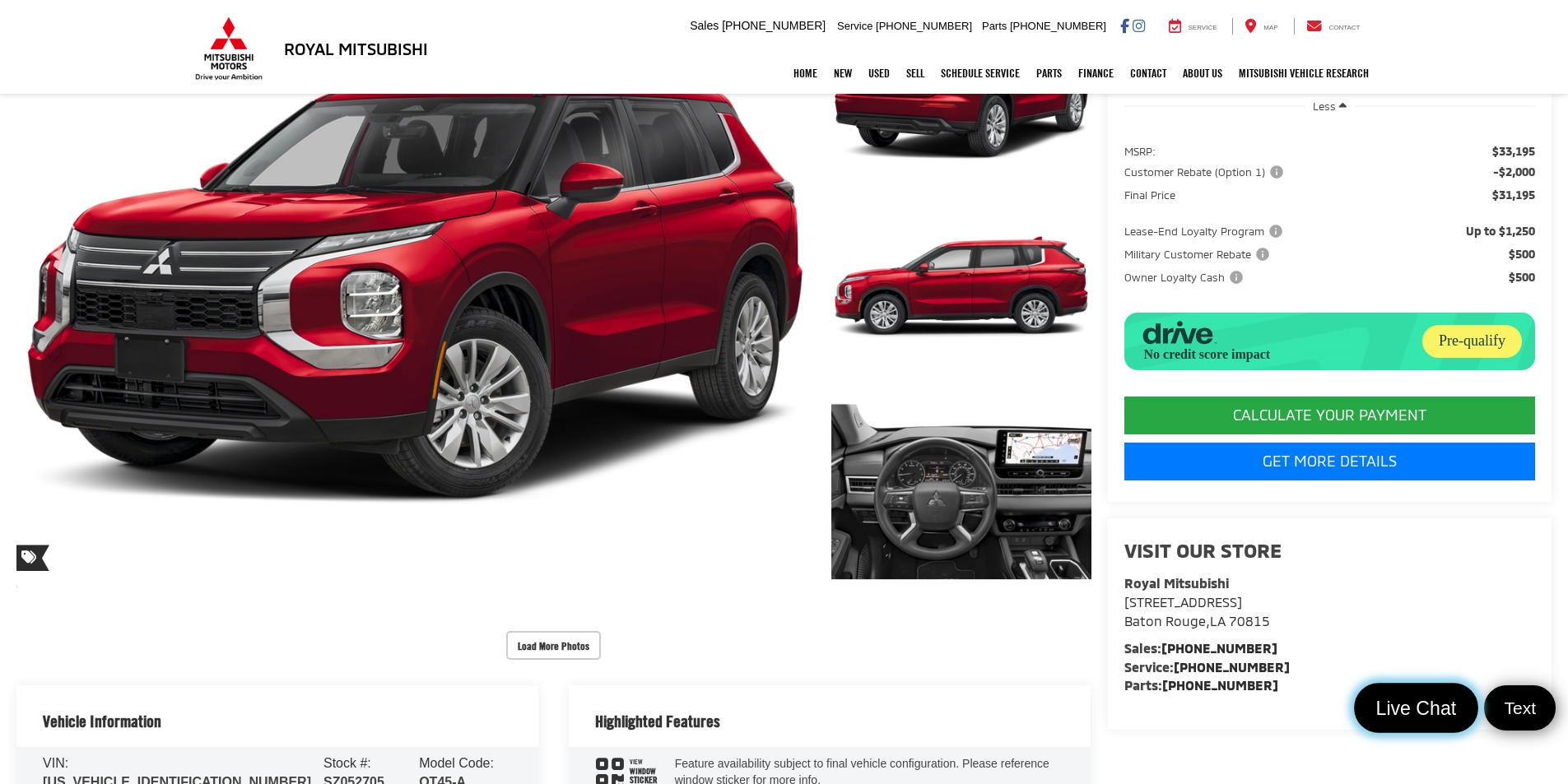
click at [1438, 690] on link "Live Chat" at bounding box center [1416, 708] width 124 height 50
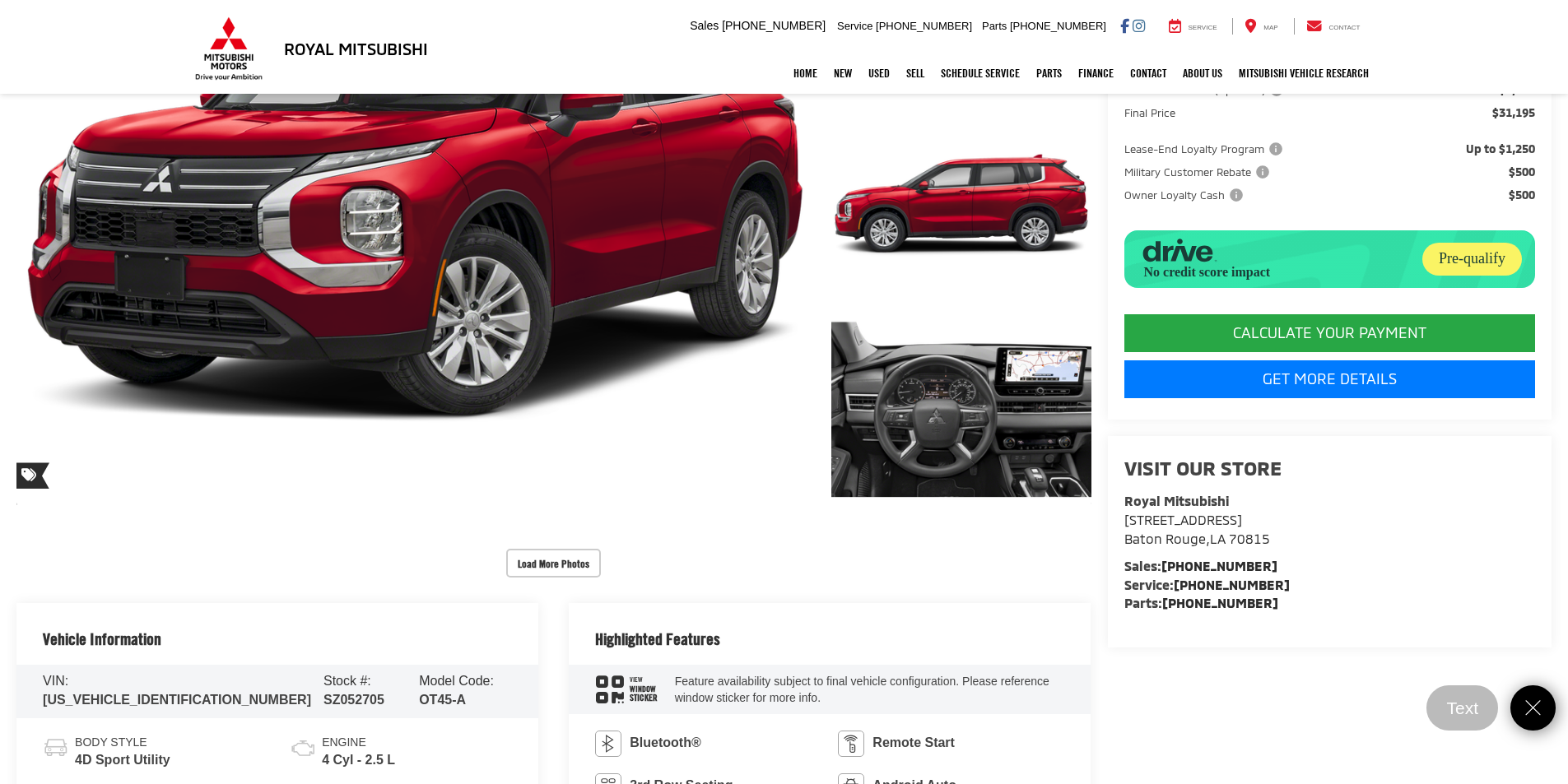
scroll to position [246, 0]
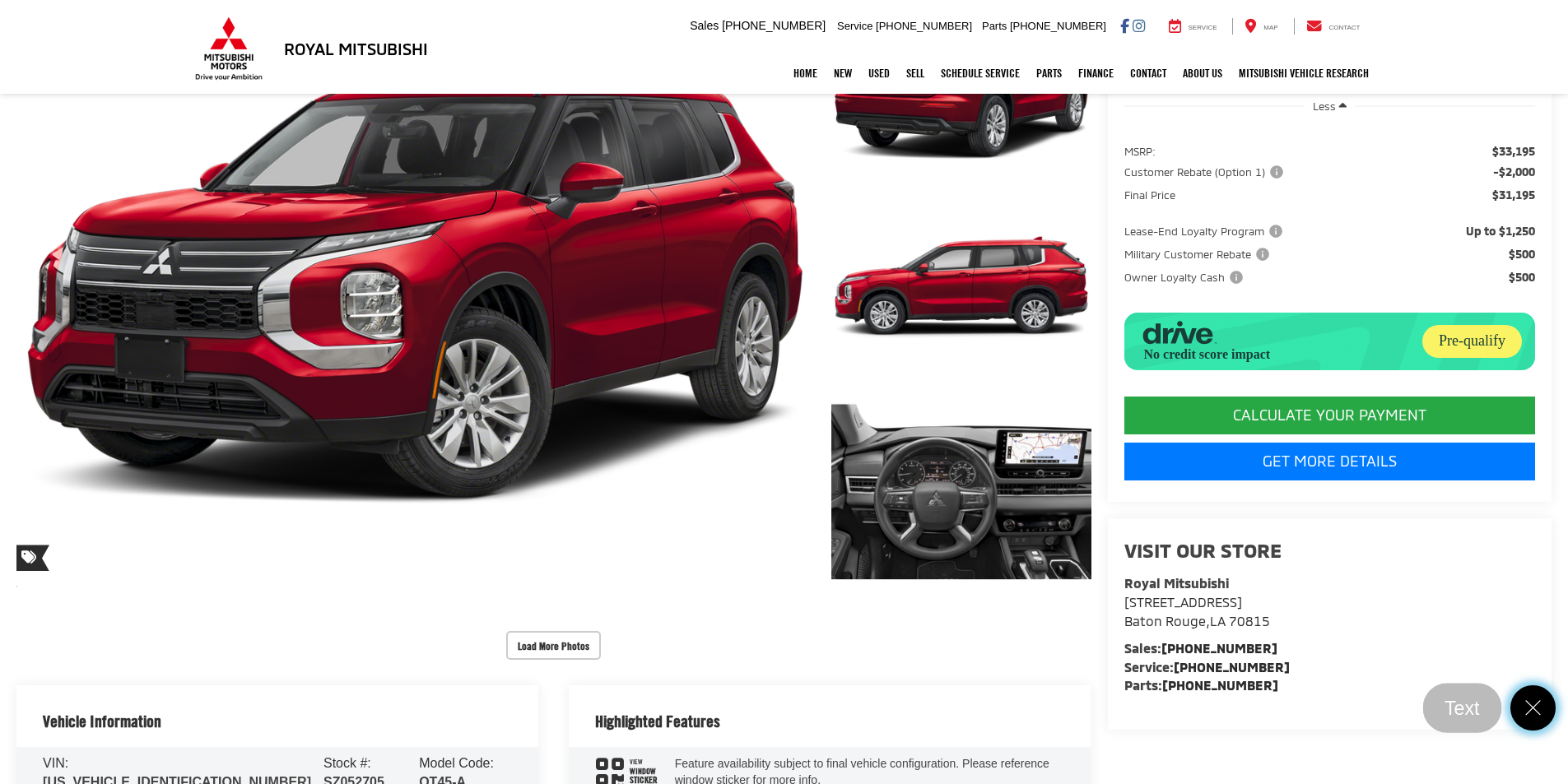
click at [1524, 706] on icon "Close" at bounding box center [1533, 707] width 22 height 22
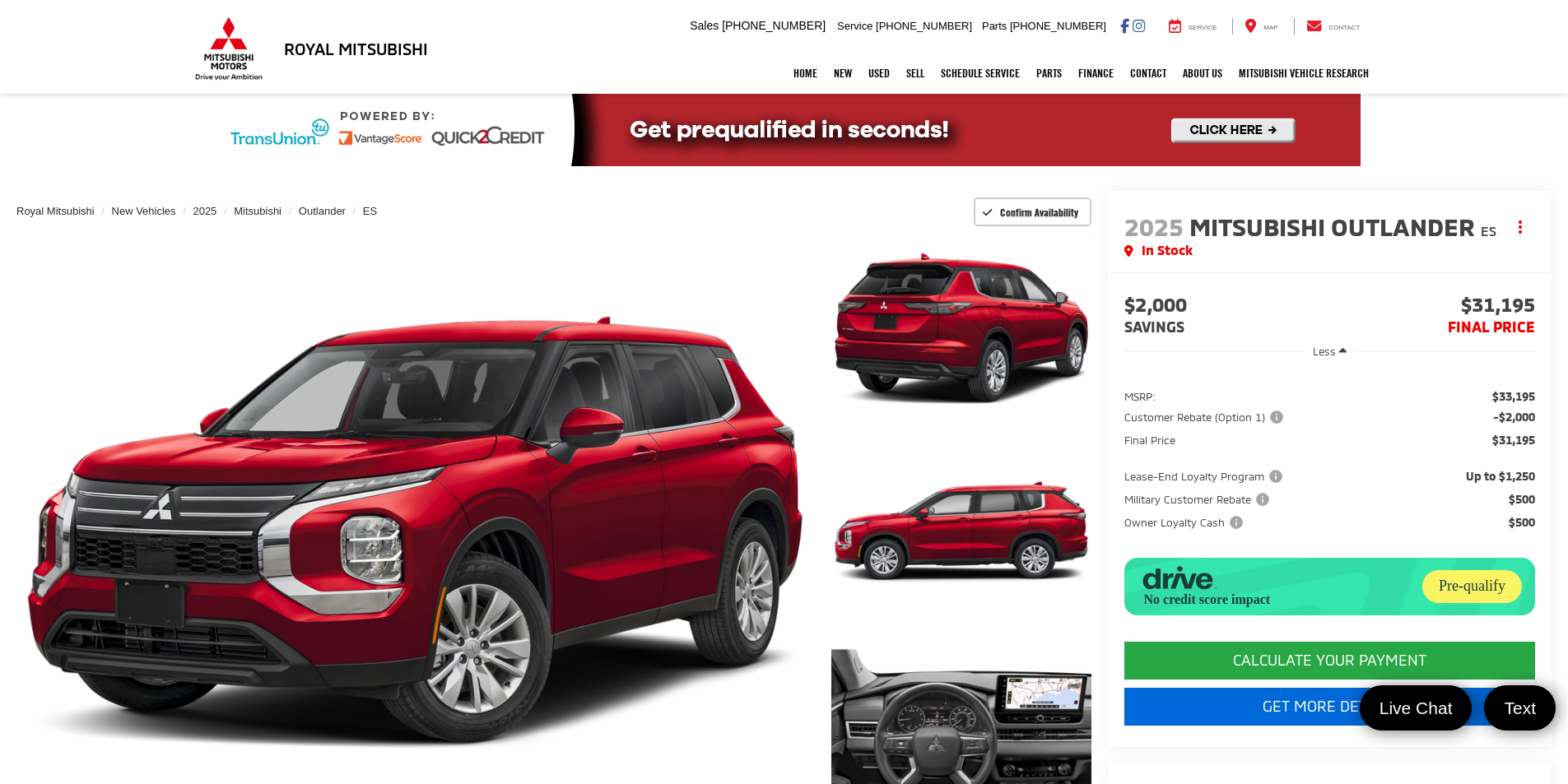
scroll to position [0, 0]
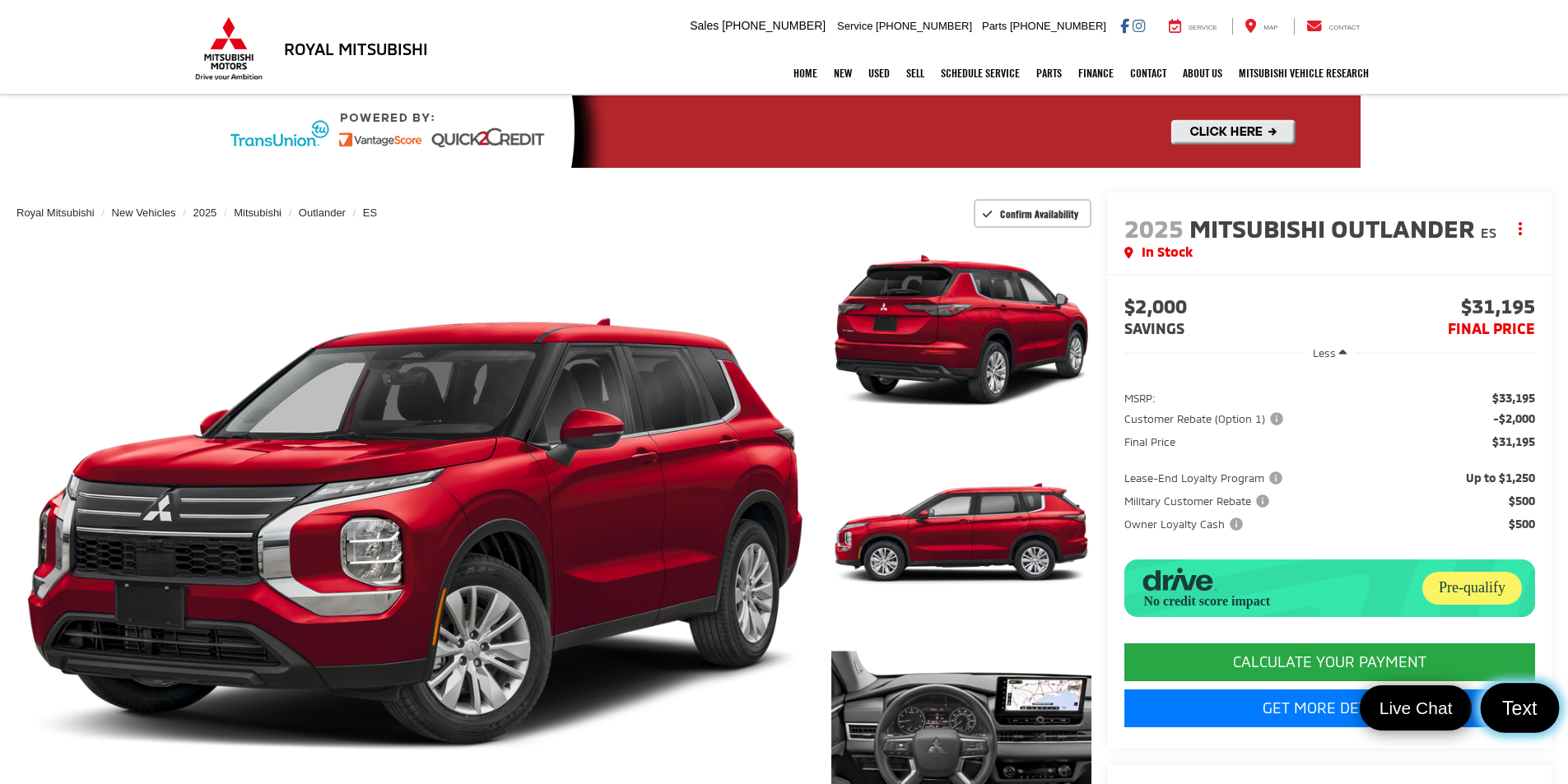
click at [1529, 702] on span "Text" at bounding box center [1520, 707] width 53 height 24
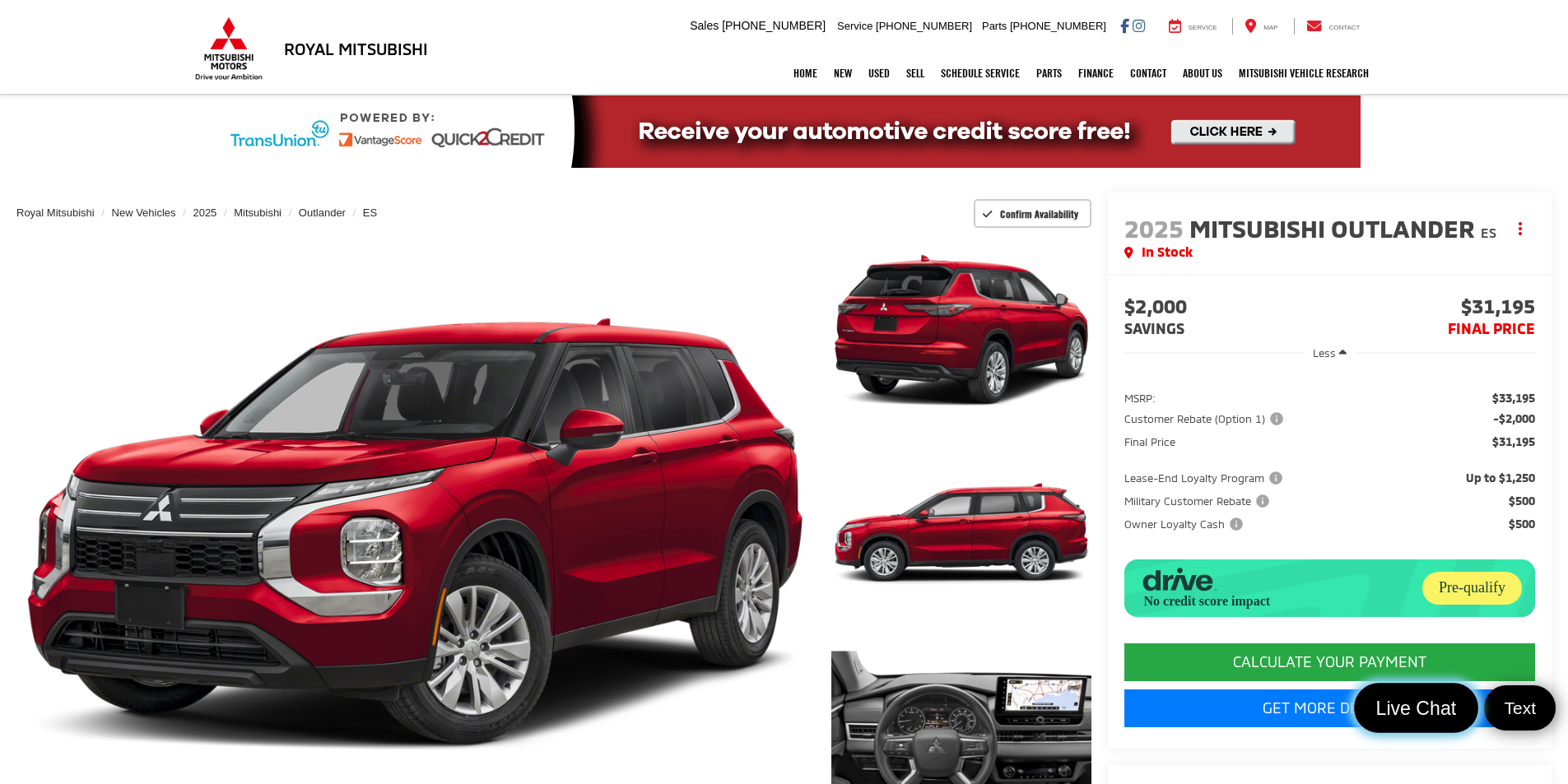
click at [1429, 703] on span "Live Chat" at bounding box center [1415, 707] width 98 height 24
